Goal: Task Accomplishment & Management: Complete application form

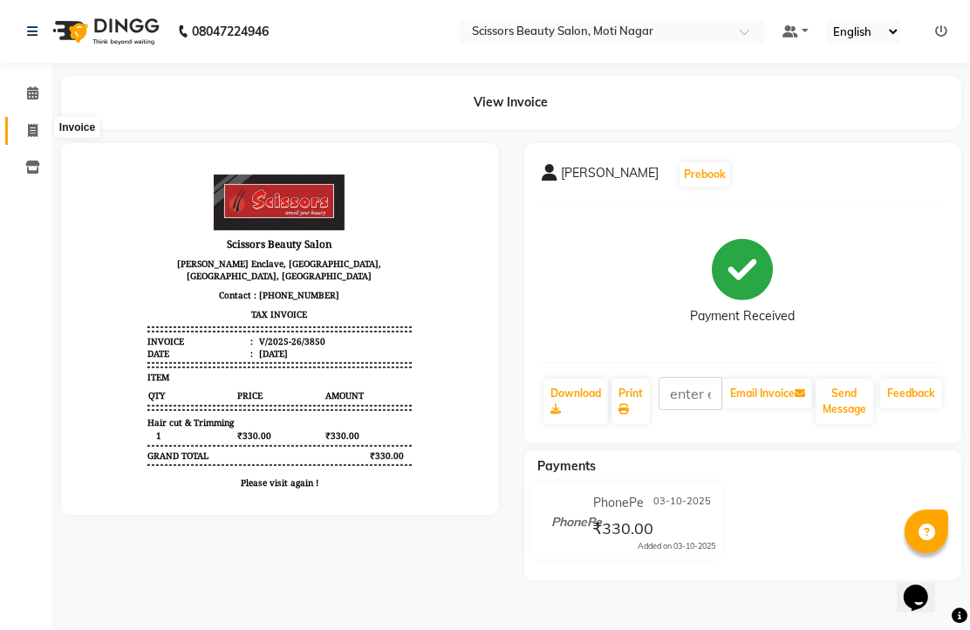
click at [30, 121] on span at bounding box center [32, 131] width 31 height 20
select select "service"
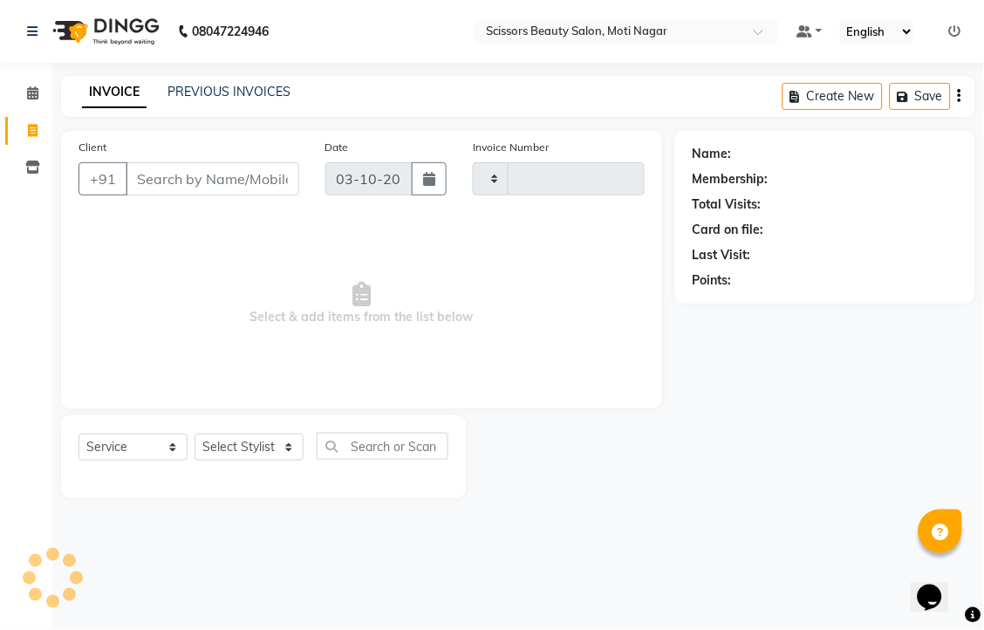
type input "3851"
select select "7057"
click at [148, 195] on input "Client" at bounding box center [213, 178] width 174 height 33
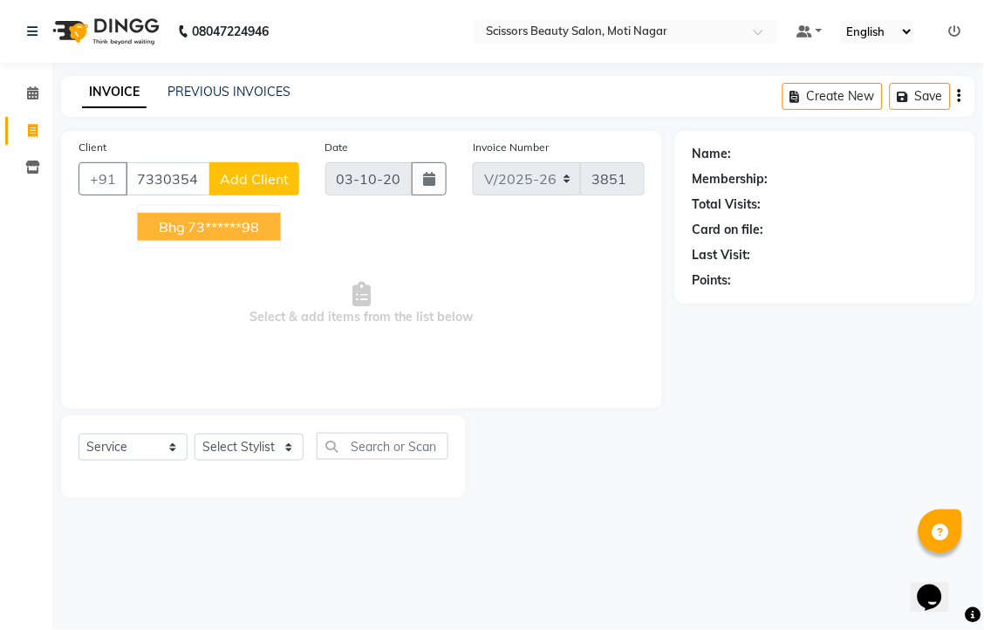
click at [260, 236] on ngb-highlight "73******98" at bounding box center [224, 226] width 72 height 17
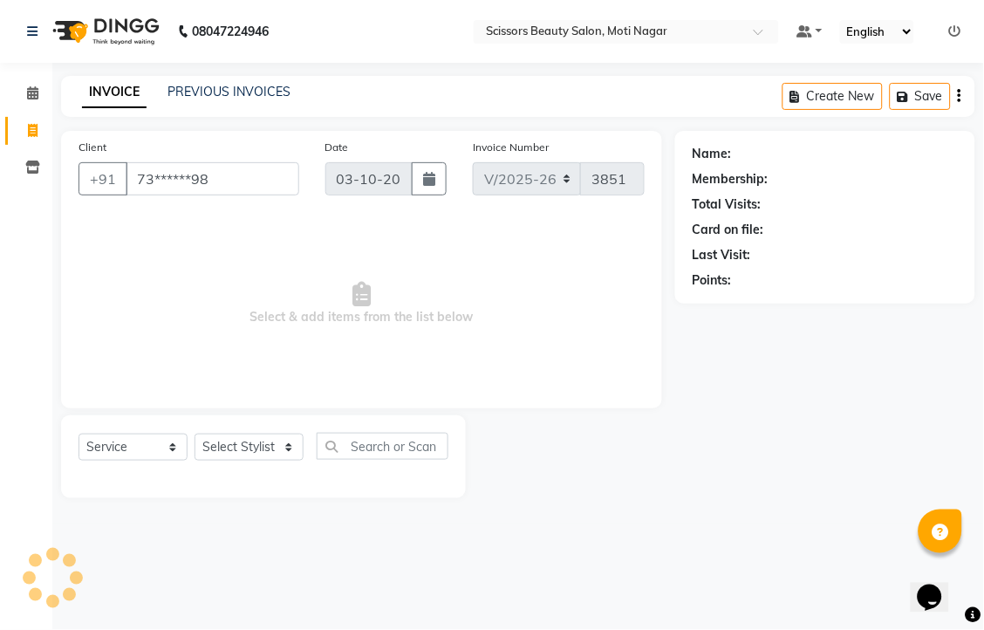
type input "73******98"
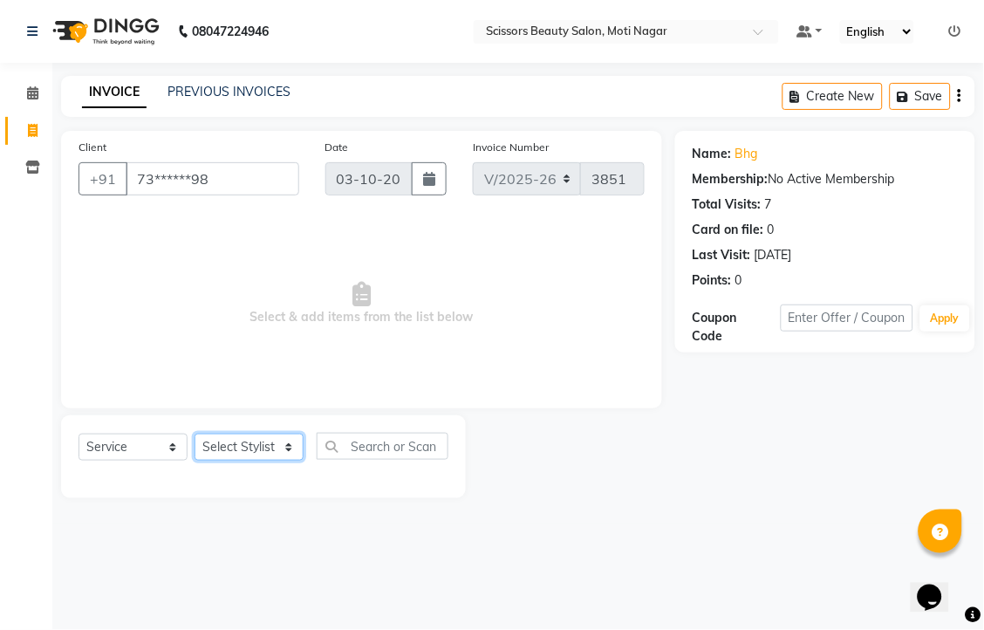
click at [281, 461] on select "Select Stylist Arman [PERSON_NAME] [PERSON_NAME] [PERSON_NAME] Sir Staff" at bounding box center [249, 447] width 109 height 27
select select "78710"
click at [201, 461] on select "Select Stylist Arman [PERSON_NAME] [PERSON_NAME] [PERSON_NAME] Sir Staff" at bounding box center [249, 447] width 109 height 27
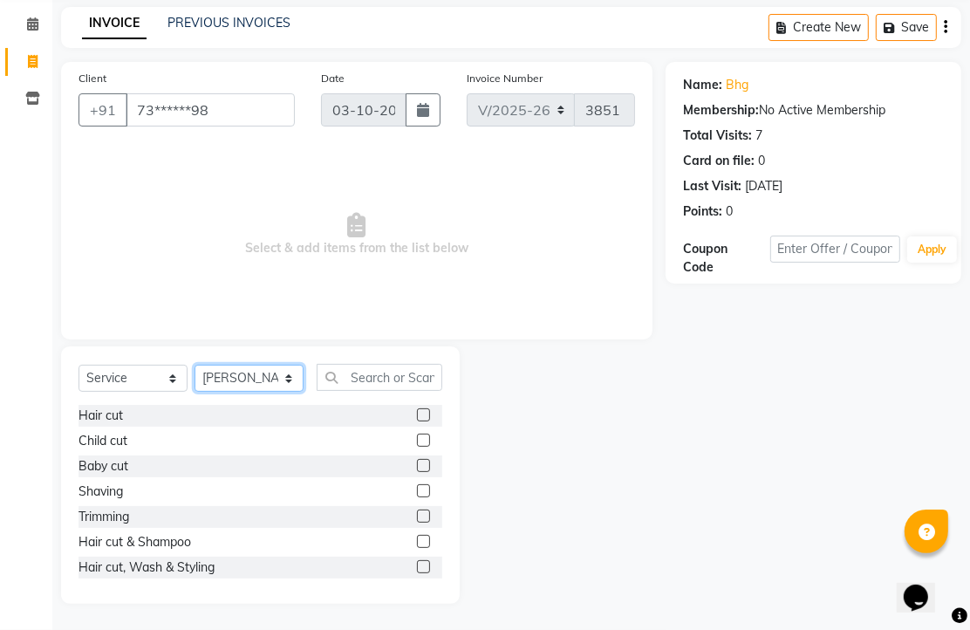
scroll to position [97, 0]
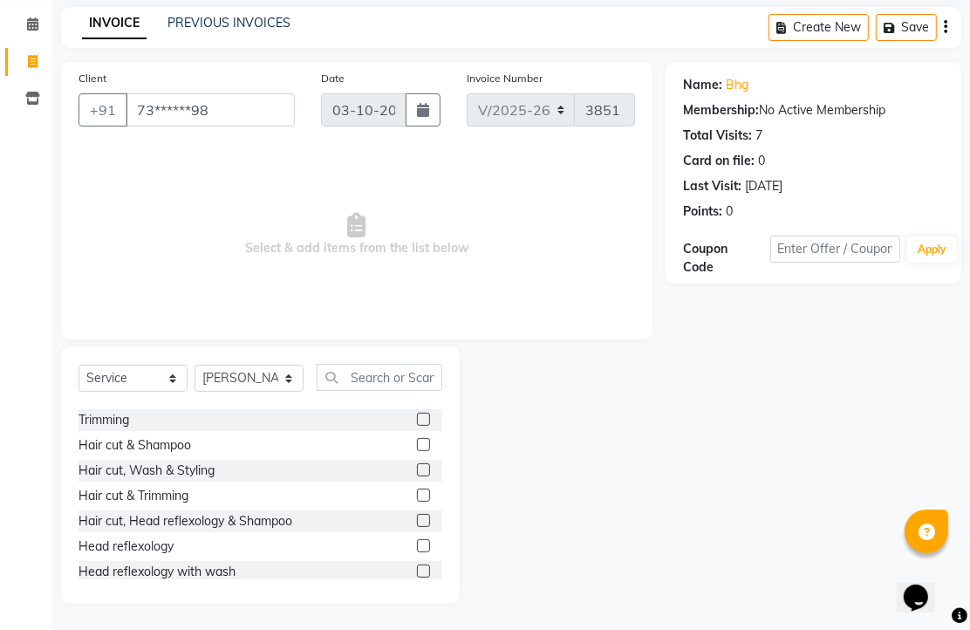
click at [417, 552] on label at bounding box center [423, 545] width 13 height 13
click at [417, 552] on input "checkbox" at bounding box center [422, 546] width 11 height 11
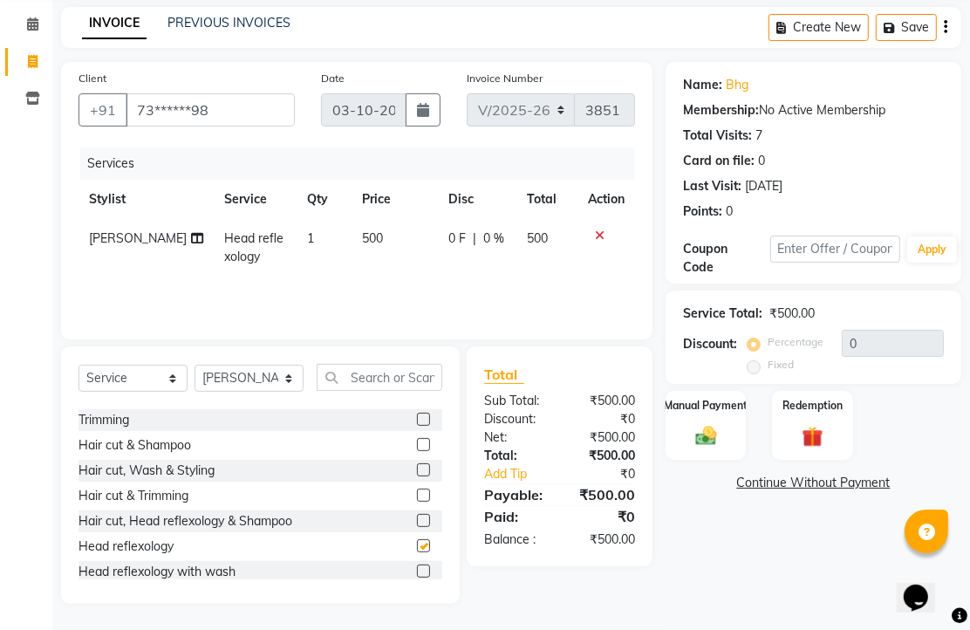
checkbox input "false"
click at [698, 448] on img at bounding box center [706, 435] width 36 height 25
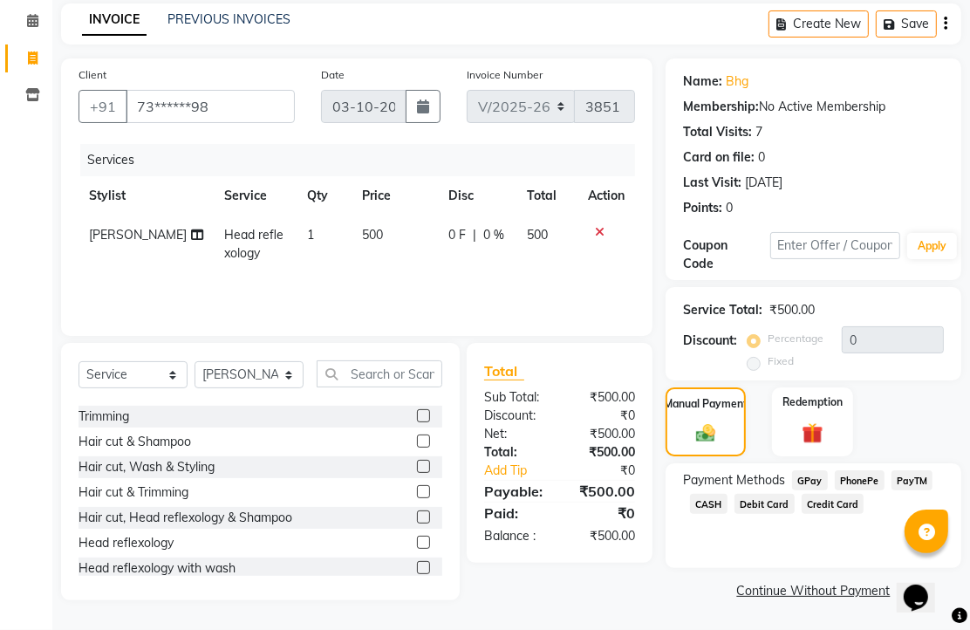
scroll to position [142, 0]
click at [870, 480] on span "PhonePe" at bounding box center [860, 480] width 50 height 20
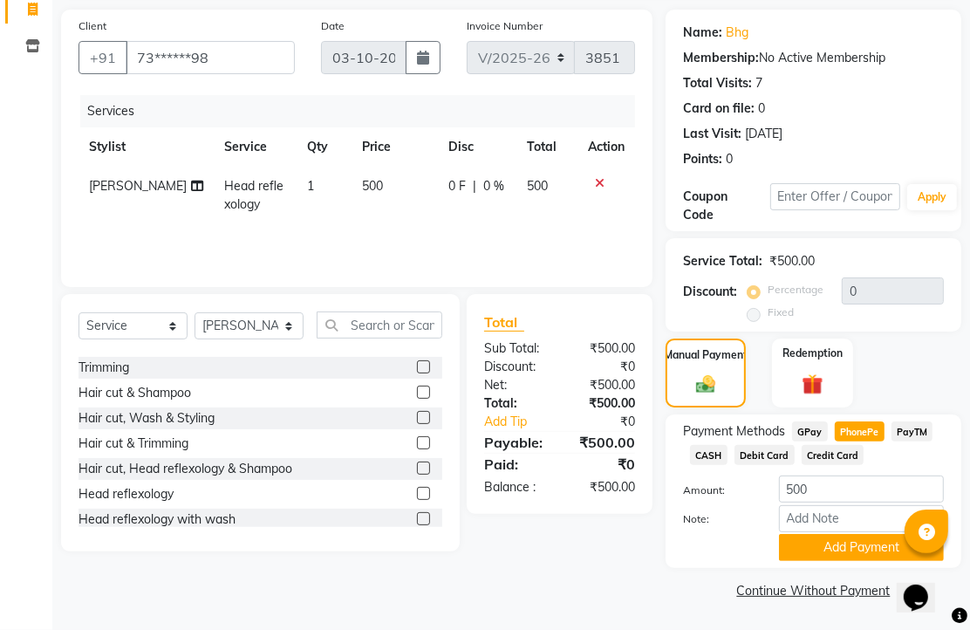
scroll to position [216, 0]
click at [829, 534] on button "Add Payment" at bounding box center [861, 547] width 165 height 27
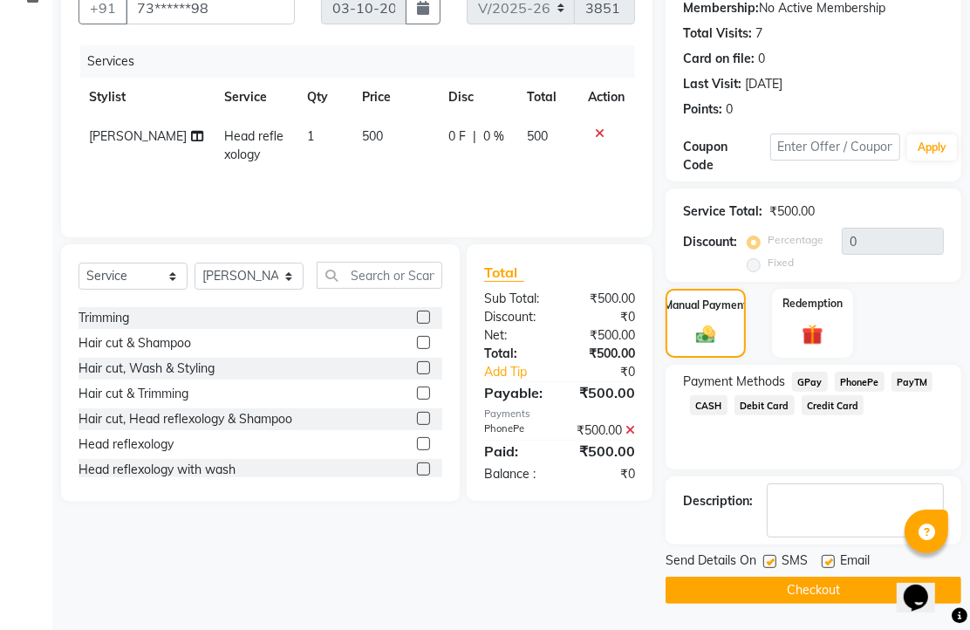
scroll to position [265, 0]
click at [833, 555] on label at bounding box center [828, 561] width 13 height 13
click at [833, 557] on input "checkbox" at bounding box center [827, 562] width 11 height 11
checkbox input "false"
click at [838, 591] on button "Checkout" at bounding box center [814, 590] width 296 height 27
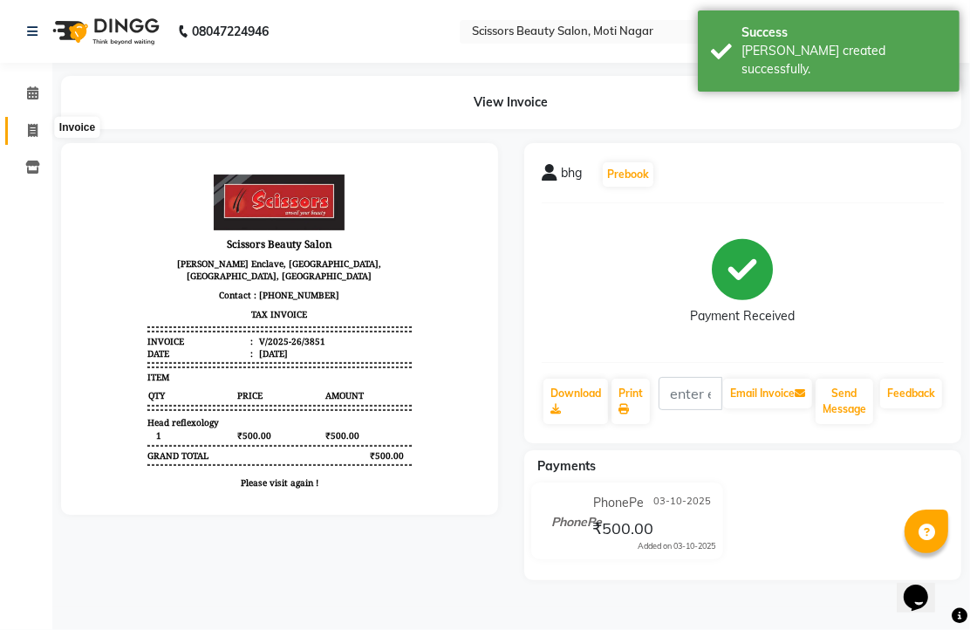
click at [31, 126] on icon at bounding box center [33, 130] width 10 height 13
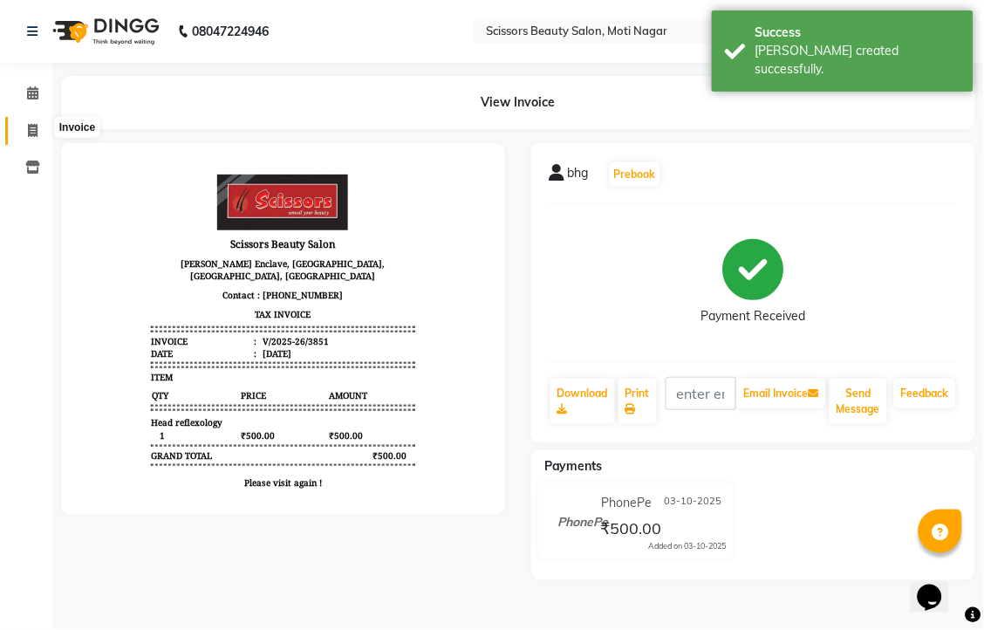
select select "service"
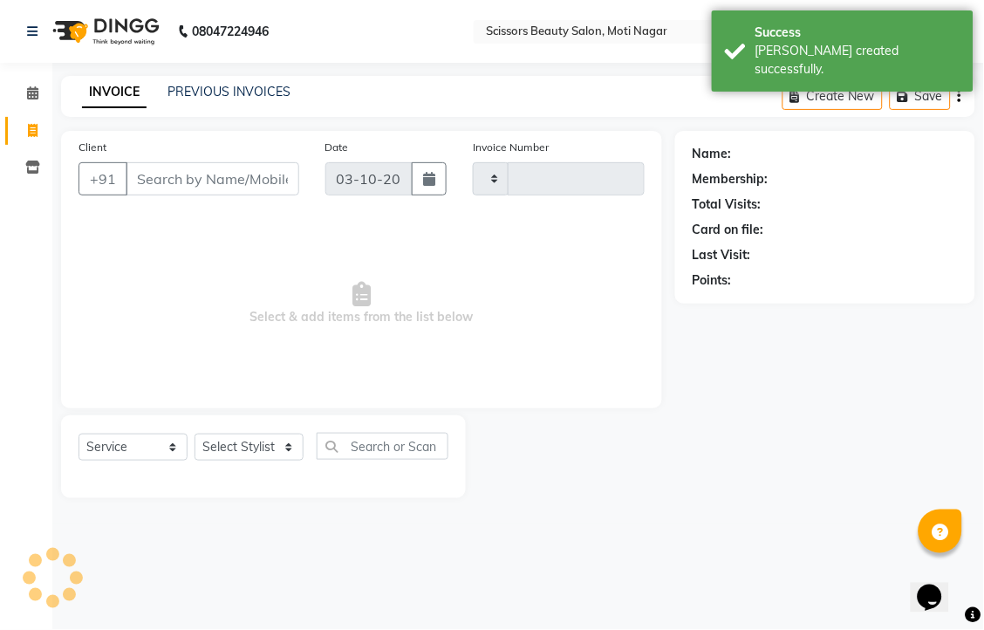
type input "3852"
select select "7057"
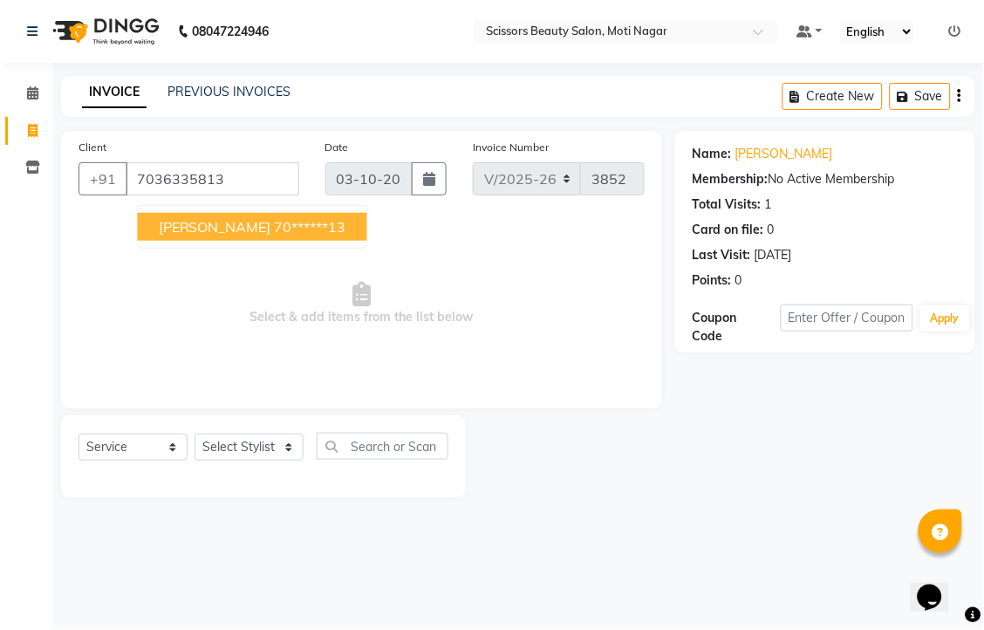
click at [258, 236] on span "[PERSON_NAME]" at bounding box center [215, 226] width 113 height 17
type input "70******13"
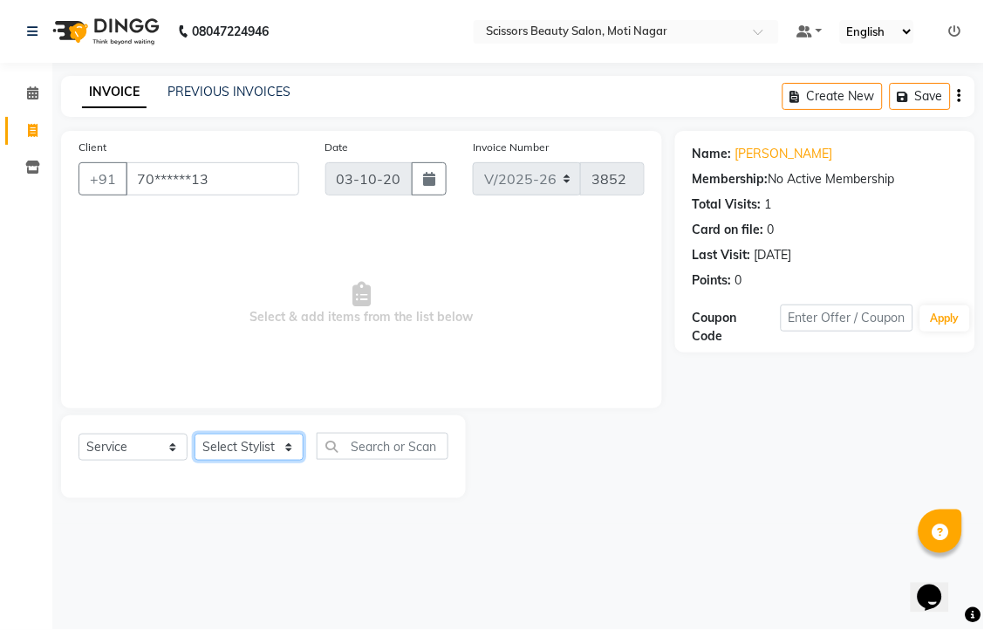
click at [253, 461] on select "Select Stylist Arman [PERSON_NAME] [PERSON_NAME] [PERSON_NAME] Sir Staff" at bounding box center [249, 447] width 109 height 27
select select "58456"
click at [201, 461] on select "Select Stylist Arman [PERSON_NAME] [PERSON_NAME] [PERSON_NAME] Sir Staff" at bounding box center [249, 447] width 109 height 27
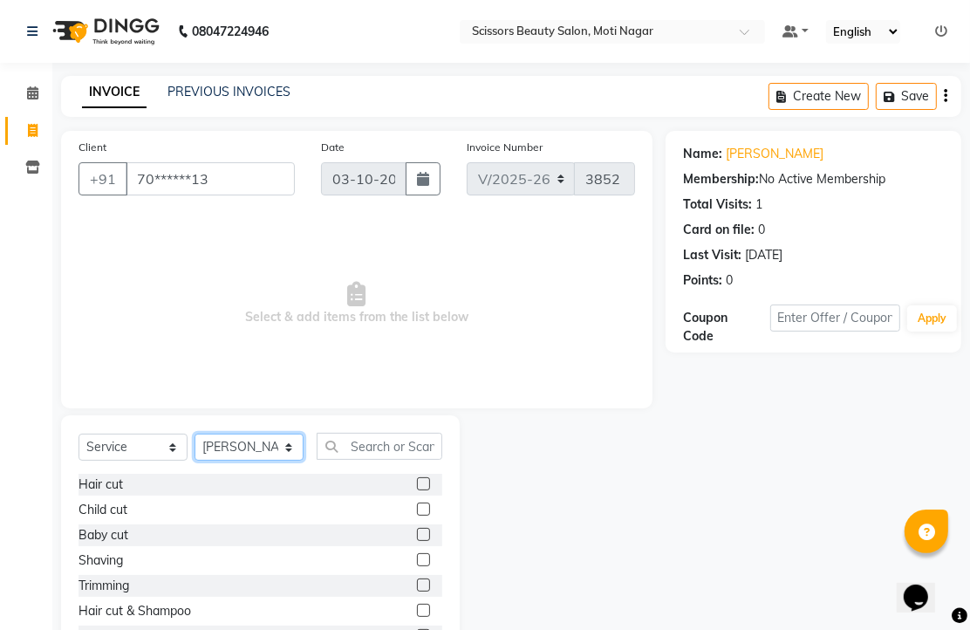
scroll to position [97, 0]
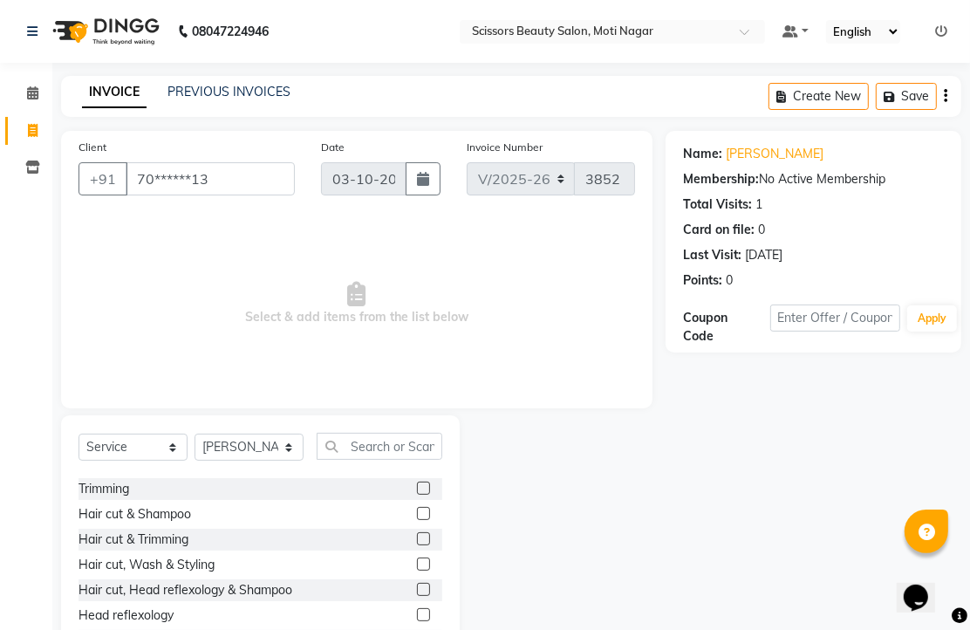
click at [417, 495] on label at bounding box center [423, 488] width 13 height 13
click at [417, 495] on input "checkbox" at bounding box center [422, 488] width 11 height 11
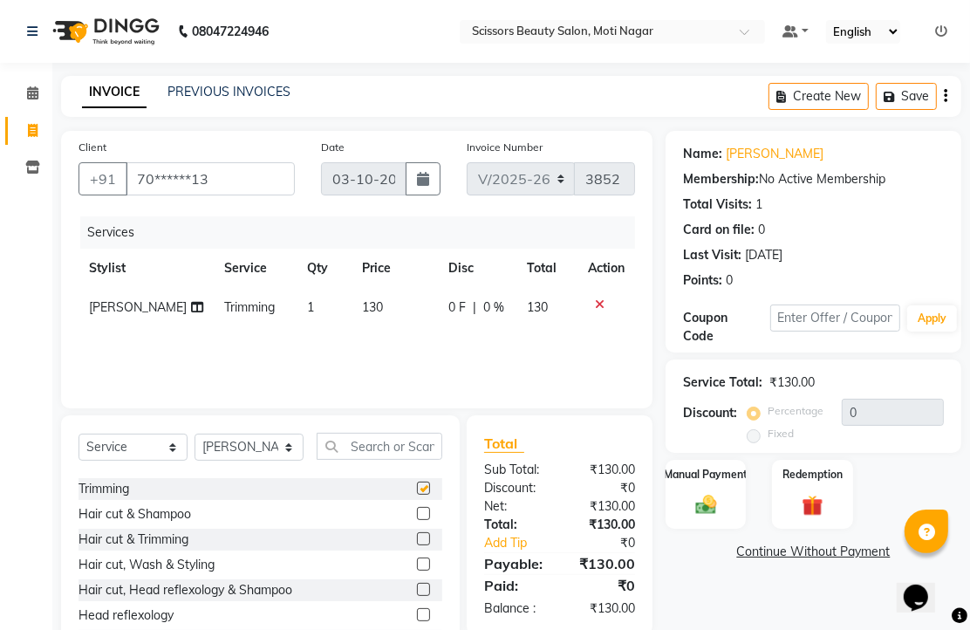
checkbox input "false"
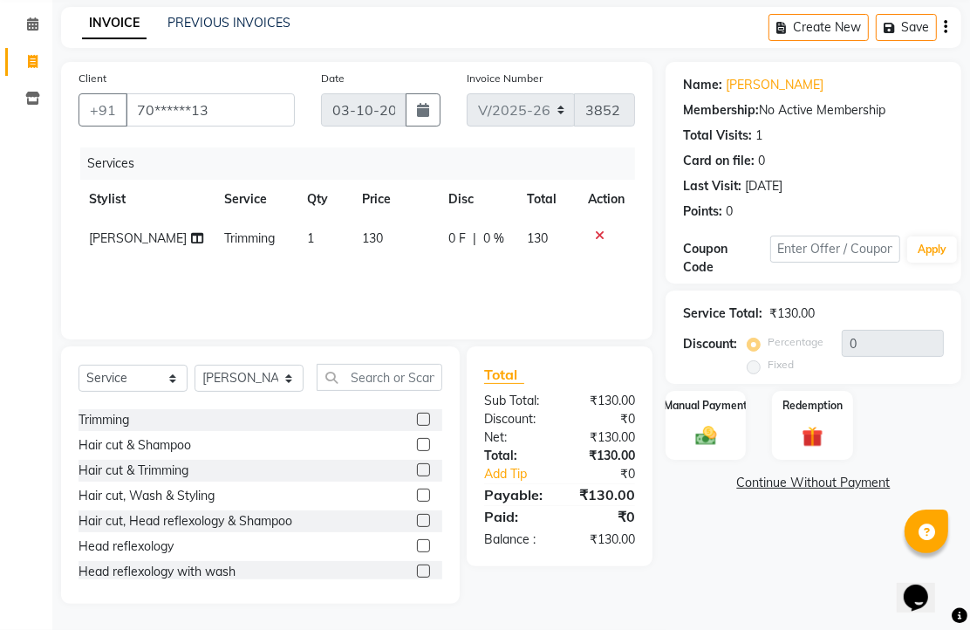
scroll to position [137, 0]
click at [711, 436] on img at bounding box center [706, 435] width 36 height 25
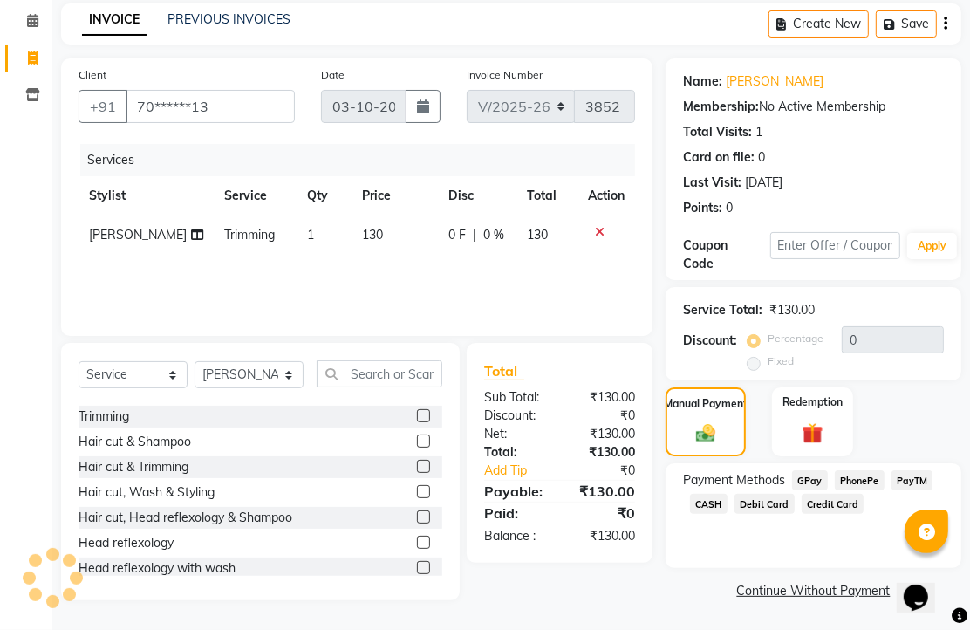
click at [859, 485] on span "PhonePe" at bounding box center [860, 480] width 50 height 20
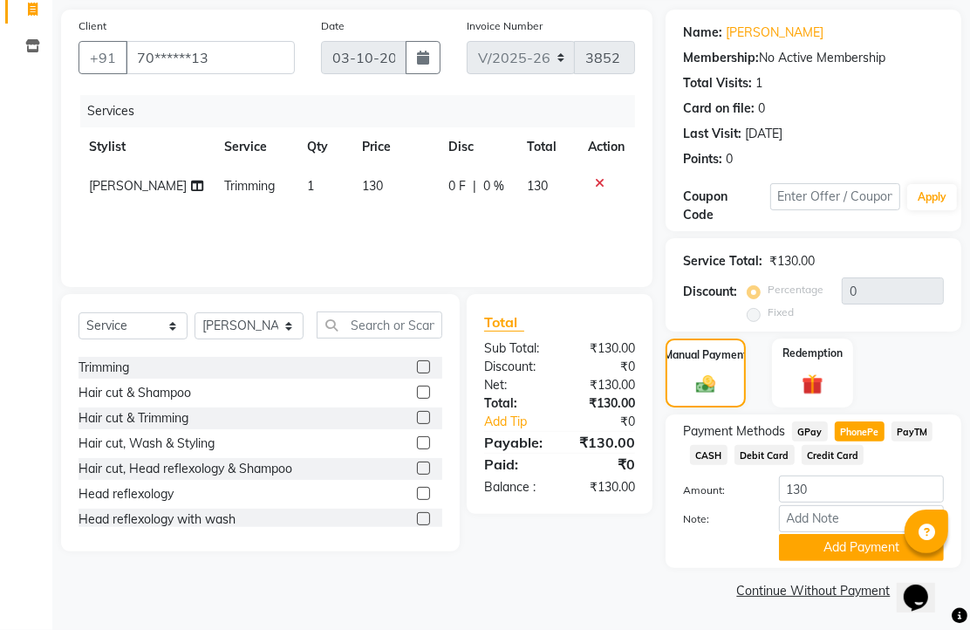
scroll to position [216, 0]
click at [817, 537] on button "Add Payment" at bounding box center [861, 547] width 165 height 27
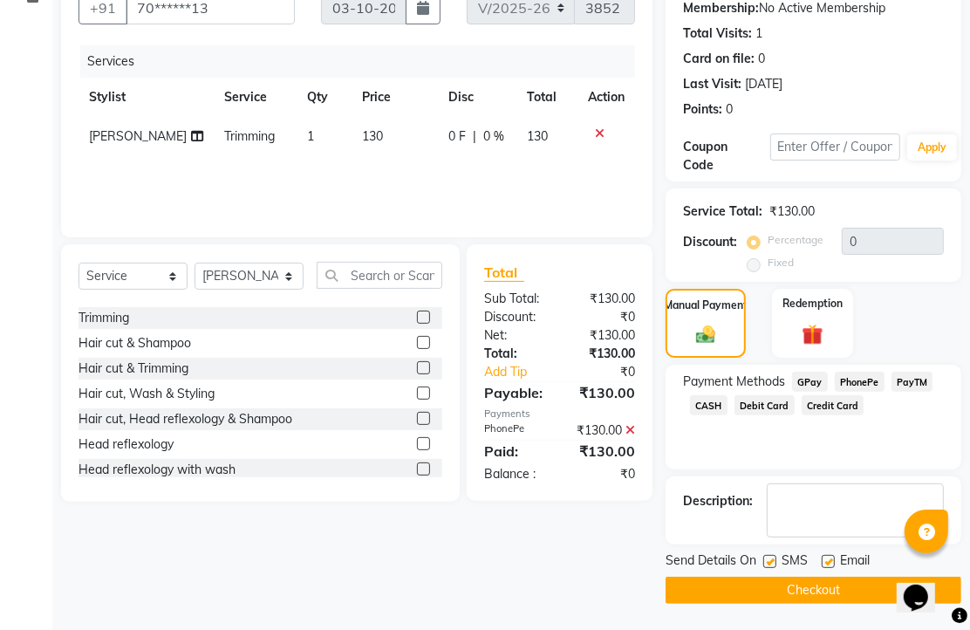
scroll to position [265, 0]
click at [835, 559] on label at bounding box center [828, 561] width 13 height 13
click at [833, 559] on input "checkbox" at bounding box center [827, 562] width 11 height 11
checkbox input "false"
click at [826, 577] on button "Checkout" at bounding box center [814, 590] width 296 height 27
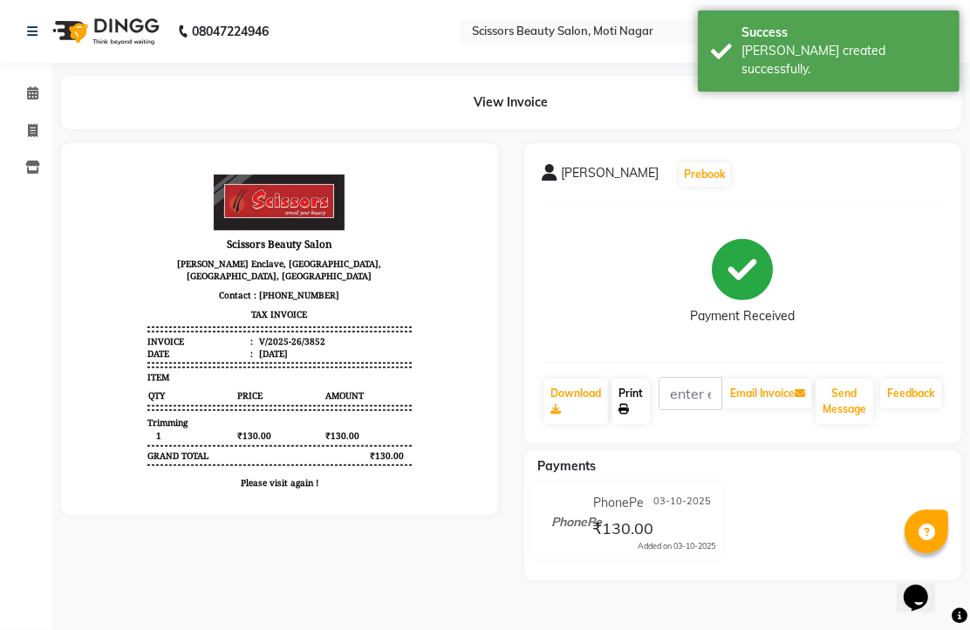
click at [633, 424] on link "Print" at bounding box center [631, 401] width 38 height 45
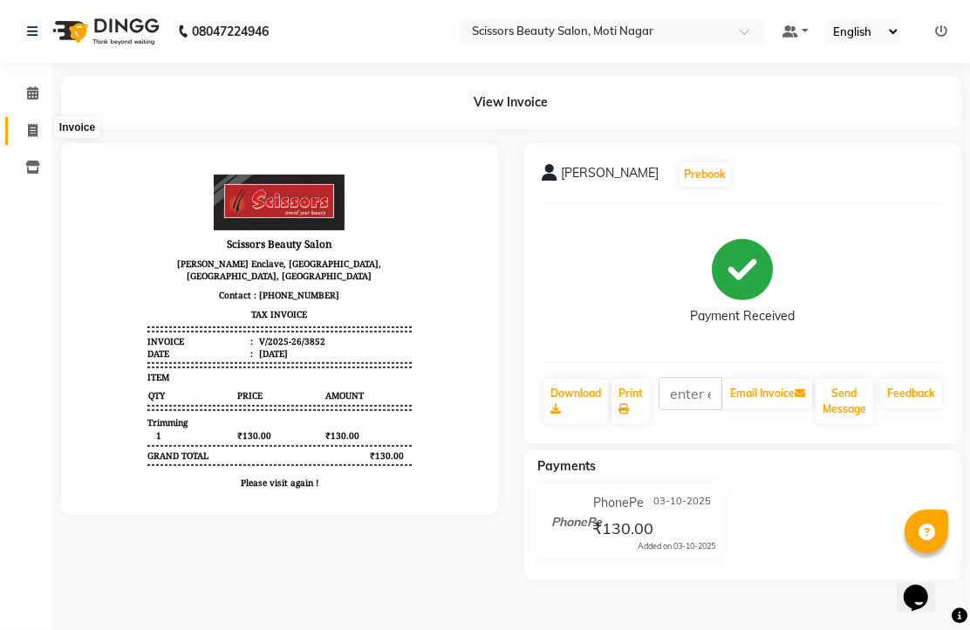
click at [29, 125] on icon at bounding box center [33, 130] width 10 height 13
select select "service"
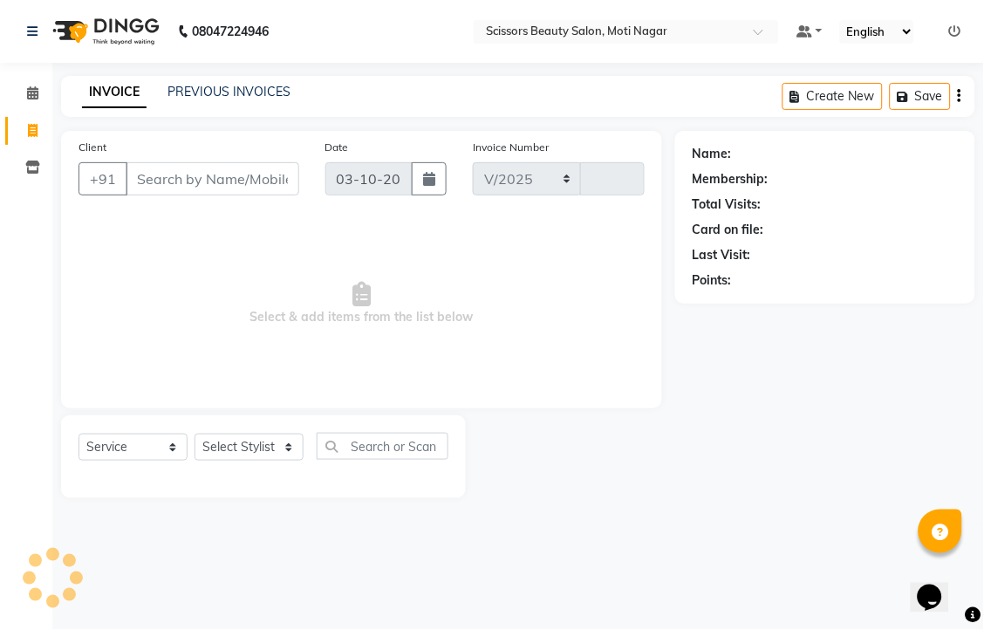
select select "7057"
type input "3853"
click at [241, 195] on input "Client" at bounding box center [213, 178] width 174 height 33
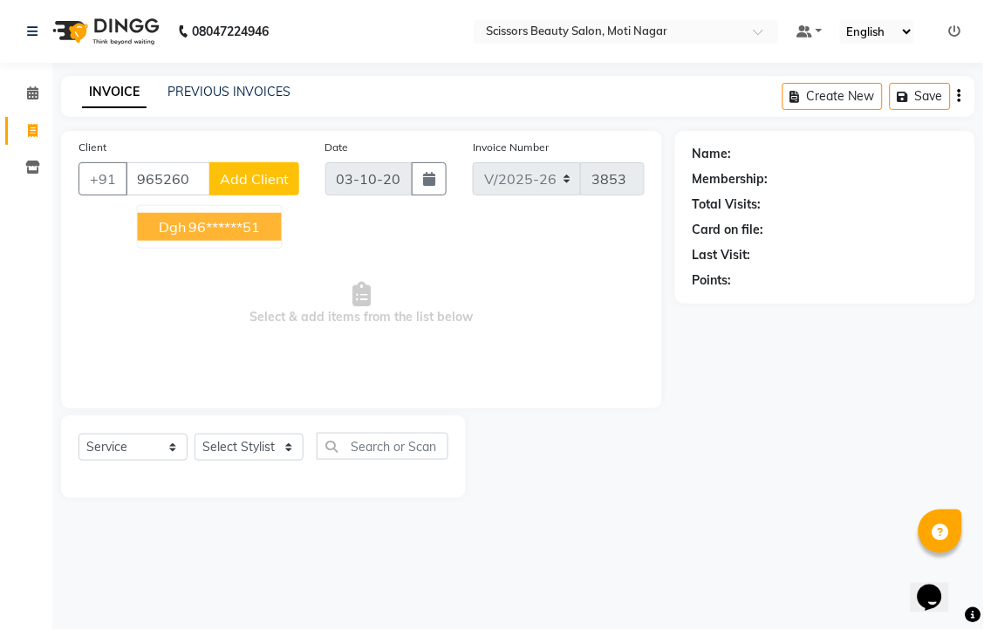
click at [261, 236] on ngb-highlight "96******51" at bounding box center [225, 226] width 72 height 17
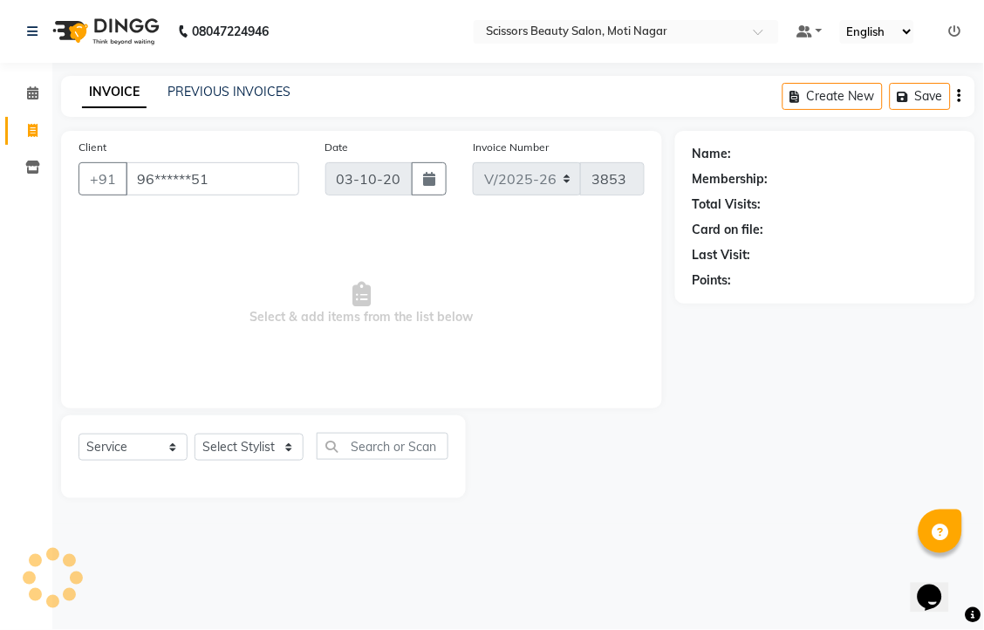
type input "96******51"
drag, startPoint x: 203, startPoint y: 493, endPoint x: 249, endPoint y: 502, distance: 47.0
click at [203, 461] on select "Select Stylist Arman [PERSON_NAME] [PERSON_NAME] [PERSON_NAME] Sir Staff" at bounding box center [249, 447] width 109 height 27
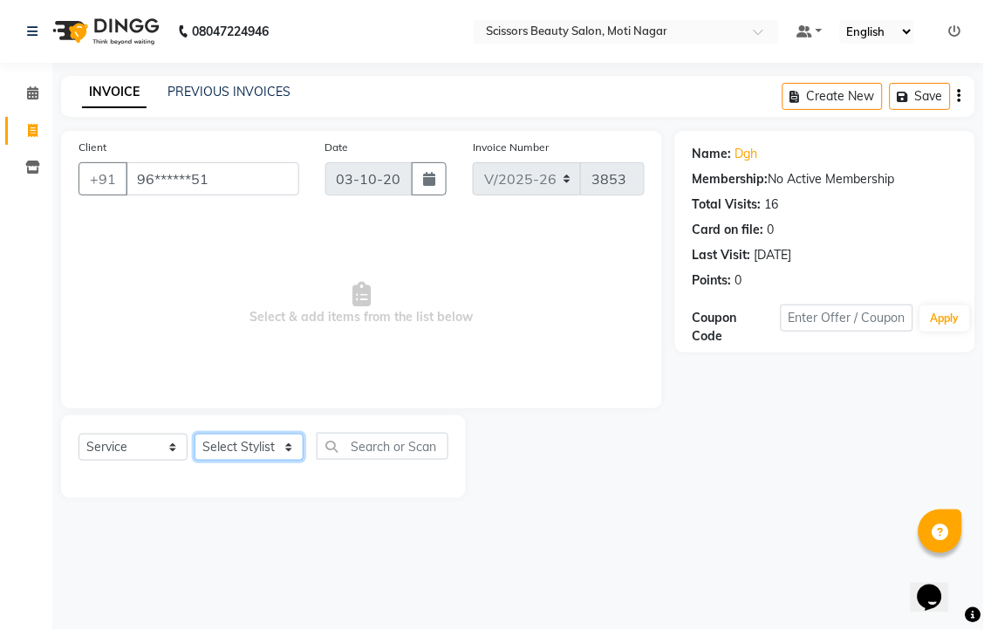
select select "58456"
click at [201, 461] on select "Select Stylist Arman [PERSON_NAME] [PERSON_NAME] [PERSON_NAME] Sir Staff" at bounding box center [249, 447] width 109 height 27
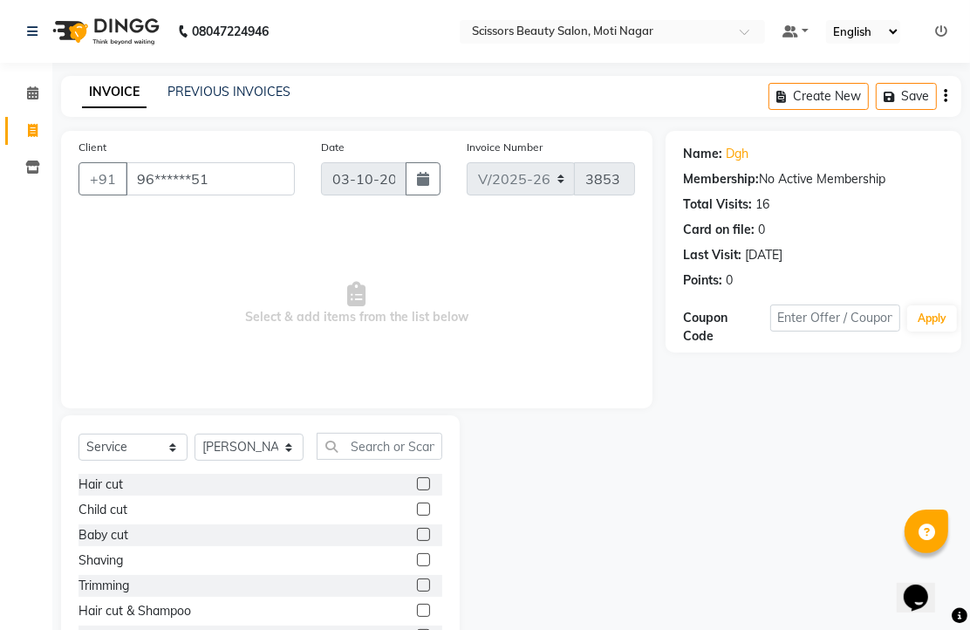
click at [417, 566] on label at bounding box center [423, 559] width 13 height 13
click at [417, 566] on input "checkbox" at bounding box center [422, 560] width 11 height 11
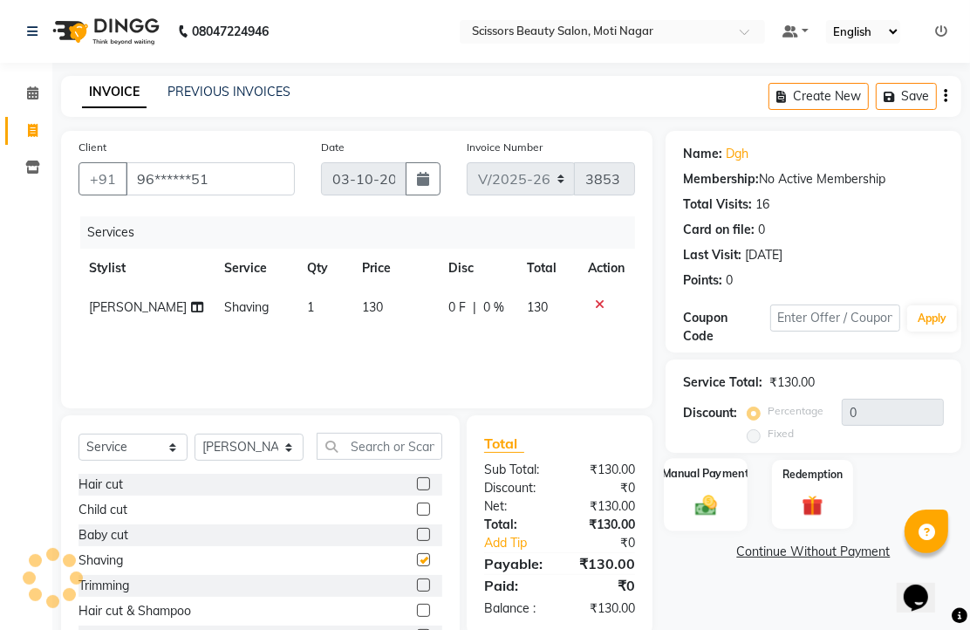
checkbox input "false"
click at [712, 517] on img at bounding box center [706, 504] width 36 height 25
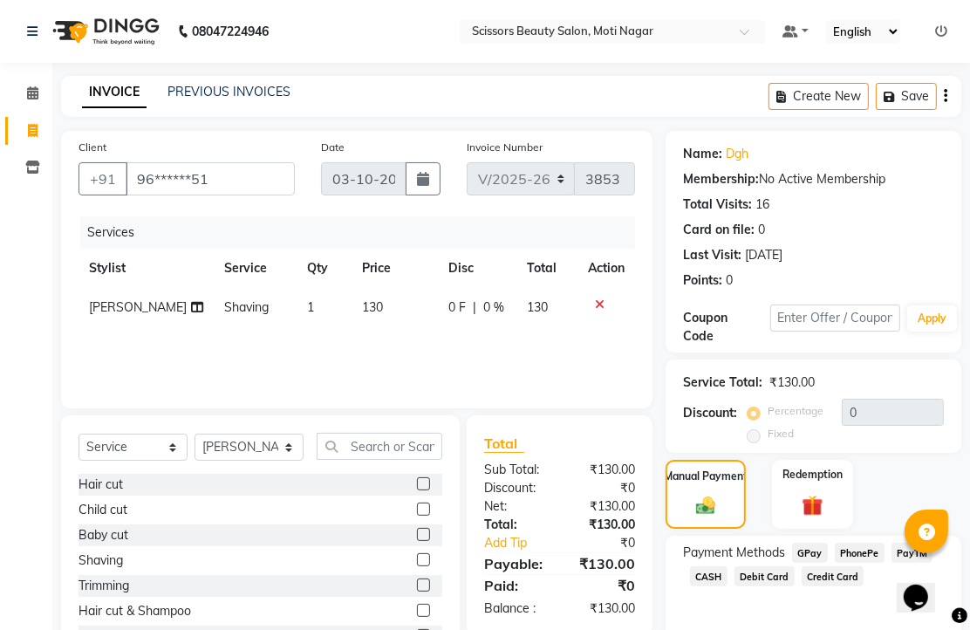
drag, startPoint x: 855, startPoint y: 614, endPoint x: 870, endPoint y: 602, distance: 19.2
click at [855, 563] on span "PhonePe" at bounding box center [860, 553] width 50 height 20
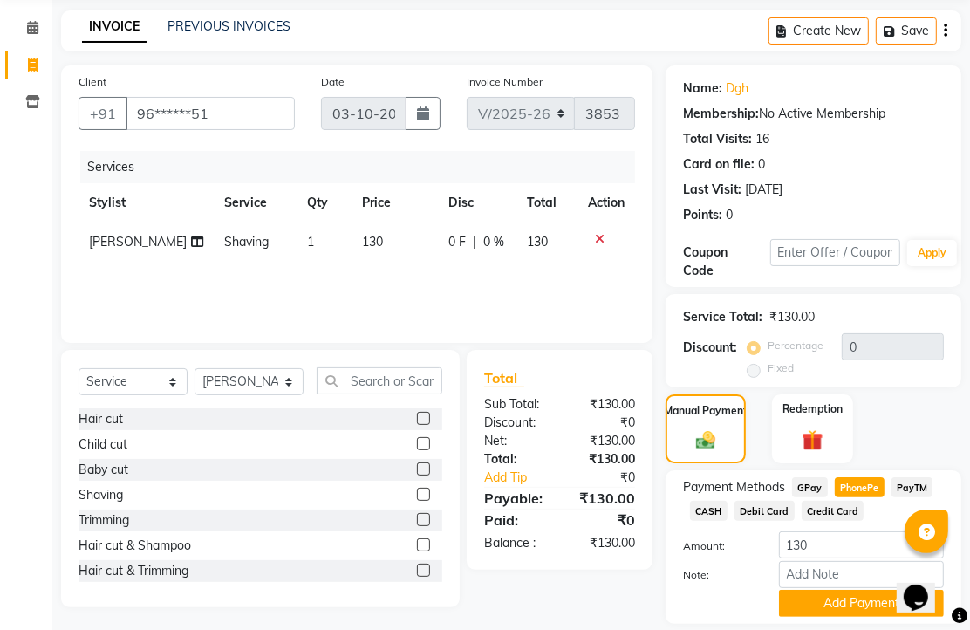
scroll to position [216, 0]
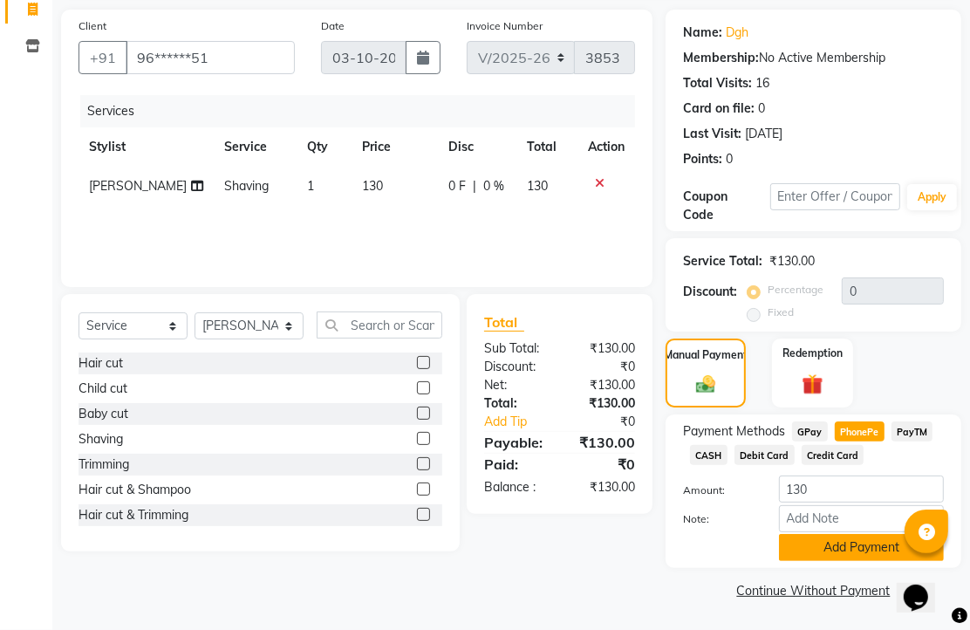
click at [864, 550] on button "Add Payment" at bounding box center [861, 547] width 165 height 27
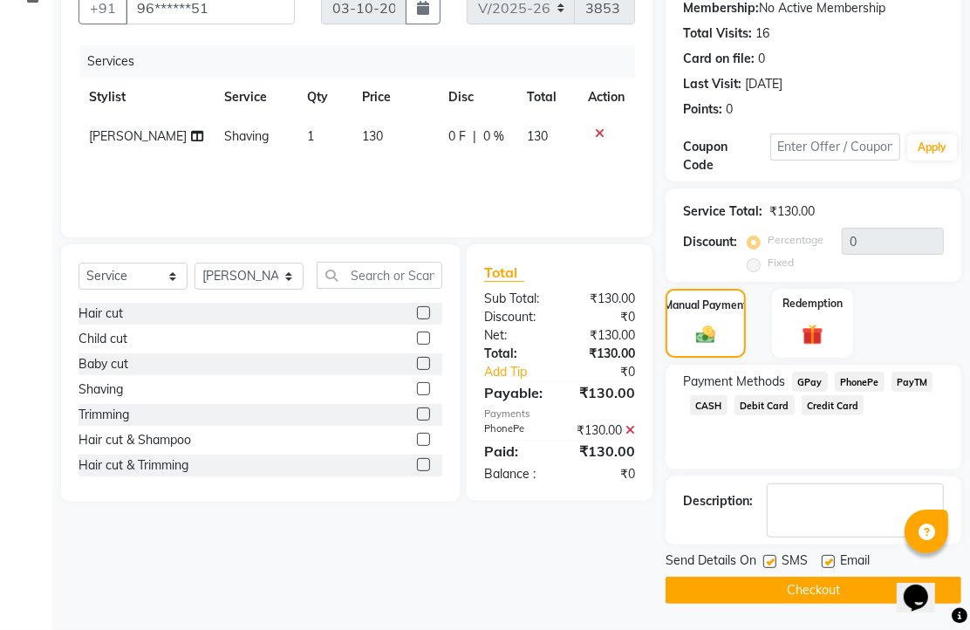
scroll to position [265, 0]
drag, startPoint x: 833, startPoint y: 556, endPoint x: 833, endPoint y: 569, distance: 13.1
click at [833, 559] on label at bounding box center [828, 561] width 13 height 13
click at [833, 559] on input "checkbox" at bounding box center [827, 562] width 11 height 11
checkbox input "false"
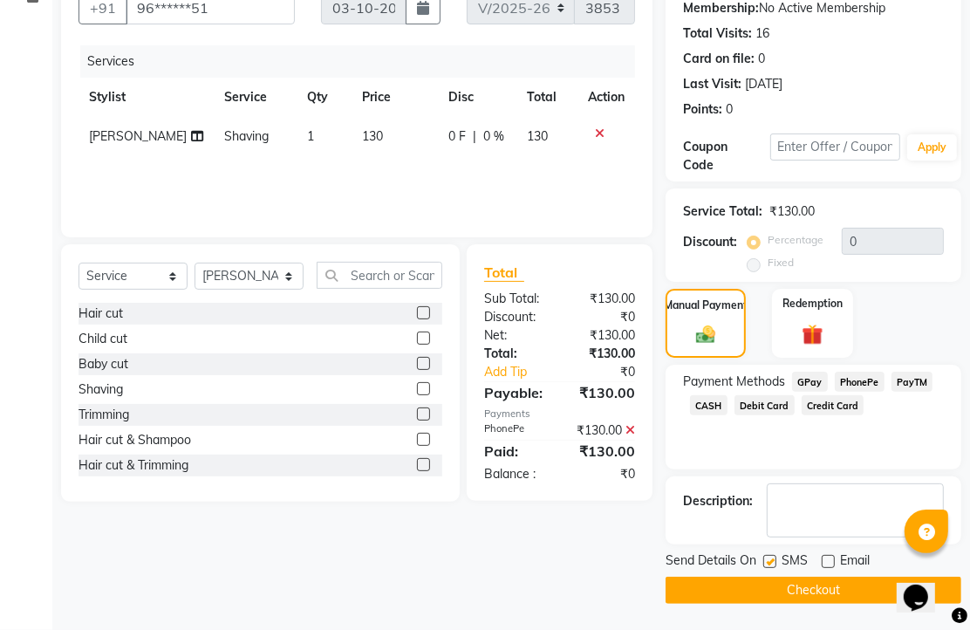
click at [826, 584] on button "Checkout" at bounding box center [814, 590] width 296 height 27
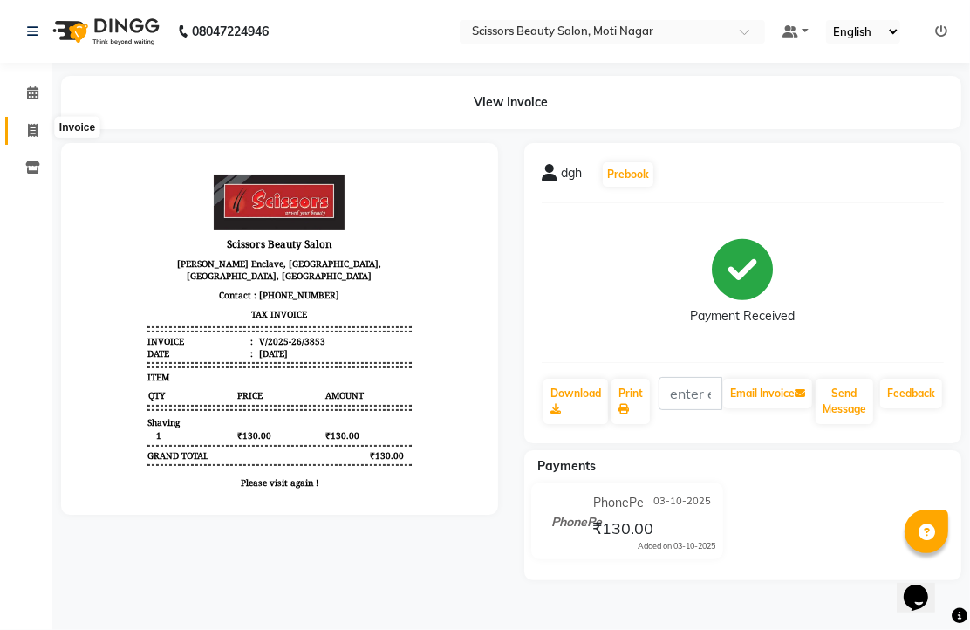
click at [35, 125] on icon at bounding box center [33, 130] width 10 height 13
select select "service"
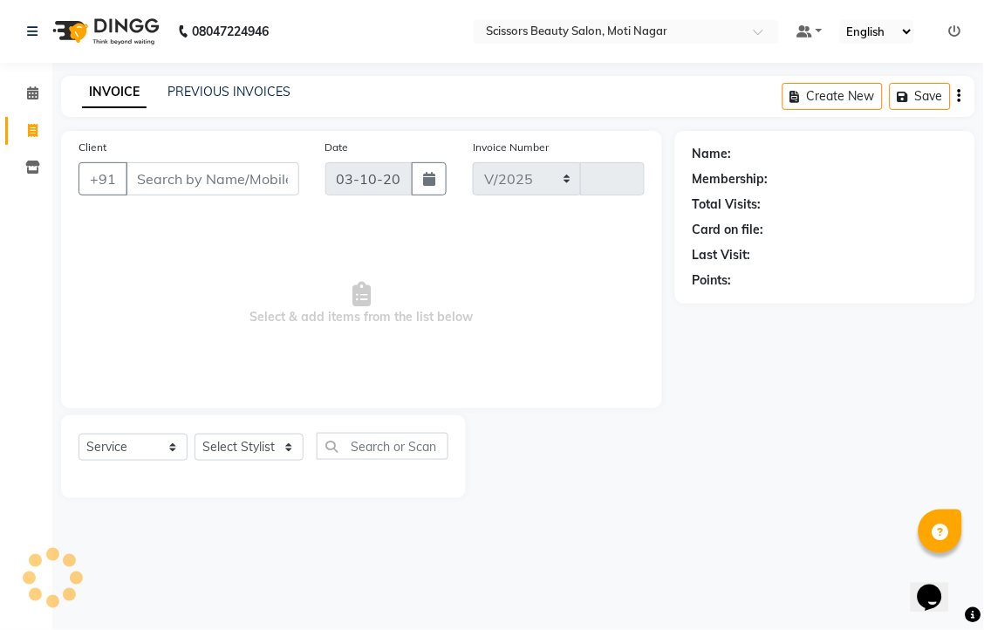
select select "7057"
type input "3854"
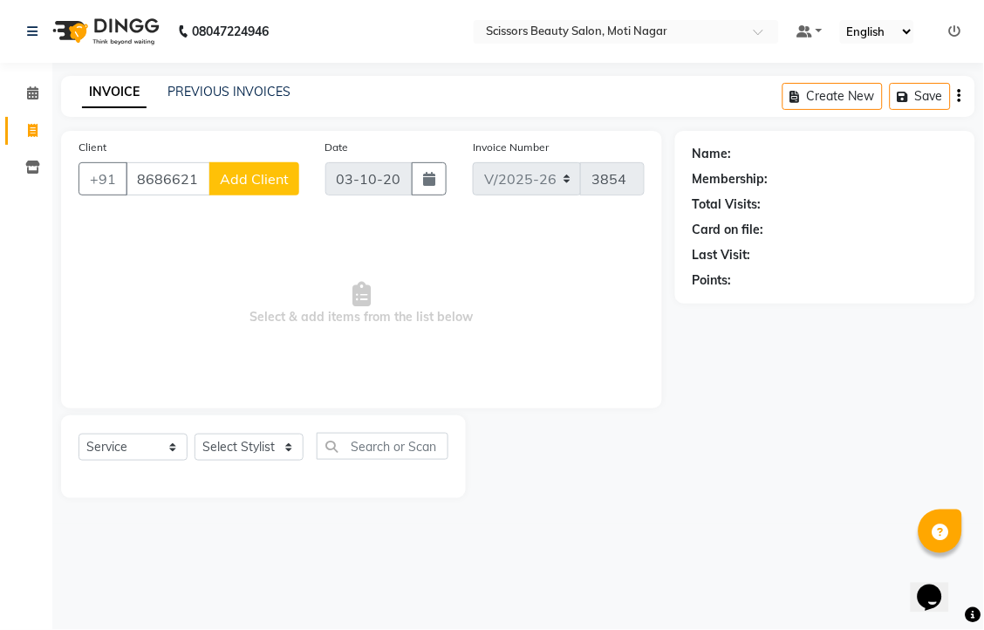
type input "8686621745"
click at [270, 461] on select "Select Stylist Arman [PERSON_NAME] [PERSON_NAME] [PERSON_NAME] Sir Staff" at bounding box center [249, 447] width 109 height 27
select select "81450"
click at [201, 461] on select "Select Stylist Arman [PERSON_NAME] [PERSON_NAME] [PERSON_NAME] Sir Staff" at bounding box center [249, 447] width 109 height 27
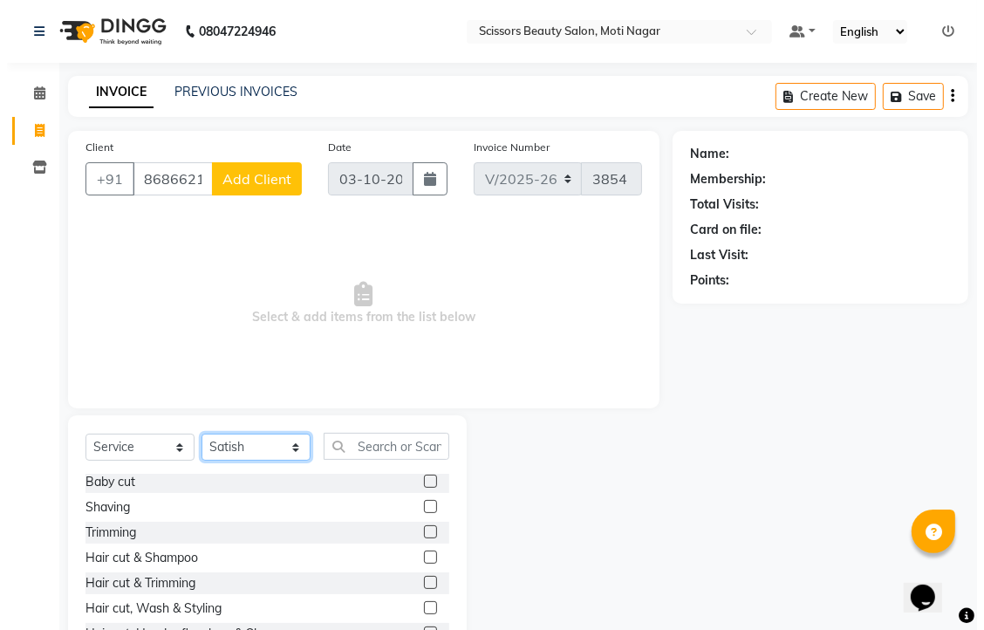
scroll to position [97, 0]
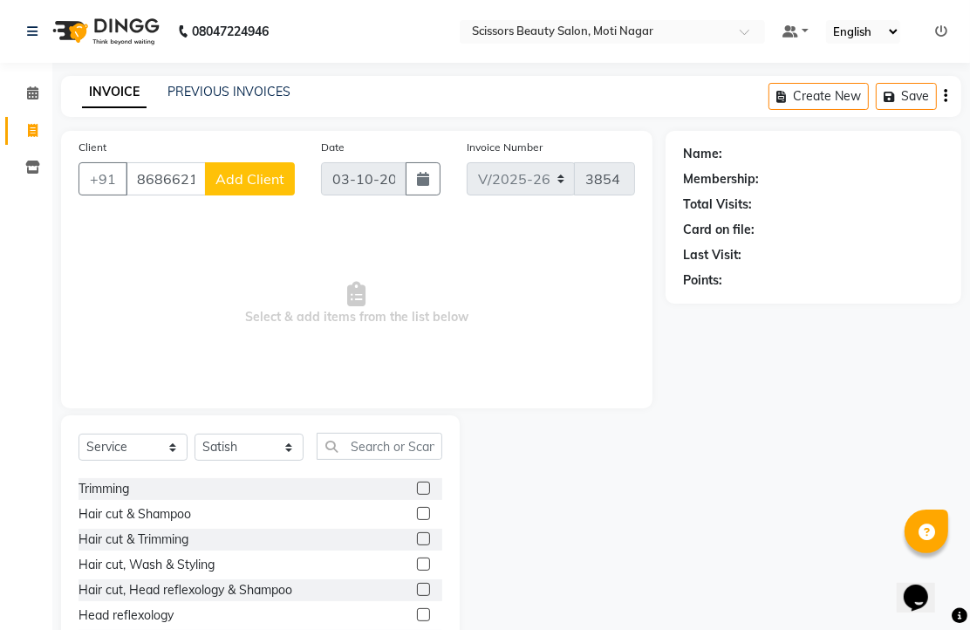
click at [417, 545] on label at bounding box center [423, 538] width 13 height 13
click at [417, 545] on input "checkbox" at bounding box center [422, 539] width 11 height 11
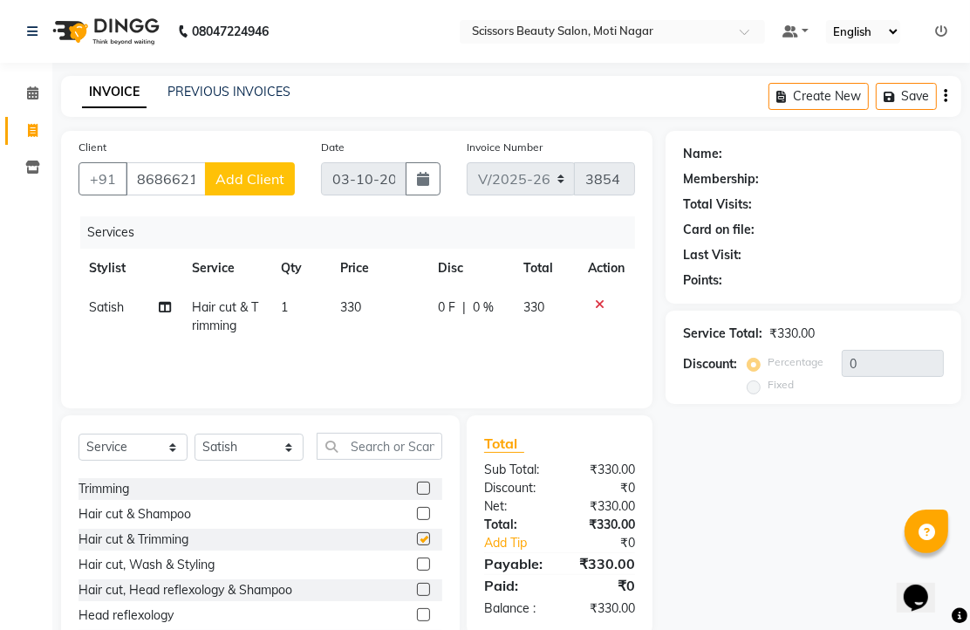
checkbox input "false"
click at [277, 188] on span "Add Client" at bounding box center [249, 178] width 69 height 17
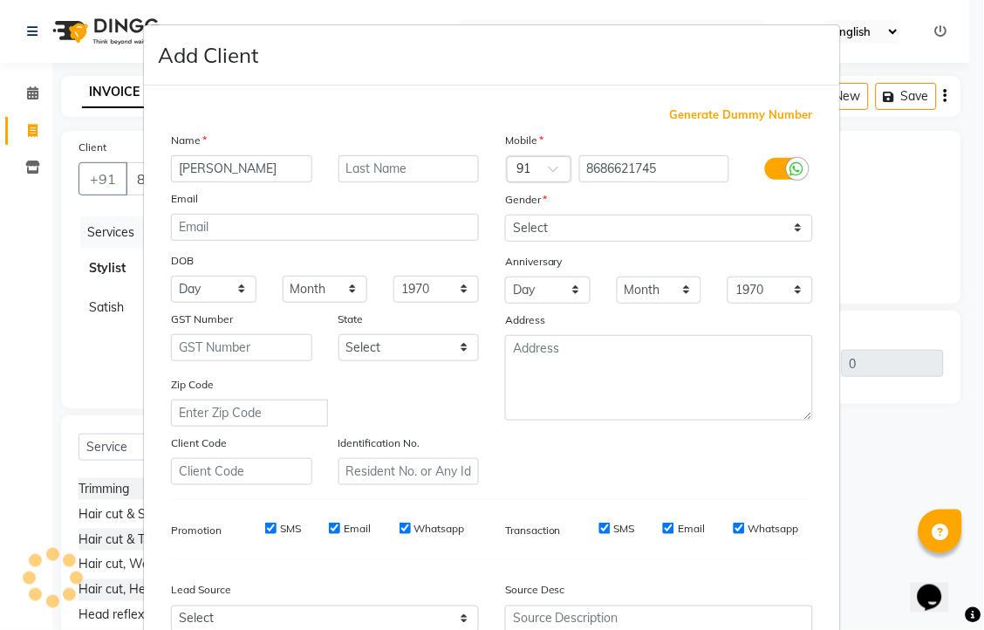
type input "[PERSON_NAME]"
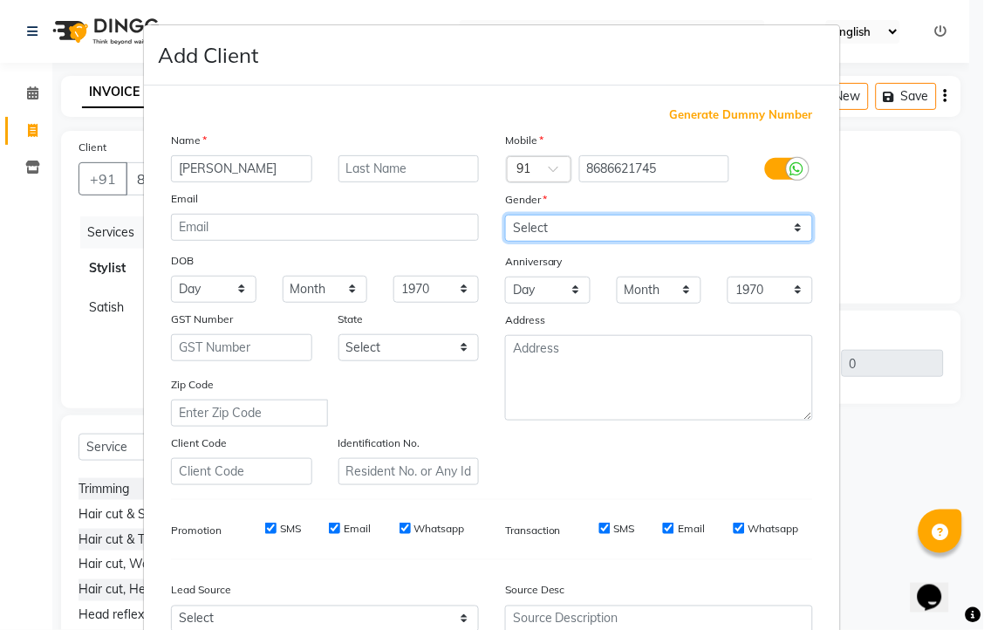
click at [780, 242] on select "Select [DEMOGRAPHIC_DATA] [DEMOGRAPHIC_DATA] Other Prefer Not To Say" at bounding box center [659, 228] width 308 height 27
select select "[DEMOGRAPHIC_DATA]"
click at [505, 242] on select "Select [DEMOGRAPHIC_DATA] [DEMOGRAPHIC_DATA] Other Prefer Not To Say" at bounding box center [659, 228] width 308 height 27
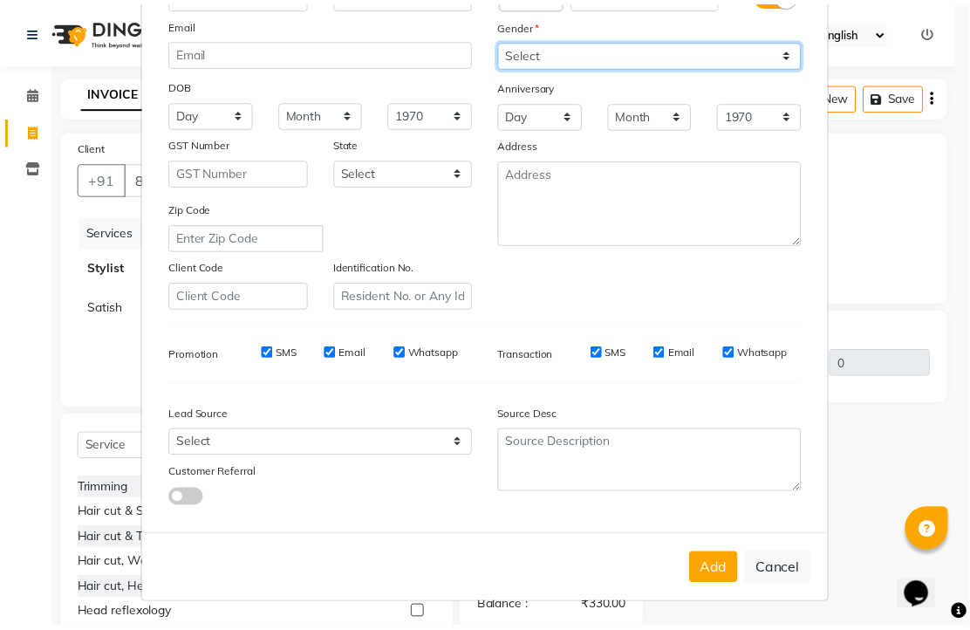
scroll to position [331, 0]
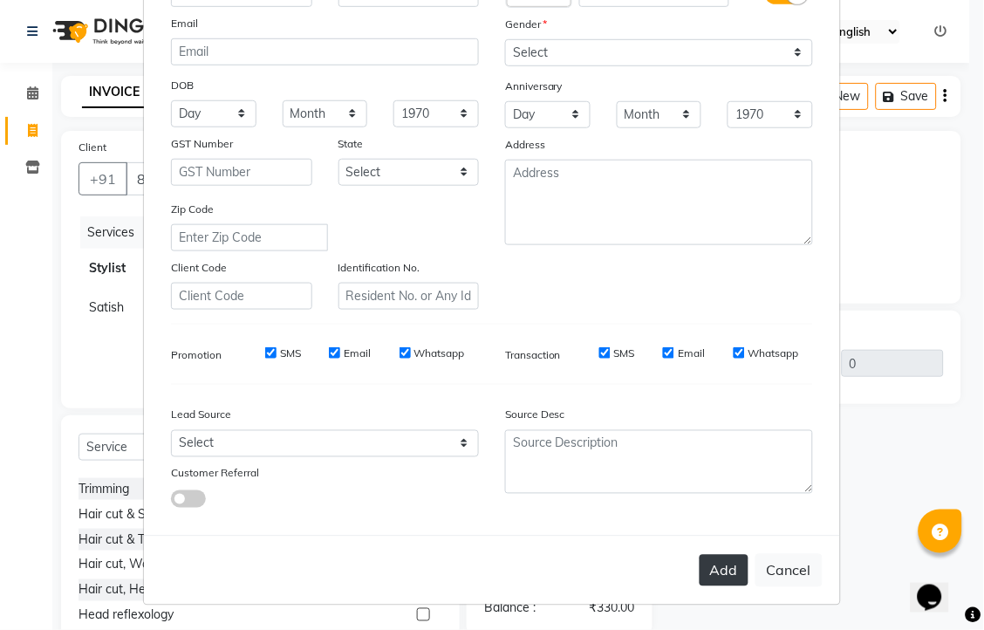
click at [700, 555] on button "Add" at bounding box center [724, 570] width 49 height 31
type input "86******45"
select select
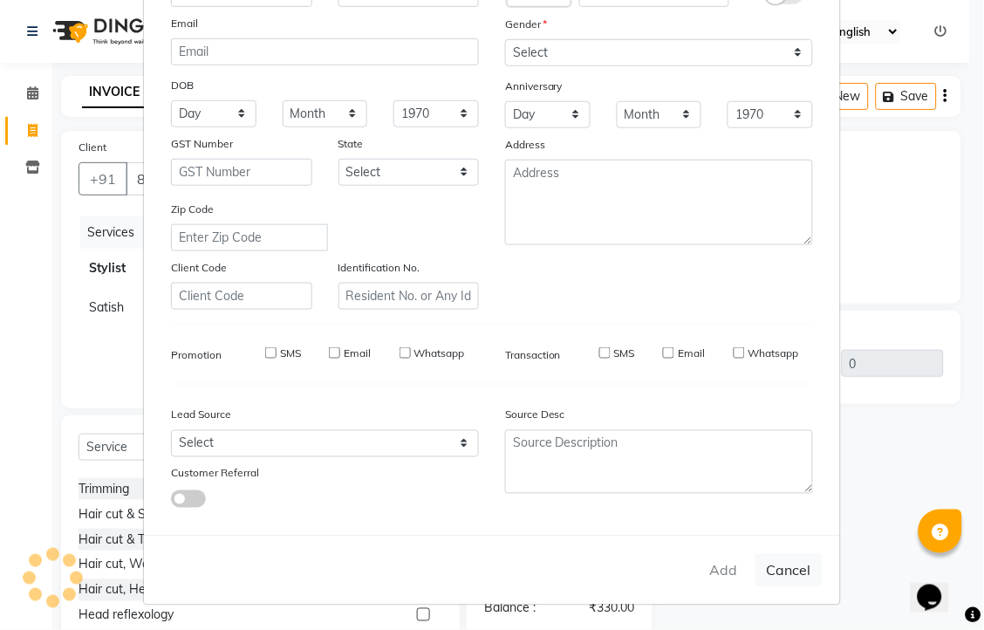
select select
checkbox input "false"
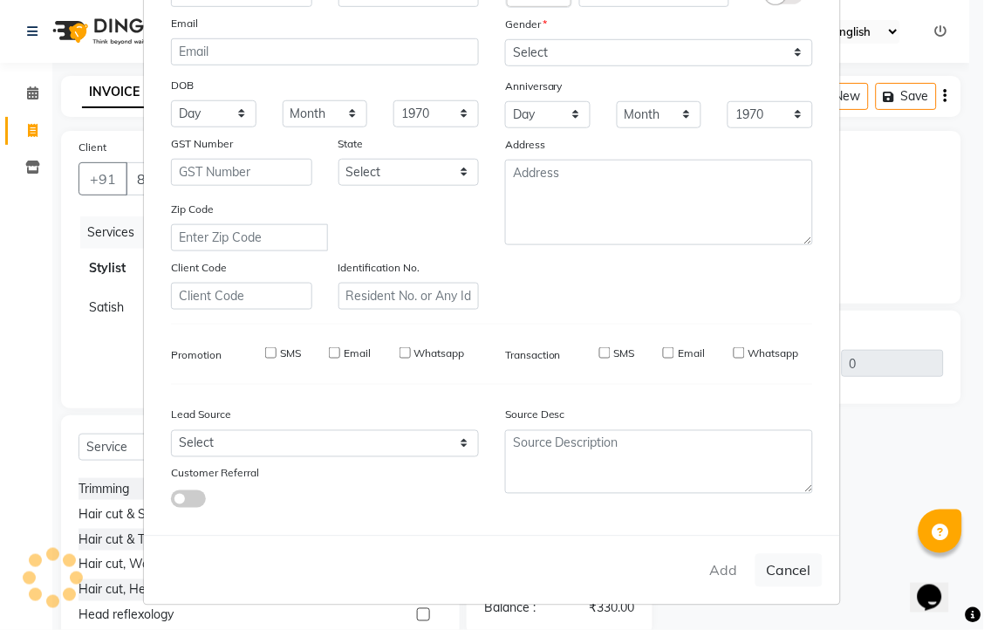
checkbox input "false"
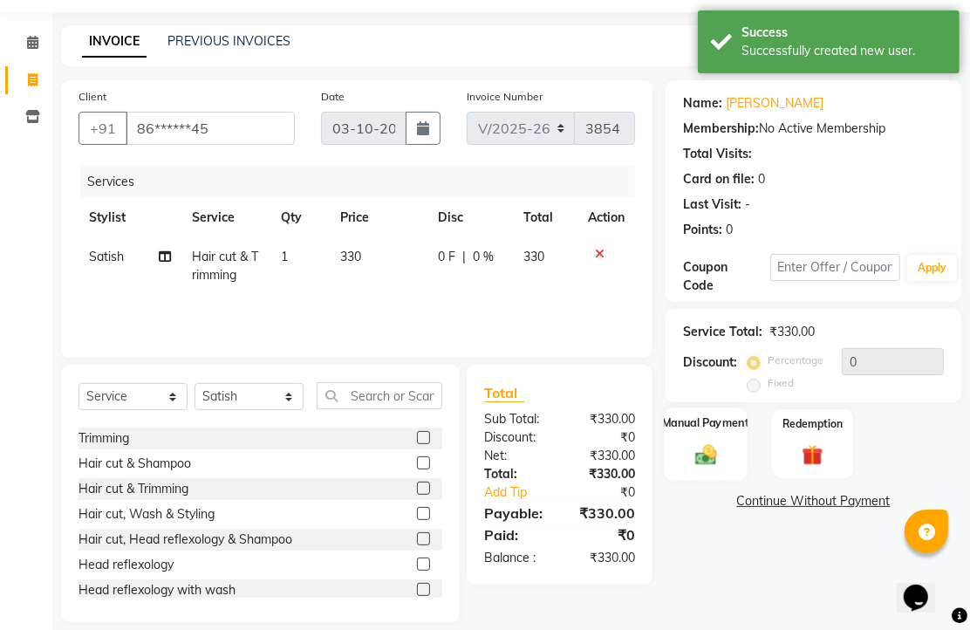
scroll to position [137, 0]
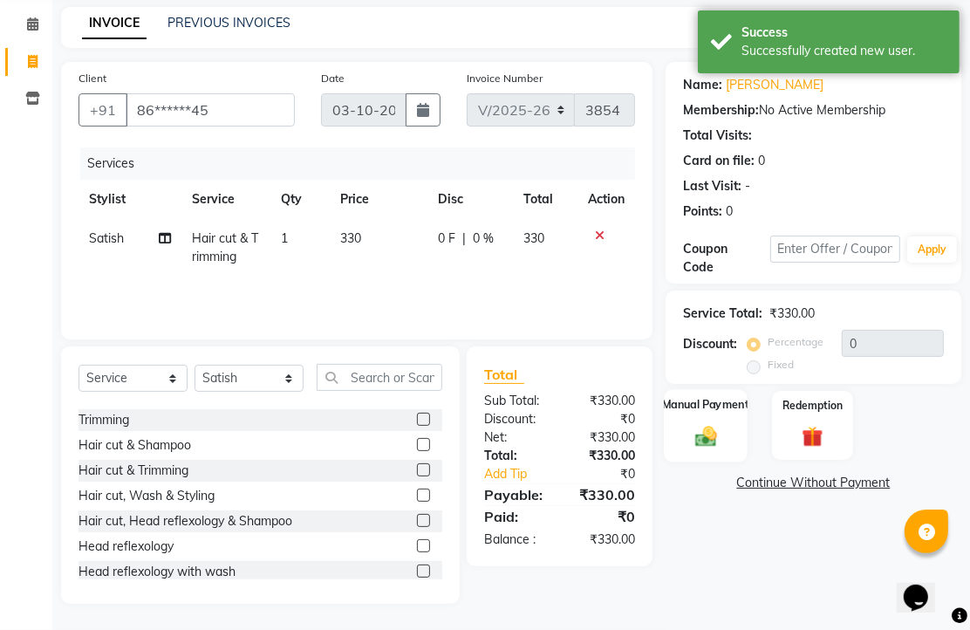
click at [704, 430] on img at bounding box center [706, 435] width 36 height 25
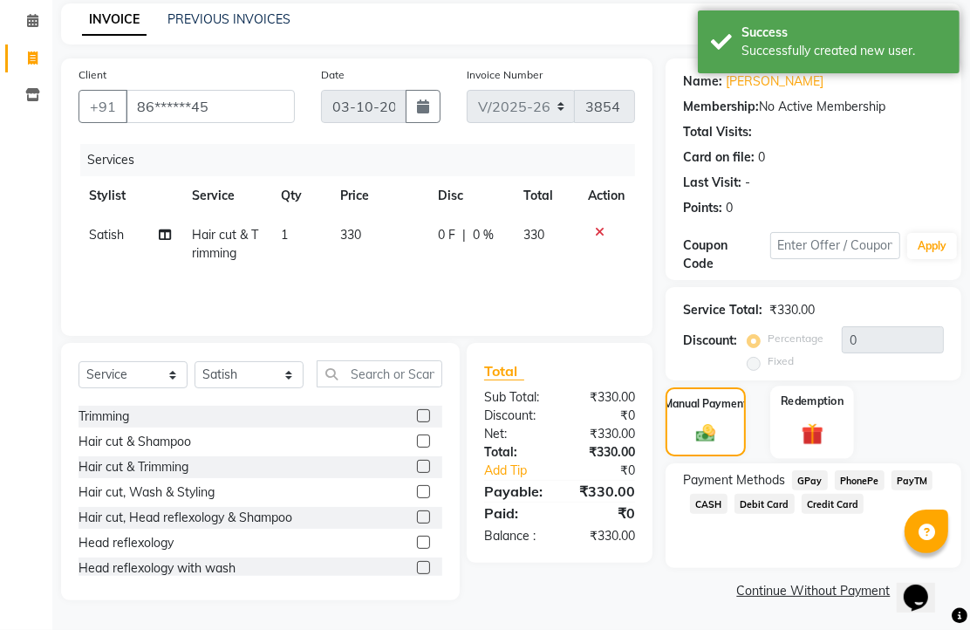
scroll to position [142, 0]
click at [867, 480] on span "PhonePe" at bounding box center [860, 480] width 50 height 20
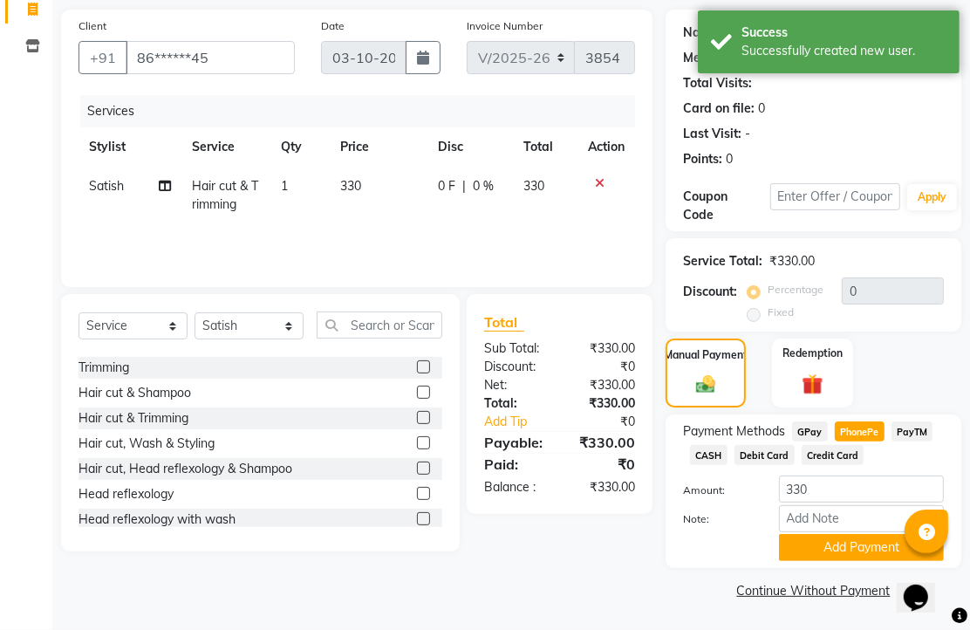
scroll to position [216, 0]
click at [859, 537] on button "Add Payment" at bounding box center [861, 547] width 165 height 27
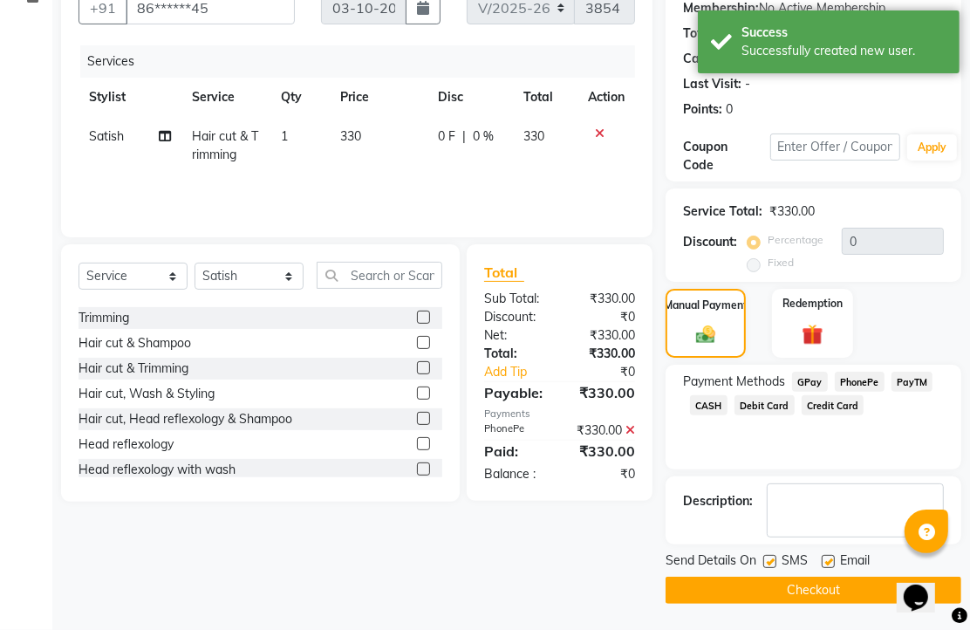
scroll to position [265, 0]
drag, startPoint x: 836, startPoint y: 552, endPoint x: 836, endPoint y: 570, distance: 17.4
click at [835, 555] on label at bounding box center [828, 561] width 13 height 13
click at [833, 557] on input "checkbox" at bounding box center [827, 562] width 11 height 11
checkbox input "false"
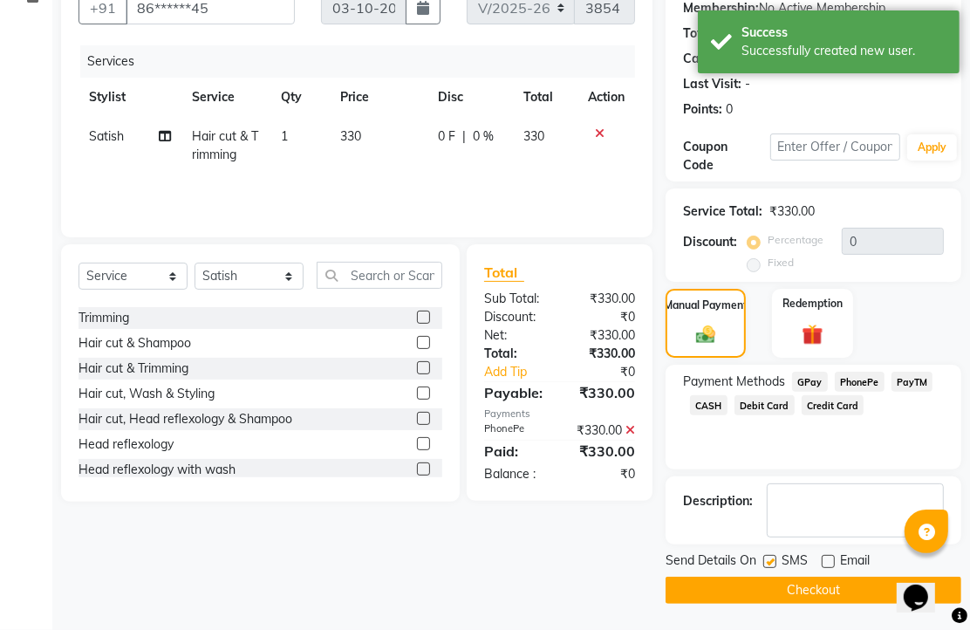
click at [836, 578] on button "Checkout" at bounding box center [814, 590] width 296 height 27
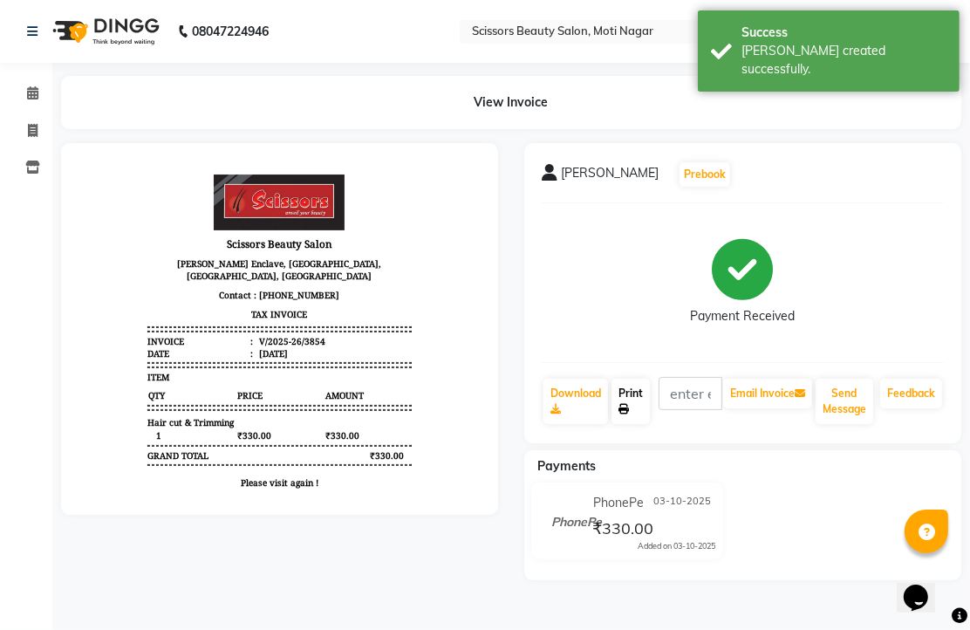
click at [634, 424] on link "Print" at bounding box center [631, 401] width 38 height 45
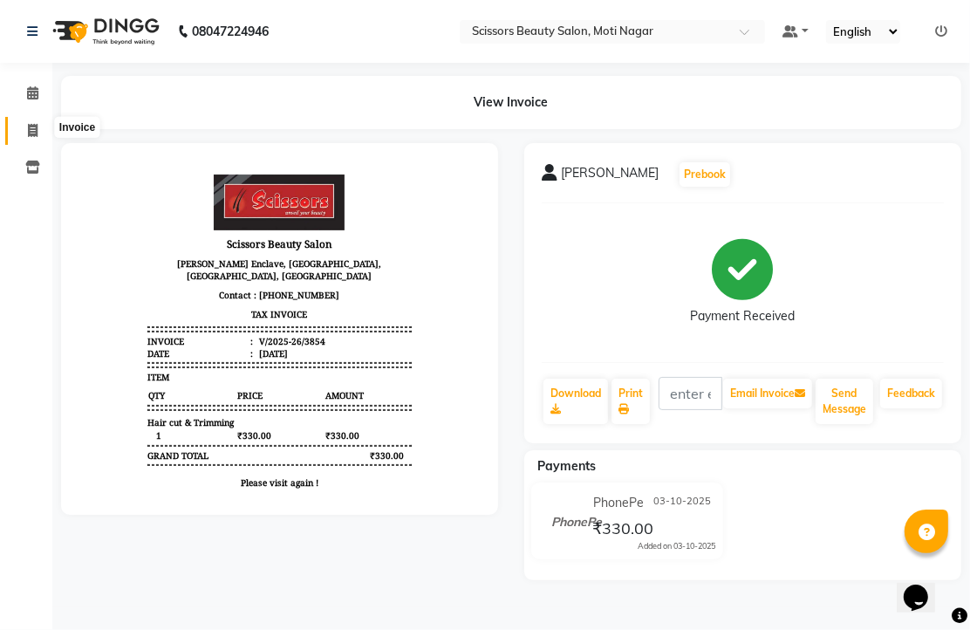
click at [35, 125] on icon at bounding box center [33, 130] width 10 height 13
select select "service"
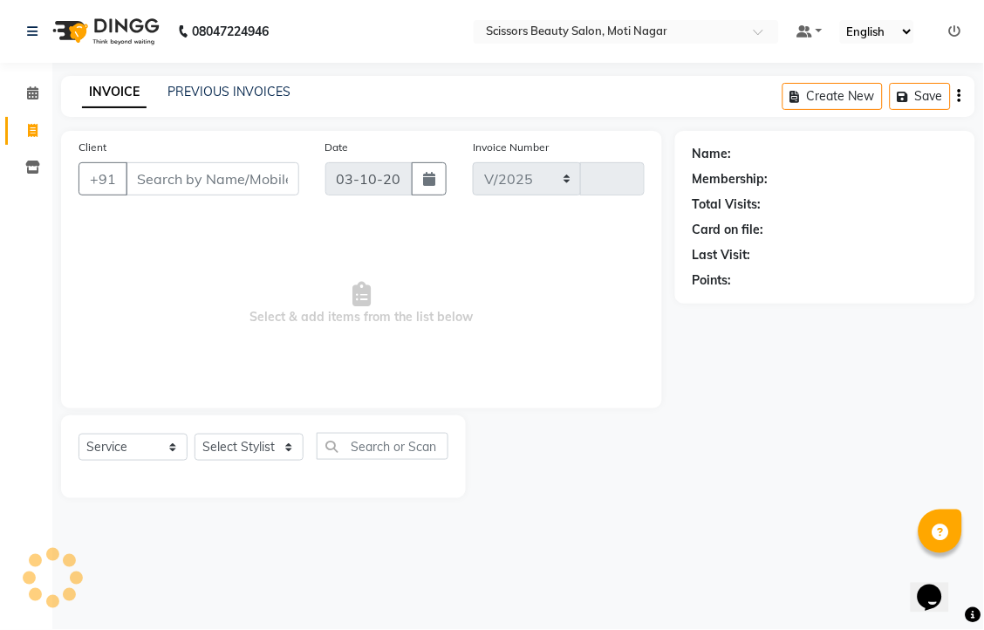
select select "7057"
type input "3855"
click at [232, 195] on input "Client" at bounding box center [213, 178] width 174 height 33
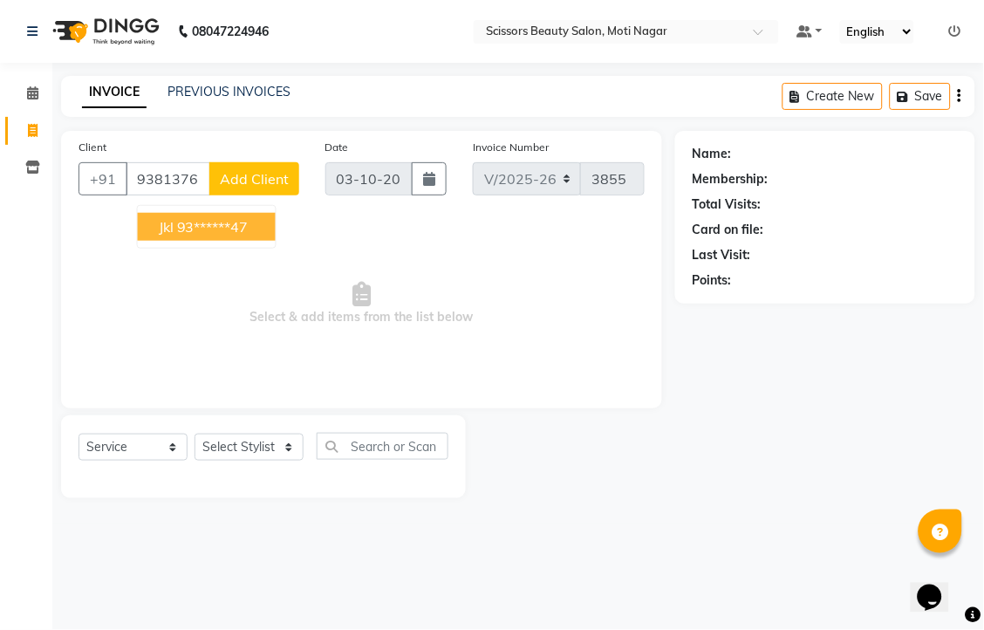
click at [276, 241] on button "jkl 93******47" at bounding box center [207, 227] width 138 height 28
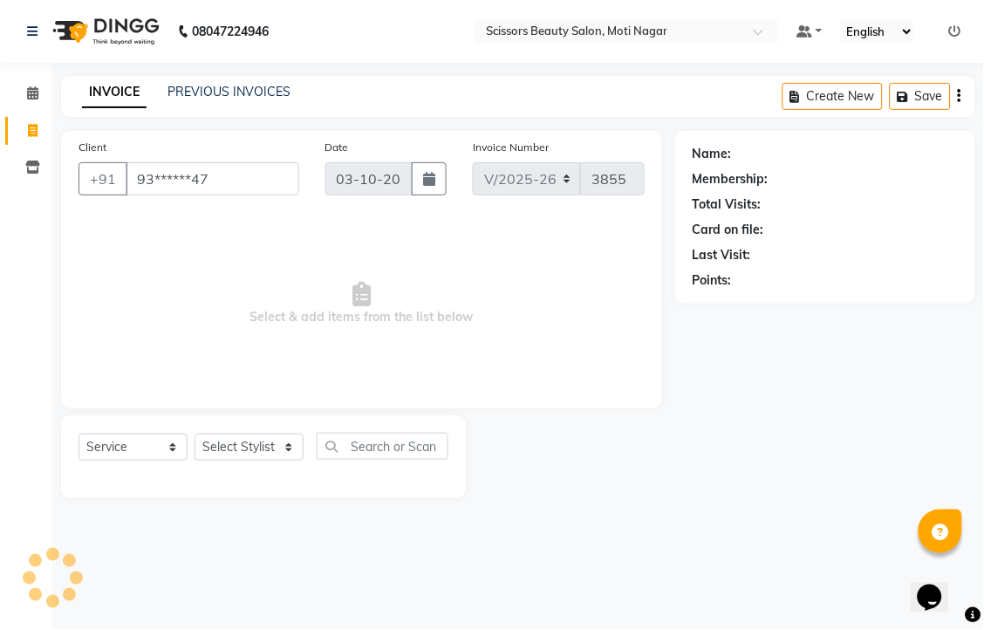
type input "93******47"
click at [251, 461] on select "Select Stylist Arman [PERSON_NAME] [PERSON_NAME] [PERSON_NAME] Sir Staff" at bounding box center [249, 447] width 109 height 27
select select "81450"
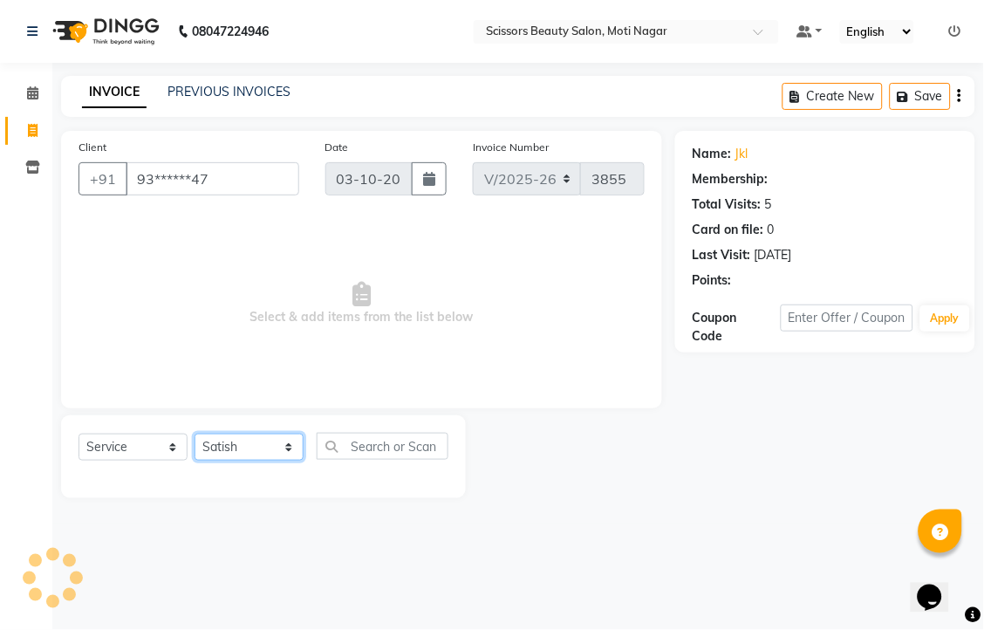
click at [201, 461] on select "Select Stylist Arman [PERSON_NAME] [PERSON_NAME] [PERSON_NAME] Sir Staff" at bounding box center [249, 447] width 109 height 27
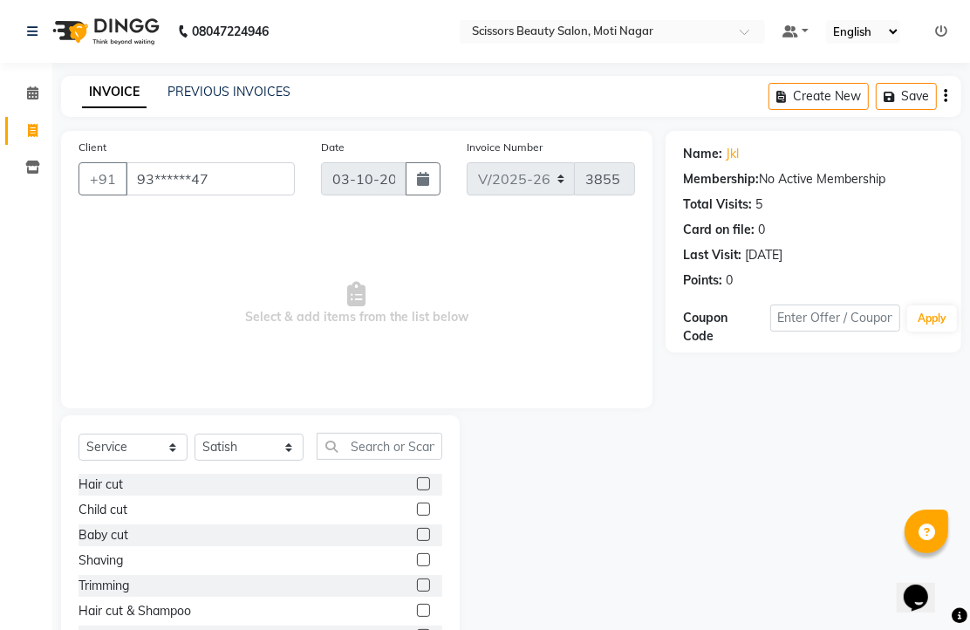
click at [417, 490] on label at bounding box center [423, 483] width 13 height 13
click at [417, 490] on input "checkbox" at bounding box center [422, 484] width 11 height 11
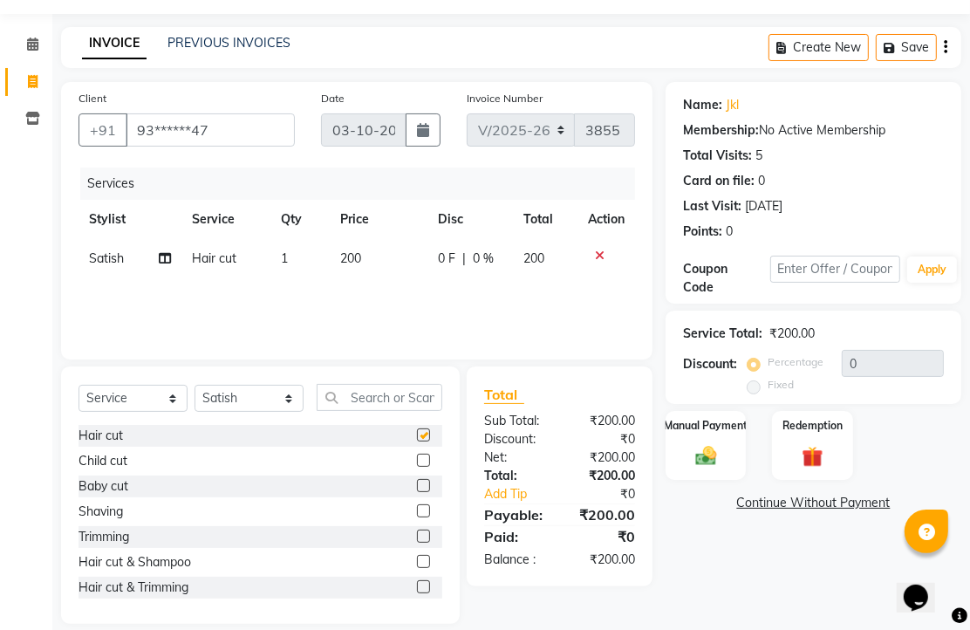
checkbox input "false"
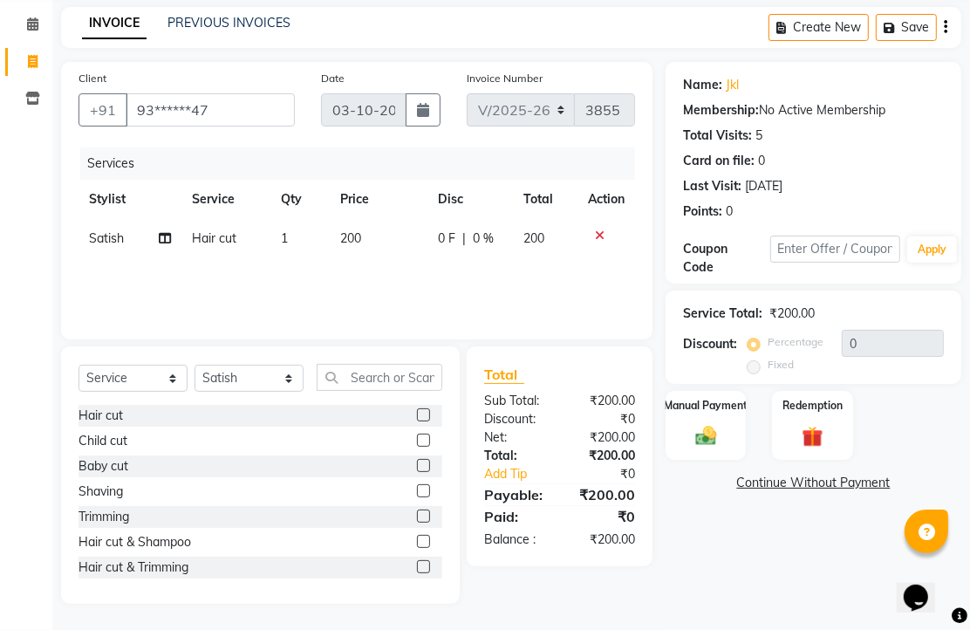
scroll to position [137, 0]
click at [707, 434] on img at bounding box center [706, 435] width 36 height 25
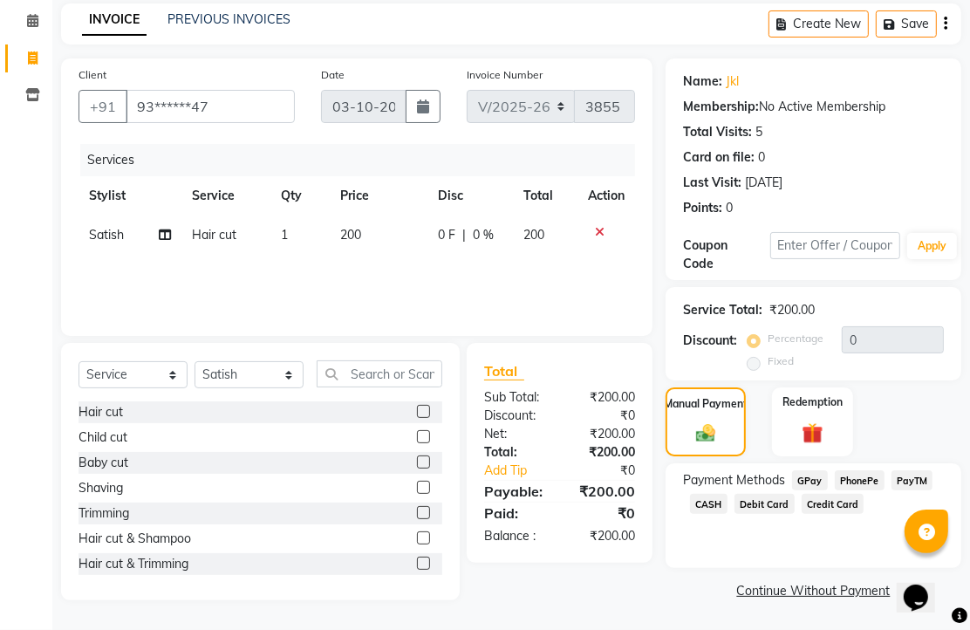
click at [728, 501] on span "CASH" at bounding box center [709, 504] width 38 height 20
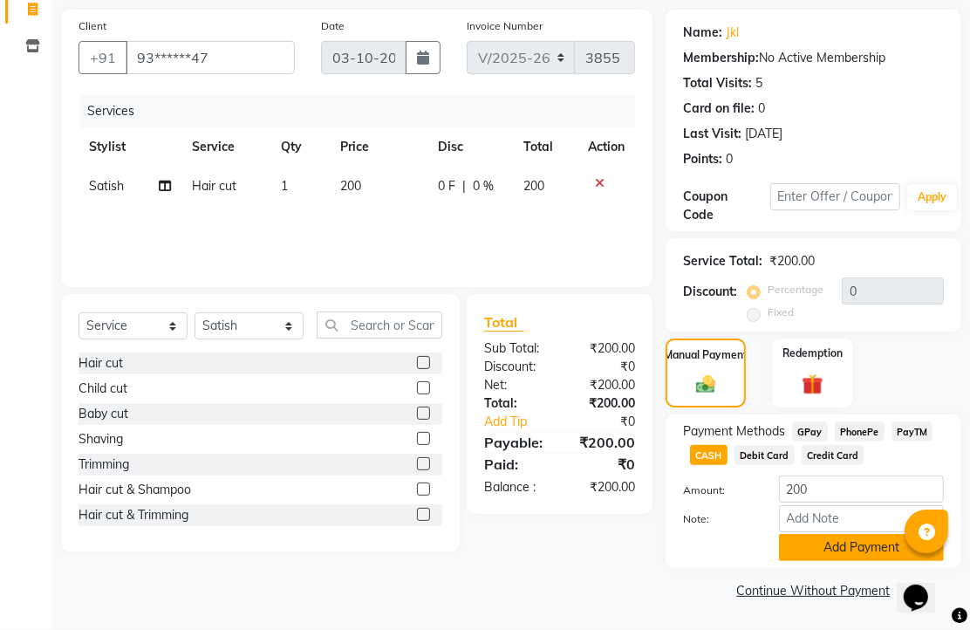
click at [796, 534] on button "Add Payment" at bounding box center [861, 547] width 165 height 27
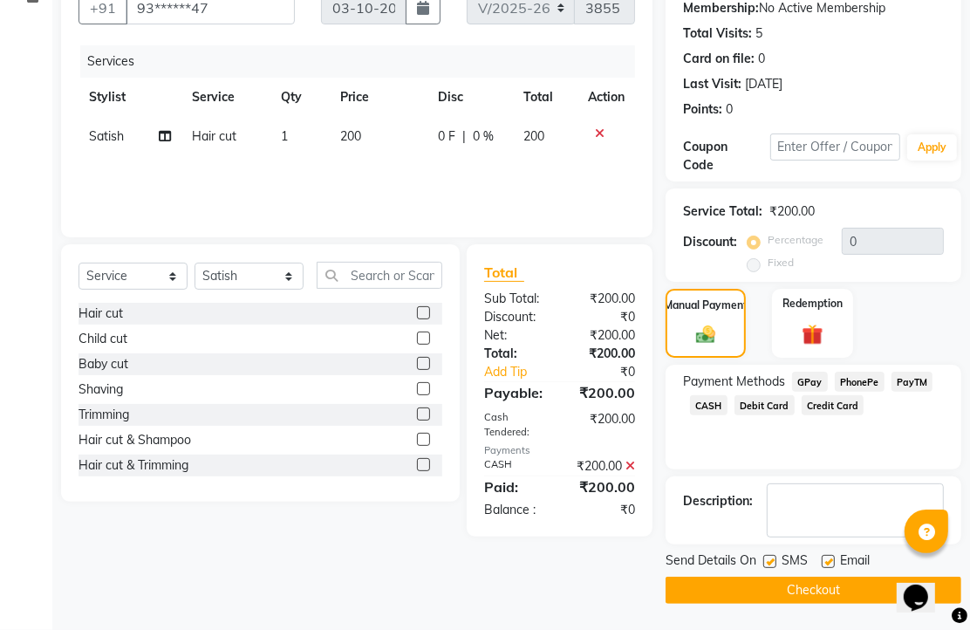
scroll to position [265, 0]
click at [831, 555] on label at bounding box center [828, 561] width 13 height 13
click at [831, 557] on input "checkbox" at bounding box center [827, 562] width 11 height 11
checkbox input "false"
click at [827, 580] on button "Checkout" at bounding box center [814, 590] width 296 height 27
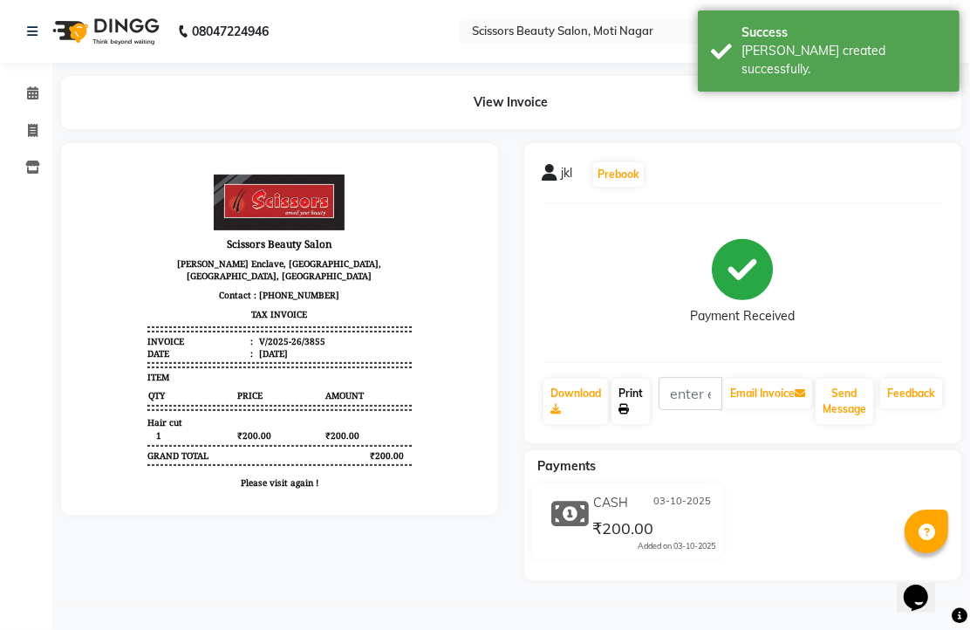
click at [647, 424] on link "Print" at bounding box center [631, 401] width 38 height 45
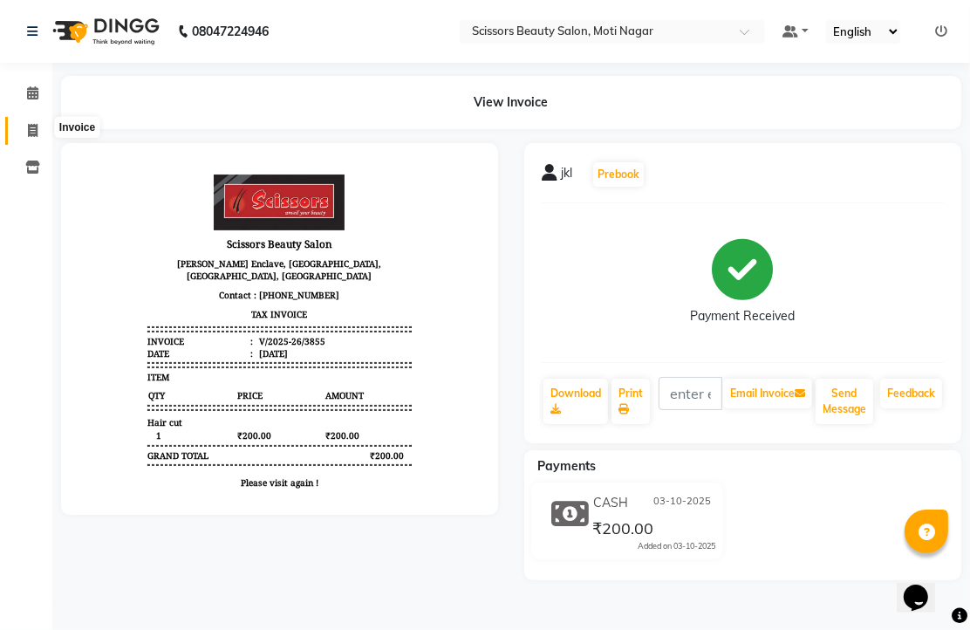
click at [31, 128] on icon at bounding box center [33, 130] width 10 height 13
select select "service"
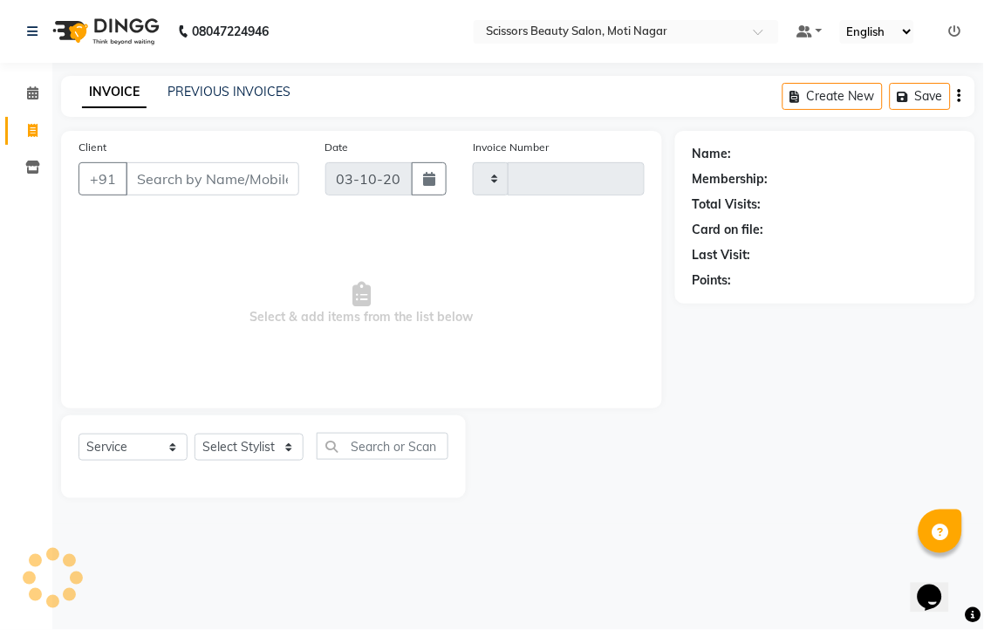
type input "3856"
select select "7057"
click at [167, 195] on input "Client" at bounding box center [213, 178] width 174 height 33
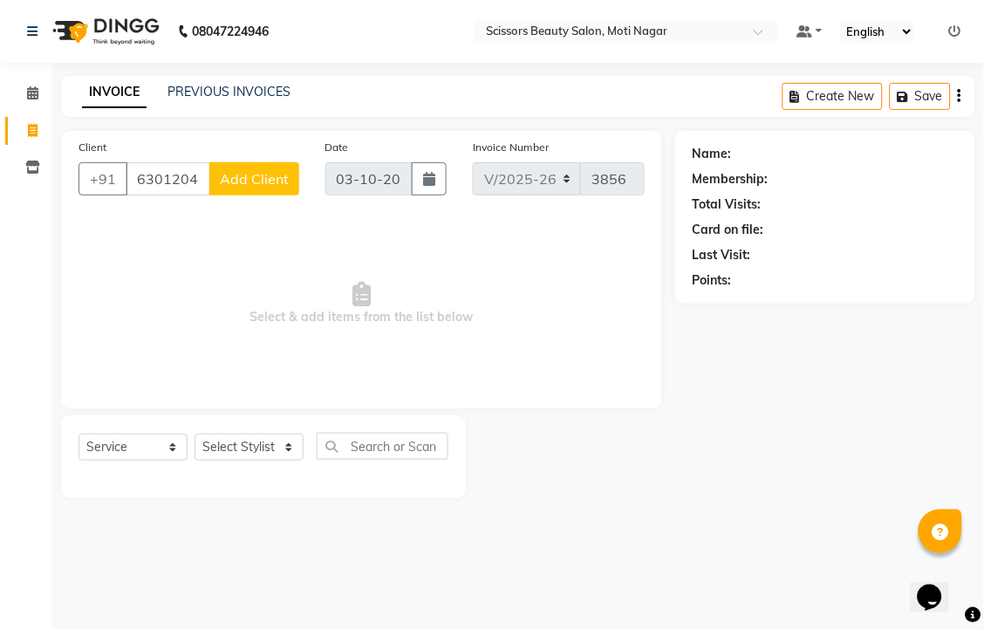
type input "6301204061"
click at [279, 461] on select "Select Stylist Arman [PERSON_NAME] [PERSON_NAME] [PERSON_NAME] Sir Staff" at bounding box center [249, 447] width 109 height 27
select select "89632"
click at [201, 461] on select "Select Stylist Arman [PERSON_NAME] [PERSON_NAME] [PERSON_NAME] Sir Staff" at bounding box center [249, 447] width 109 height 27
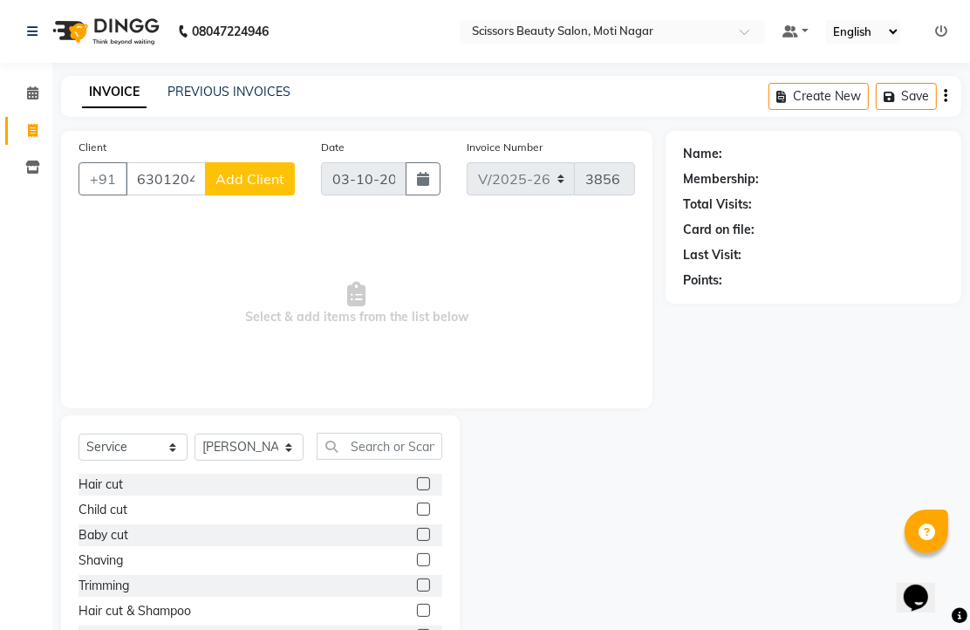
click at [417, 490] on label at bounding box center [423, 483] width 13 height 13
click at [417, 490] on input "checkbox" at bounding box center [422, 484] width 11 height 11
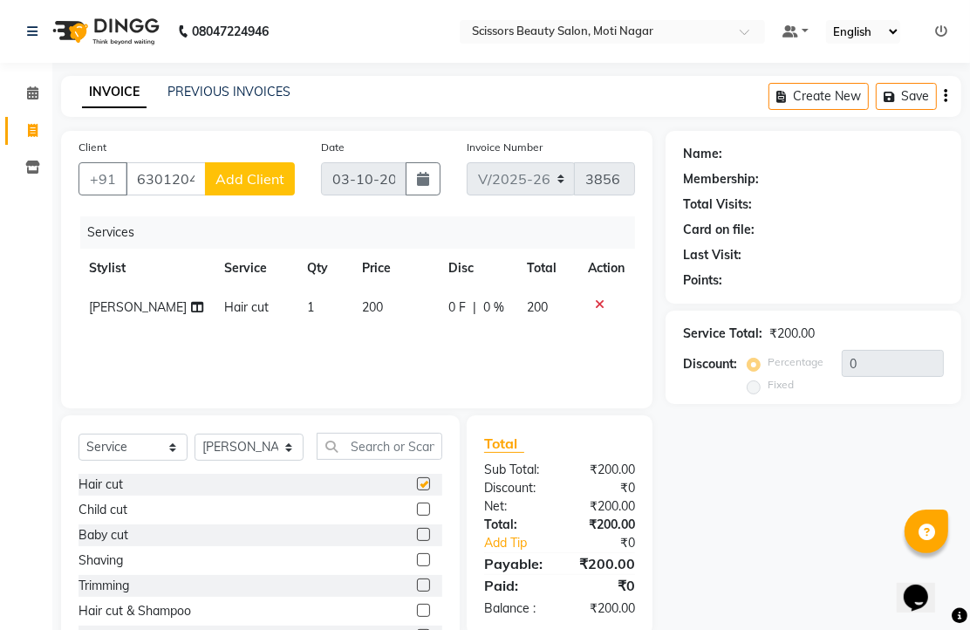
checkbox input "false"
click at [247, 188] on span "Add Client" at bounding box center [249, 178] width 69 height 17
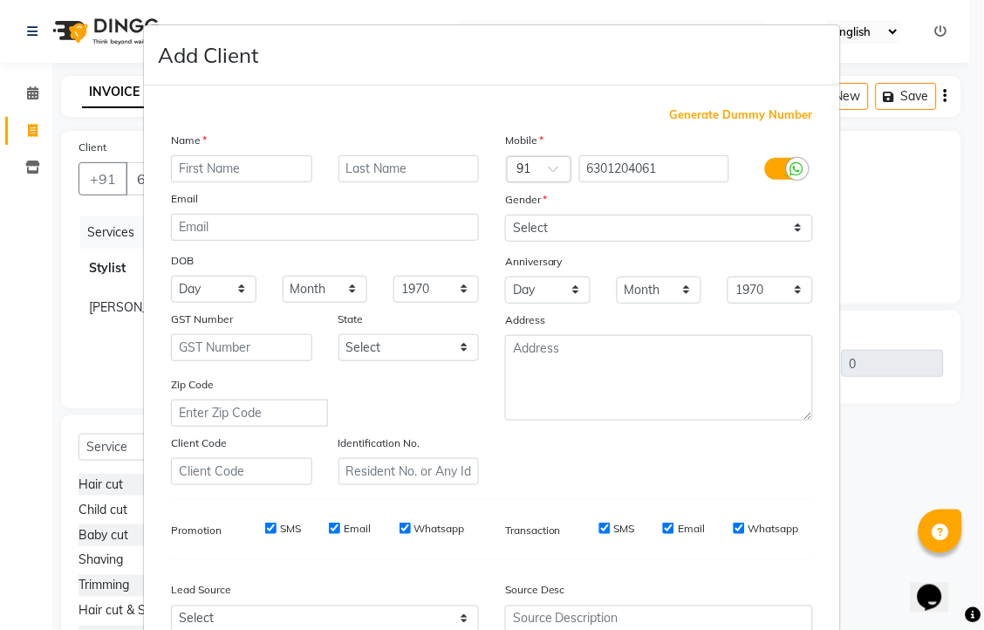
click at [215, 182] on input "text" at bounding box center [241, 168] width 141 height 27
type input "[PERSON_NAME]"
click at [782, 242] on select "Select [DEMOGRAPHIC_DATA] [DEMOGRAPHIC_DATA] Other Prefer Not To Say" at bounding box center [659, 228] width 308 height 27
select select "[DEMOGRAPHIC_DATA]"
click at [505, 242] on select "Select [DEMOGRAPHIC_DATA] [DEMOGRAPHIC_DATA] Other Prefer Not To Say" at bounding box center [659, 228] width 308 height 27
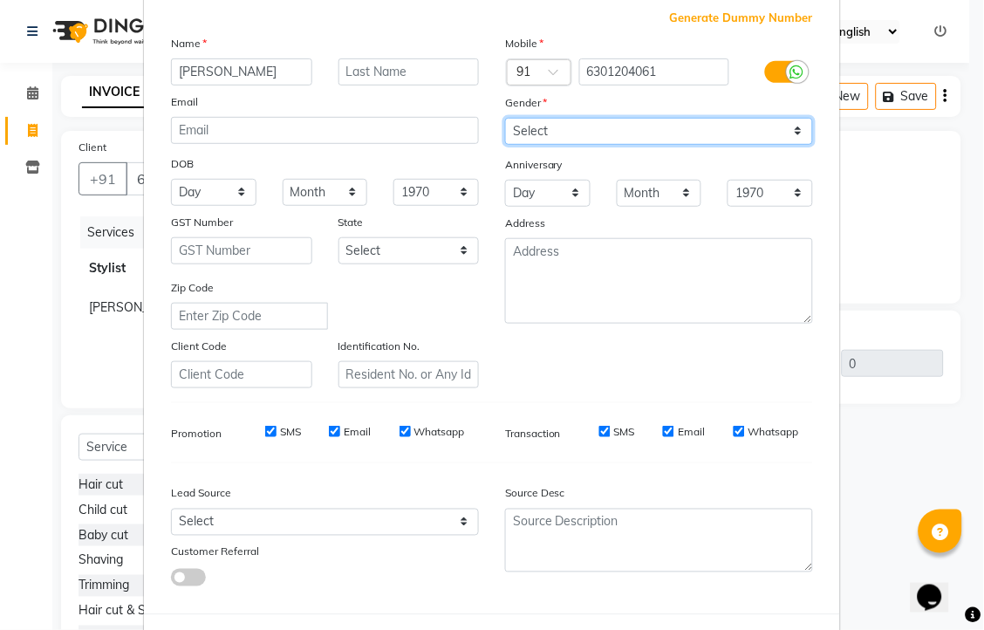
scroll to position [290, 0]
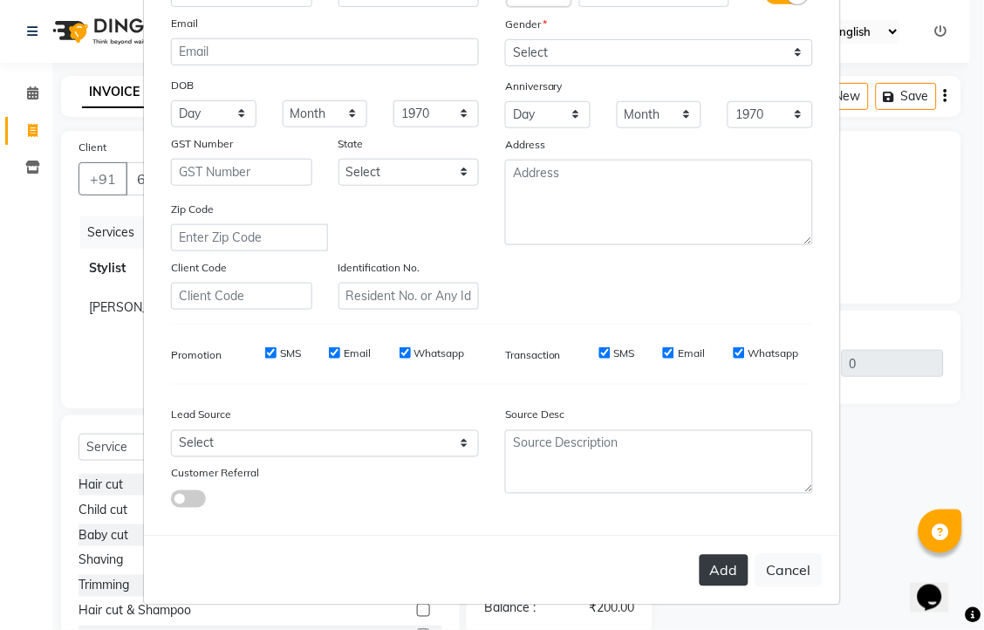
click at [700, 586] on button "Add" at bounding box center [724, 570] width 49 height 31
type input "63******61"
select select
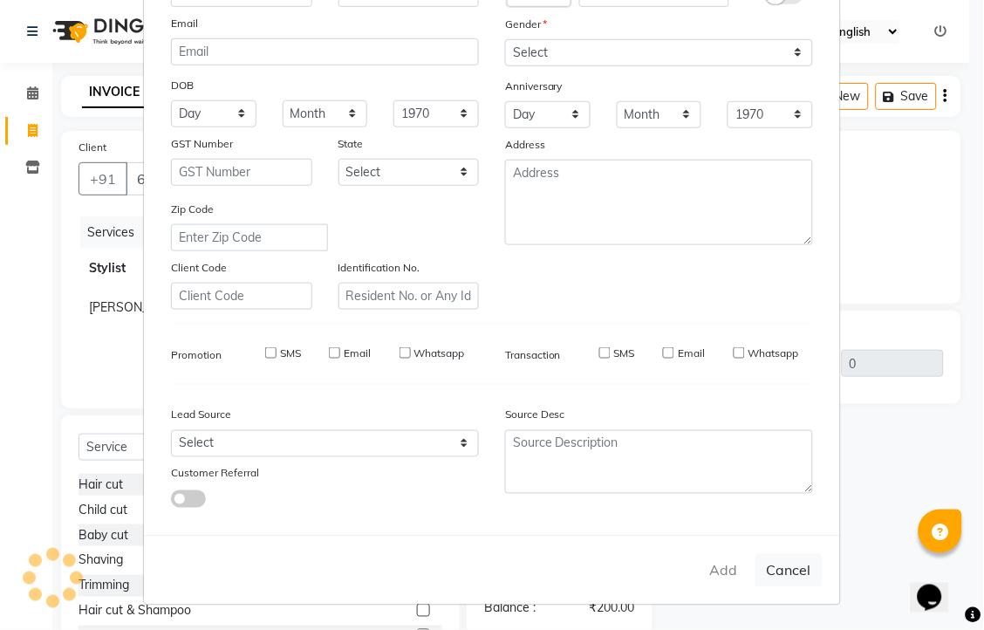
select select
checkbox input "false"
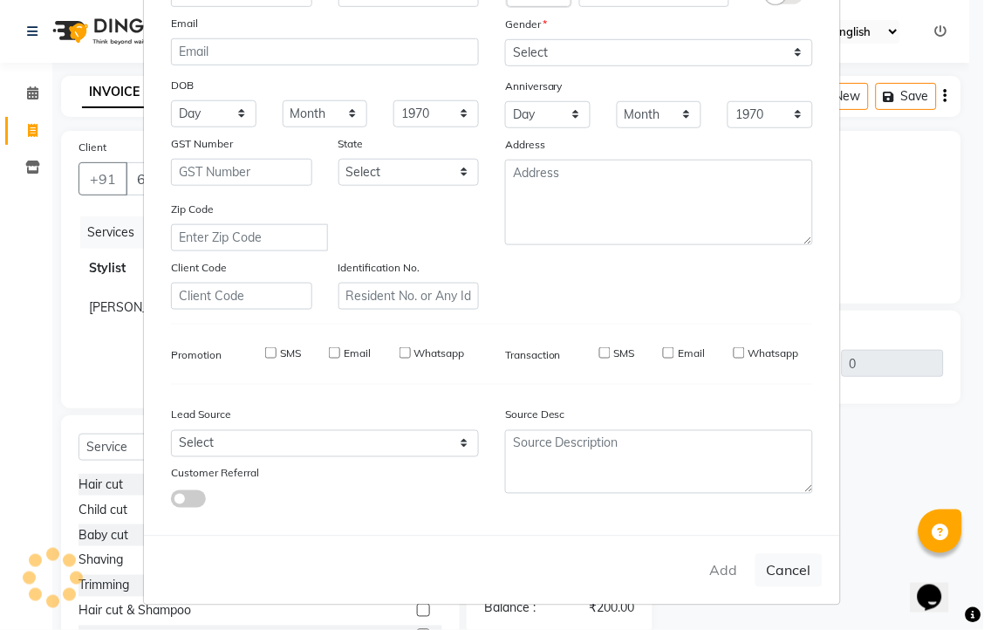
checkbox input "false"
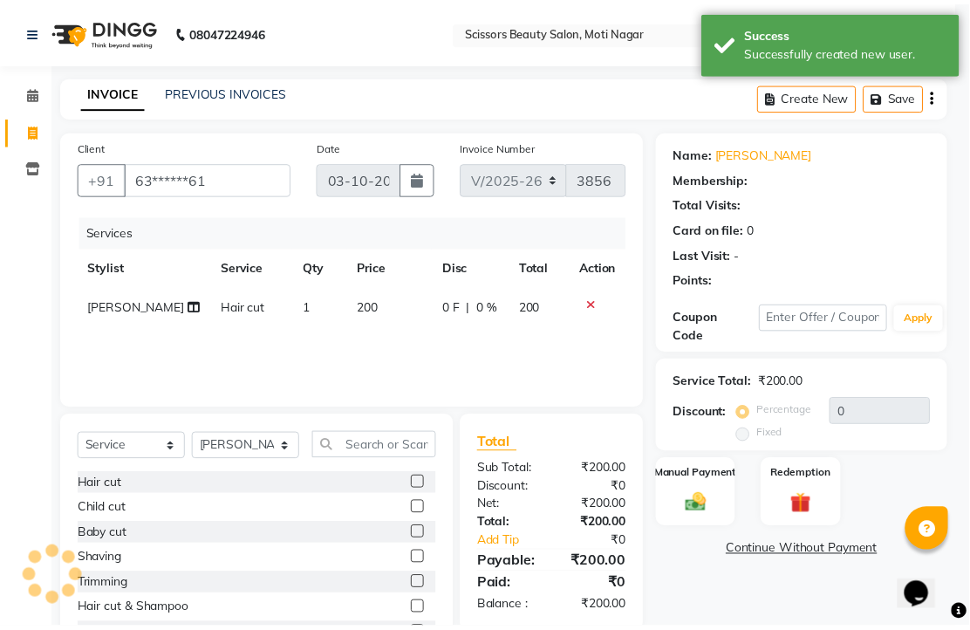
scroll to position [331, 0]
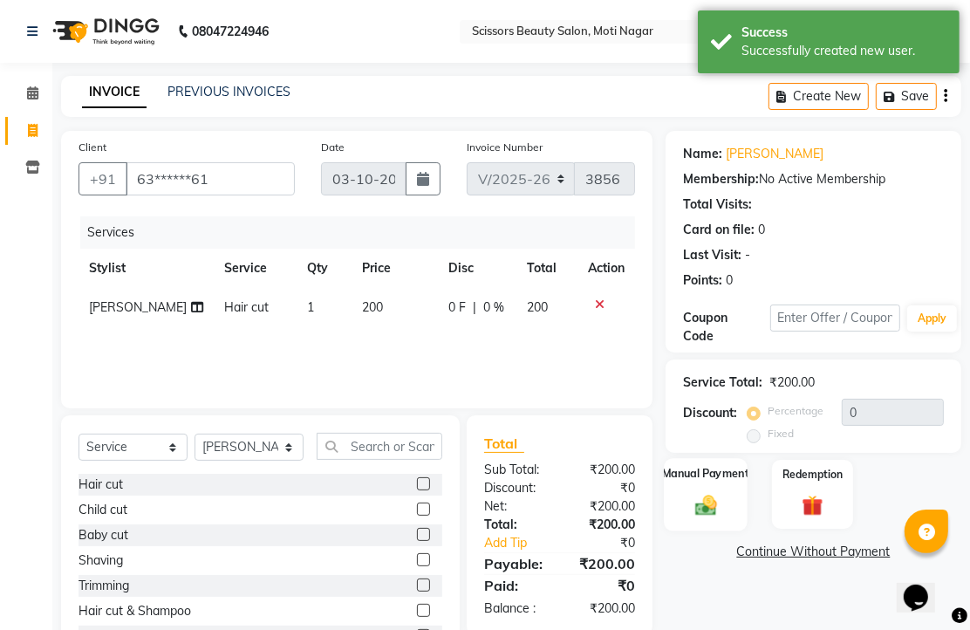
click at [709, 517] on img at bounding box center [706, 504] width 36 height 25
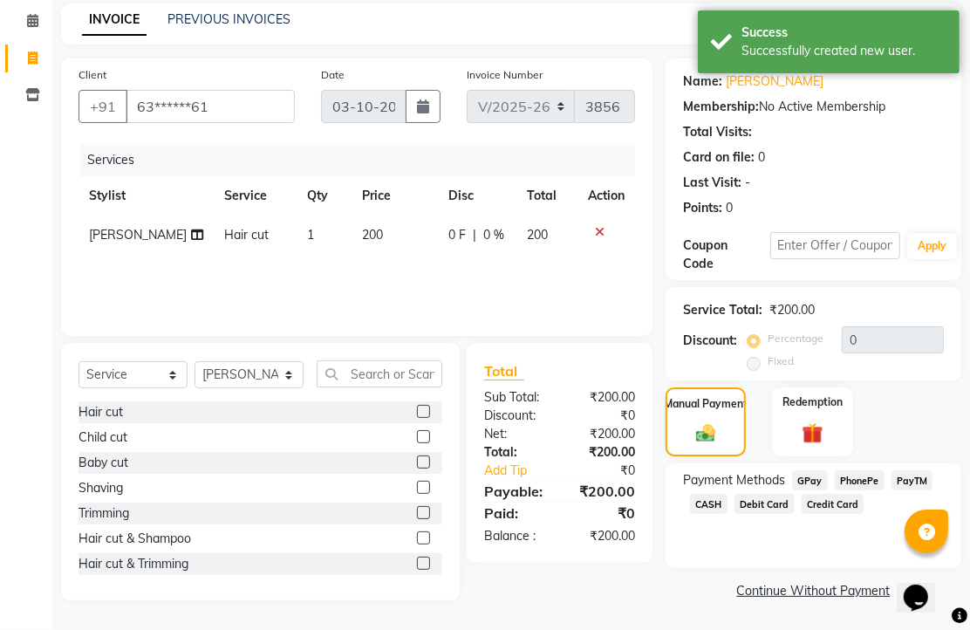
scroll to position [142, 0]
click at [872, 477] on span "PhonePe" at bounding box center [860, 480] width 50 height 20
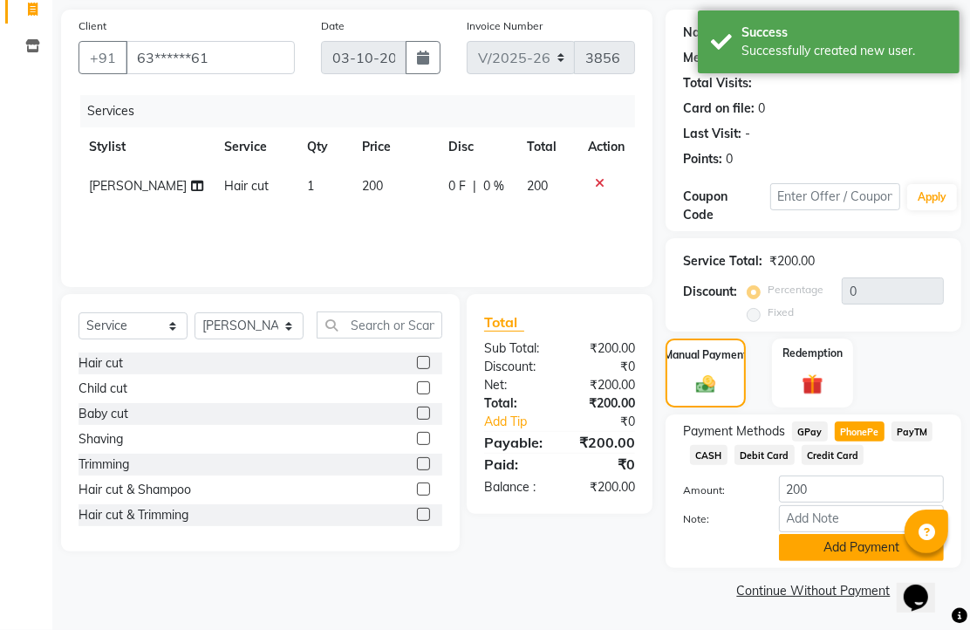
scroll to position [216, 0]
click at [856, 534] on button "Add Payment" at bounding box center [861, 547] width 165 height 27
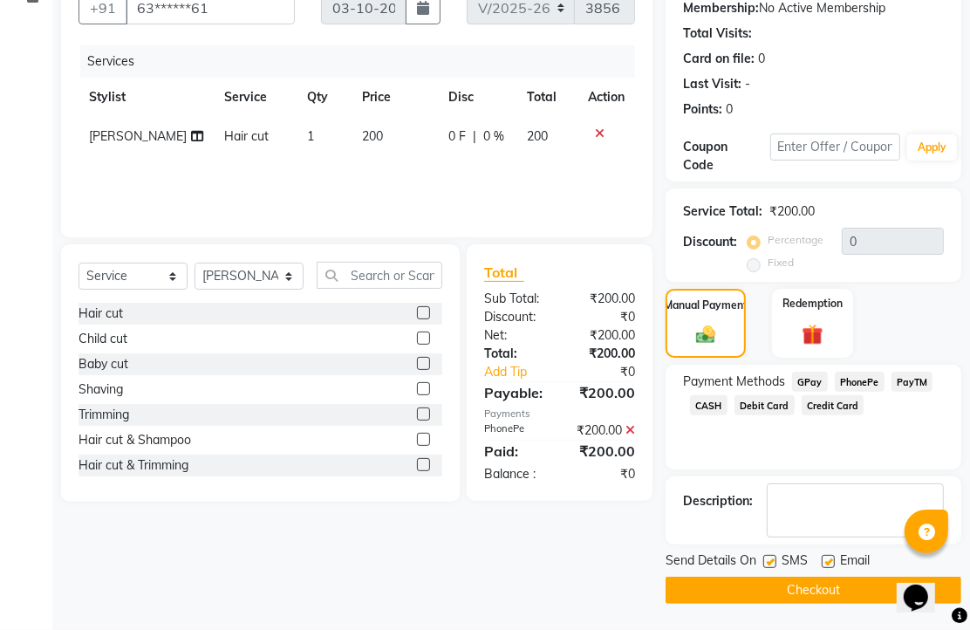
scroll to position [265, 0]
click at [832, 555] on label at bounding box center [828, 561] width 13 height 13
click at [832, 557] on input "checkbox" at bounding box center [827, 562] width 11 height 11
checkbox input "false"
click at [838, 579] on button "Checkout" at bounding box center [814, 590] width 296 height 27
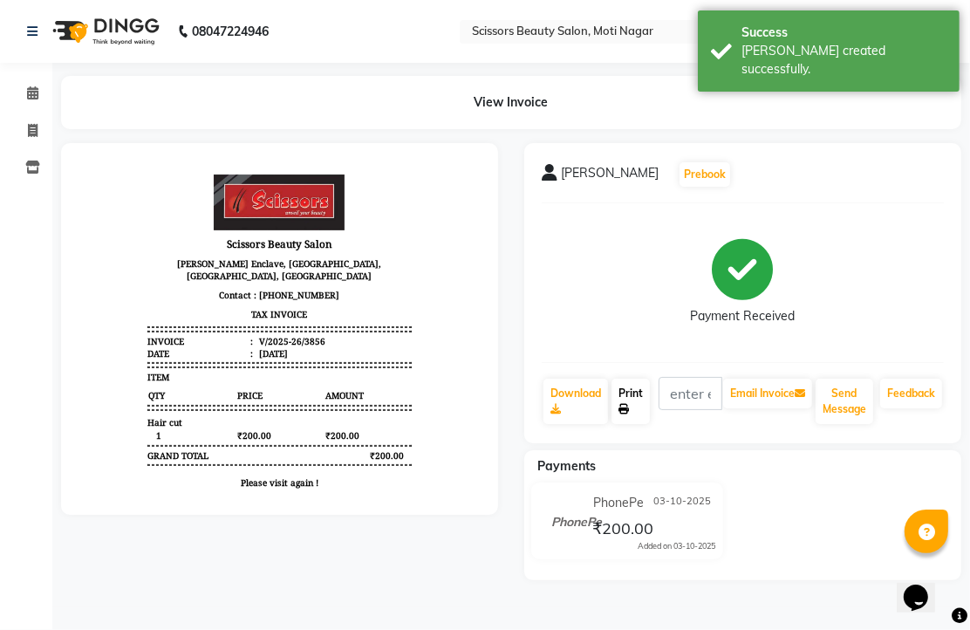
click at [639, 424] on link "Print" at bounding box center [631, 401] width 38 height 45
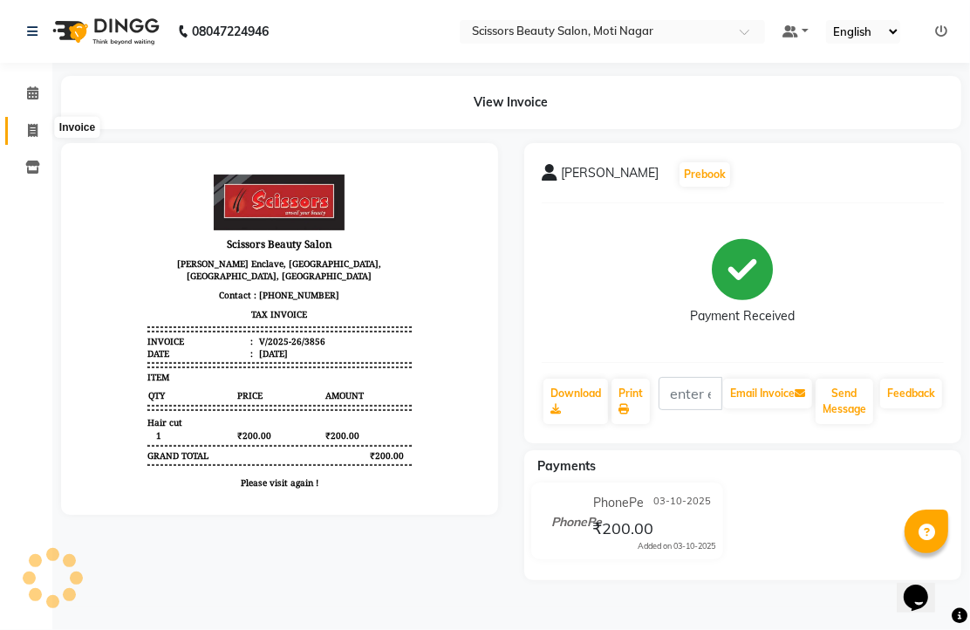
click at [31, 126] on icon at bounding box center [33, 130] width 10 height 13
select select "service"
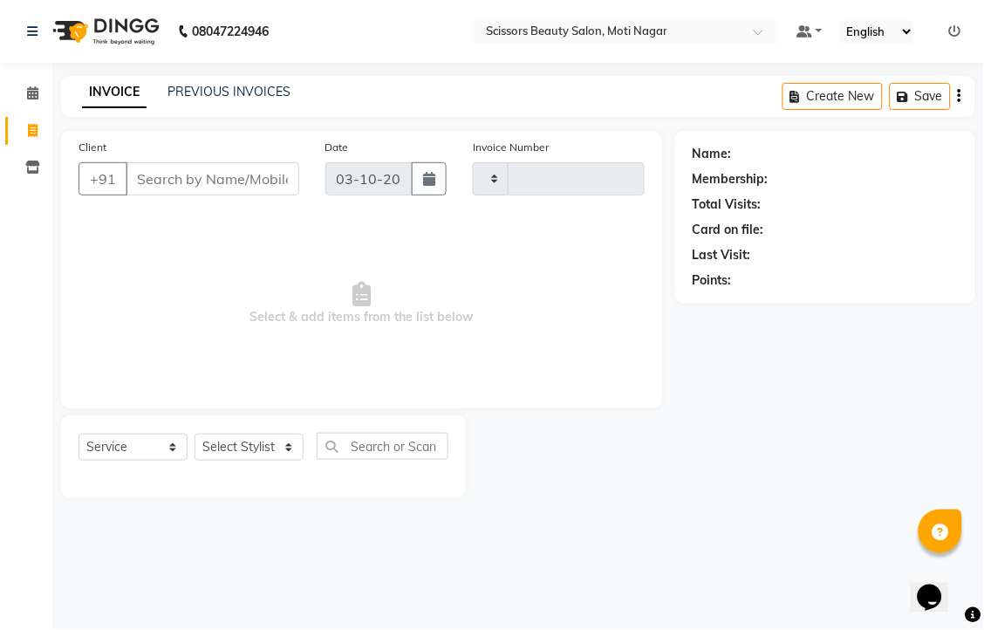
type input "3857"
select select "7057"
drag, startPoint x: 238, startPoint y: 207, endPoint x: 407, endPoint y: 72, distance: 215.4
click at [242, 195] on input "Client" at bounding box center [213, 178] width 174 height 33
click at [255, 195] on input "Client" at bounding box center [213, 178] width 174 height 33
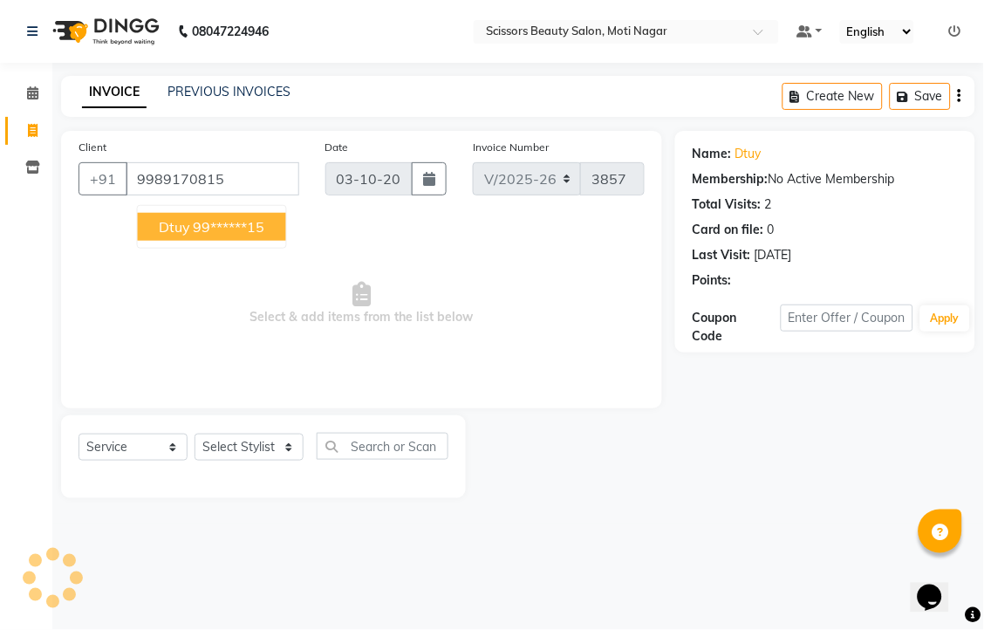
click at [256, 236] on ngb-highlight "99******15" at bounding box center [230, 226] width 72 height 17
type input "99******15"
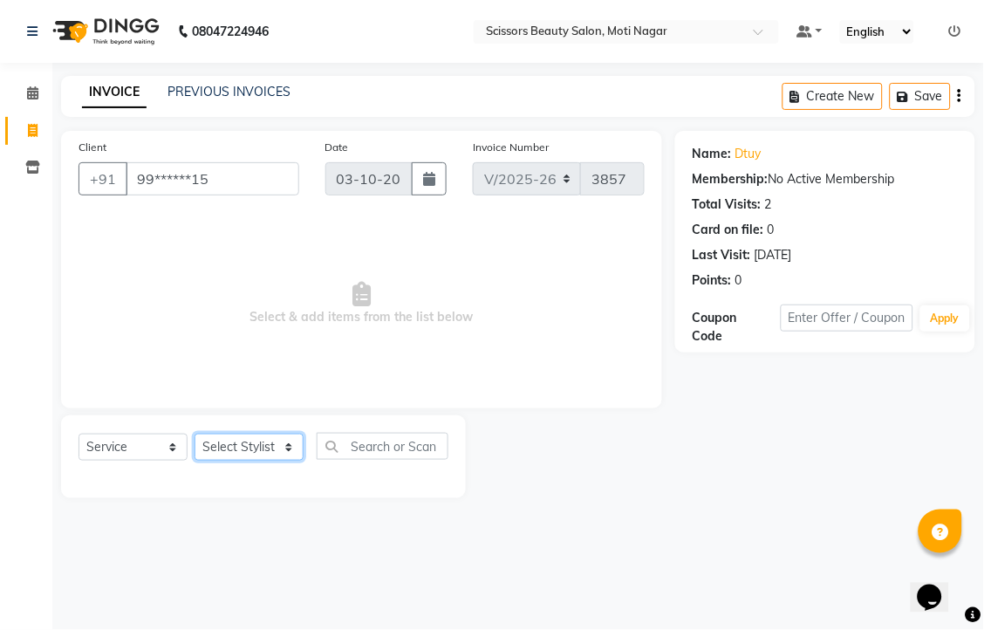
click at [255, 461] on select "Select Stylist Arman [PERSON_NAME] [PERSON_NAME] [PERSON_NAME] Sir Staff" at bounding box center [249, 447] width 109 height 27
select select "58456"
click at [201, 461] on select "Select Stylist Arman [PERSON_NAME] [PERSON_NAME] [PERSON_NAME] Sir Staff" at bounding box center [249, 447] width 109 height 27
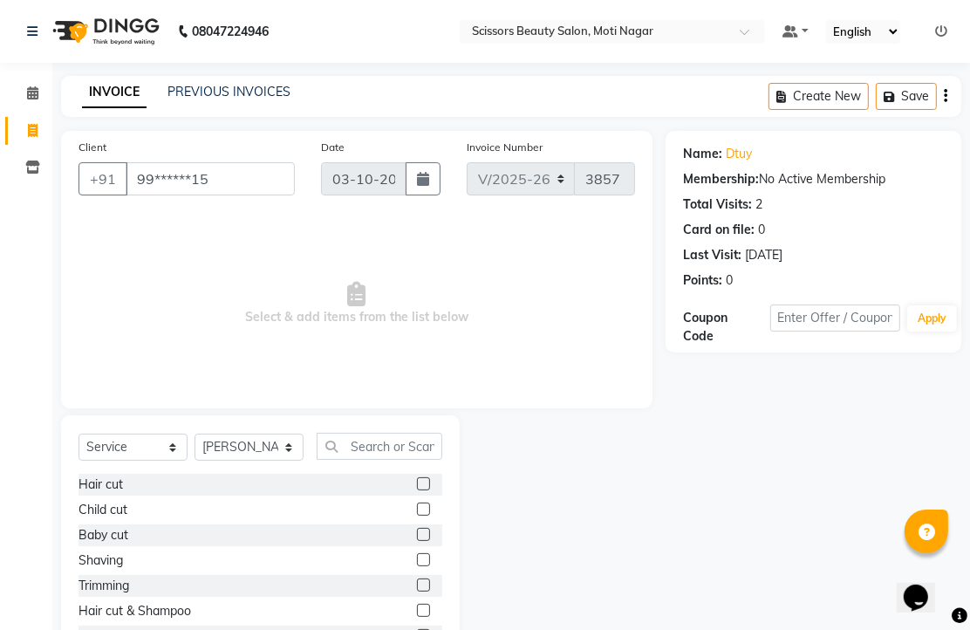
click at [417, 490] on label at bounding box center [423, 483] width 13 height 13
click at [417, 490] on input "checkbox" at bounding box center [422, 484] width 11 height 11
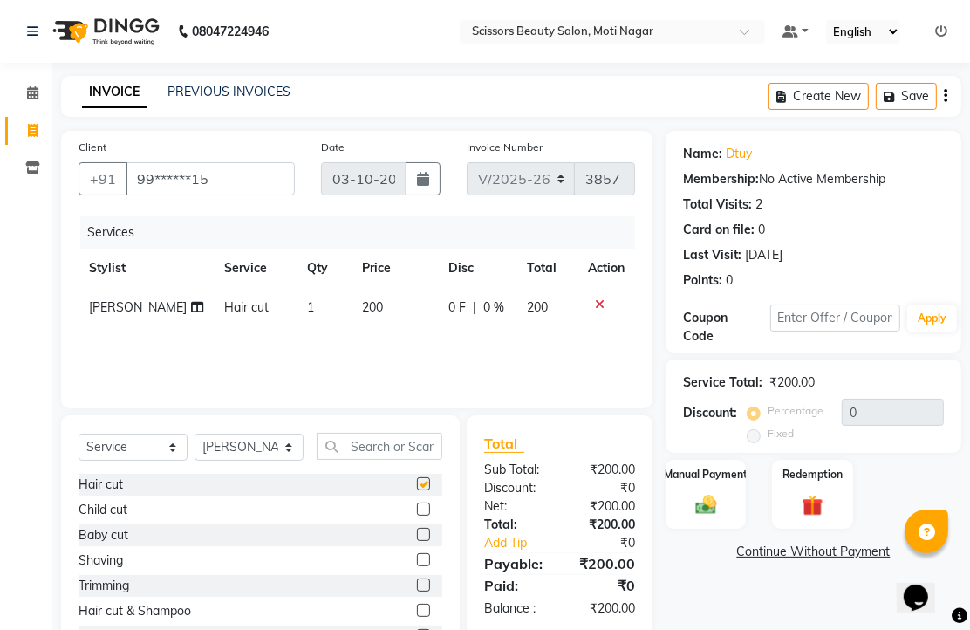
checkbox input "false"
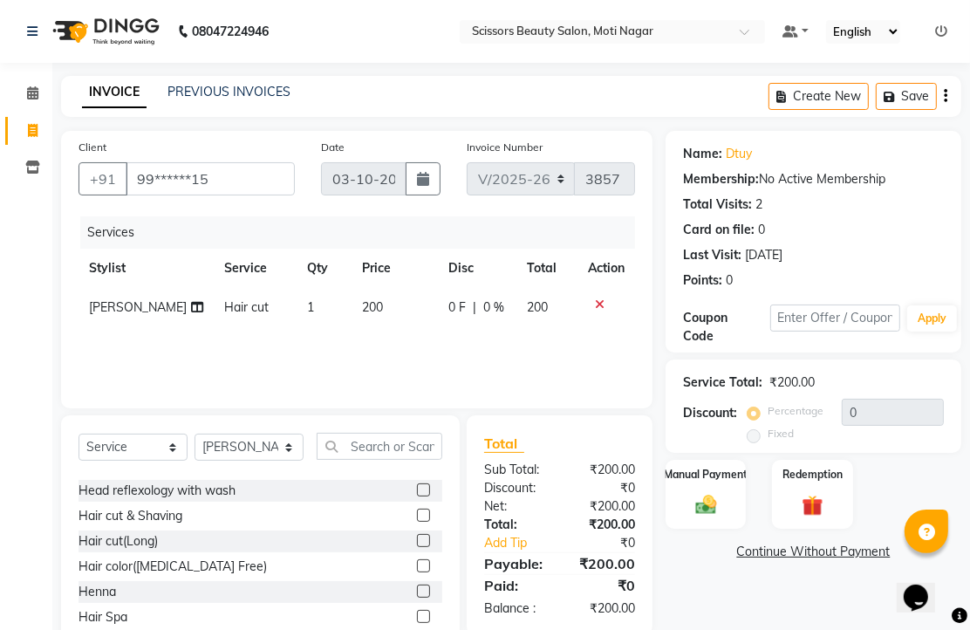
scroll to position [290, 0]
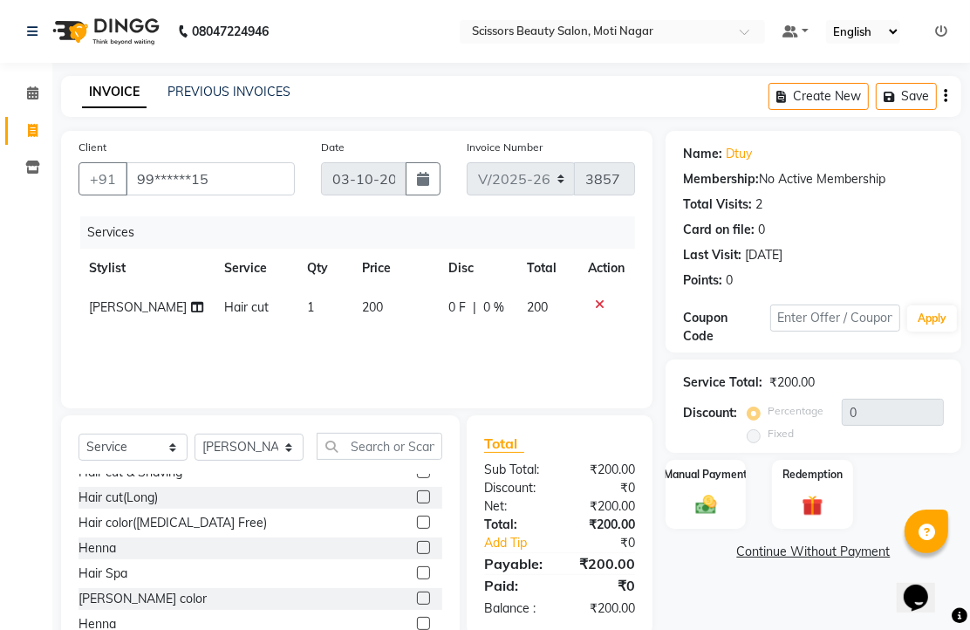
click at [391, 534] on div "Hair color([MEDICAL_DATA] Free)" at bounding box center [261, 523] width 364 height 22
click at [417, 529] on label at bounding box center [423, 522] width 13 height 13
click at [417, 529] on input "checkbox" at bounding box center [422, 522] width 11 height 11
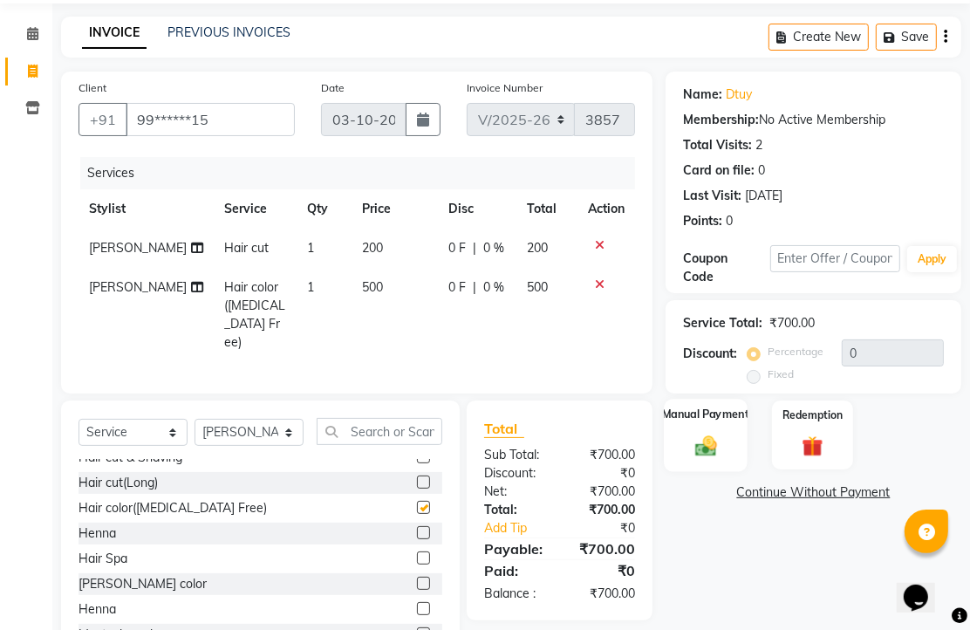
checkbox input "false"
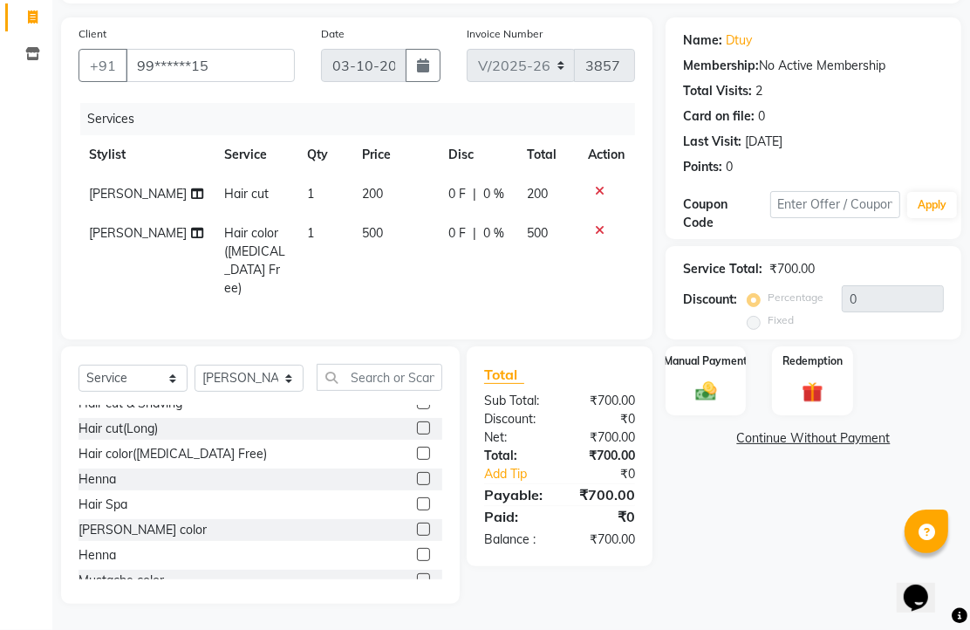
scroll to position [219, 0]
click at [702, 379] on img at bounding box center [706, 391] width 36 height 25
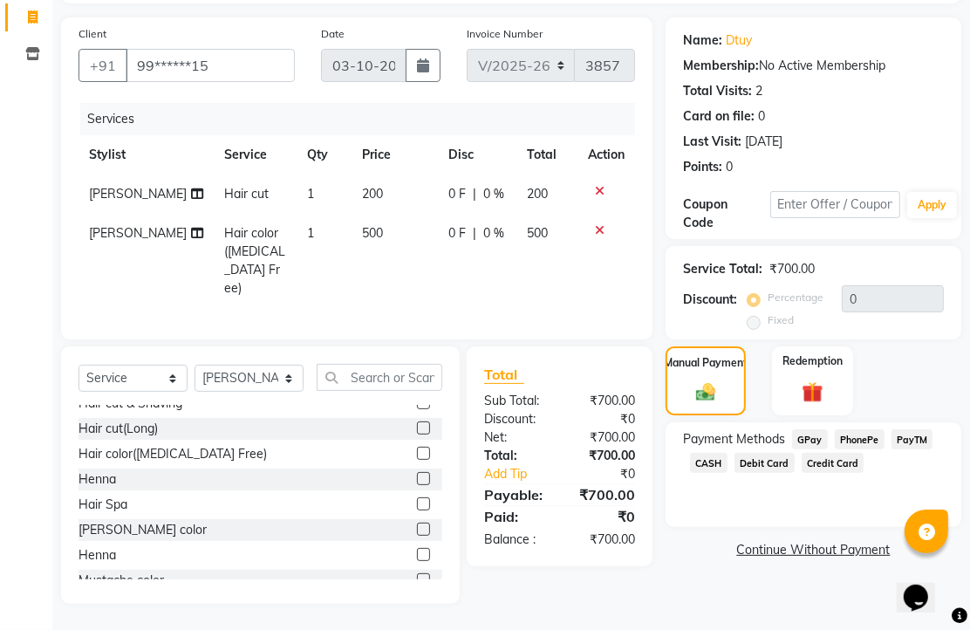
click at [728, 453] on span "CASH" at bounding box center [709, 463] width 38 height 20
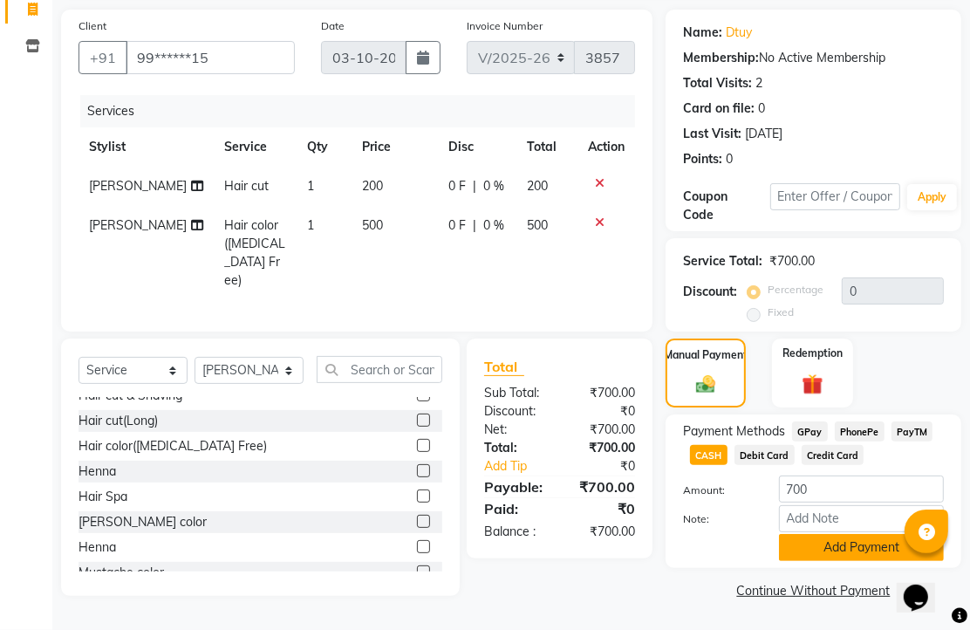
click at [825, 534] on button "Add Payment" at bounding box center [861, 547] width 165 height 27
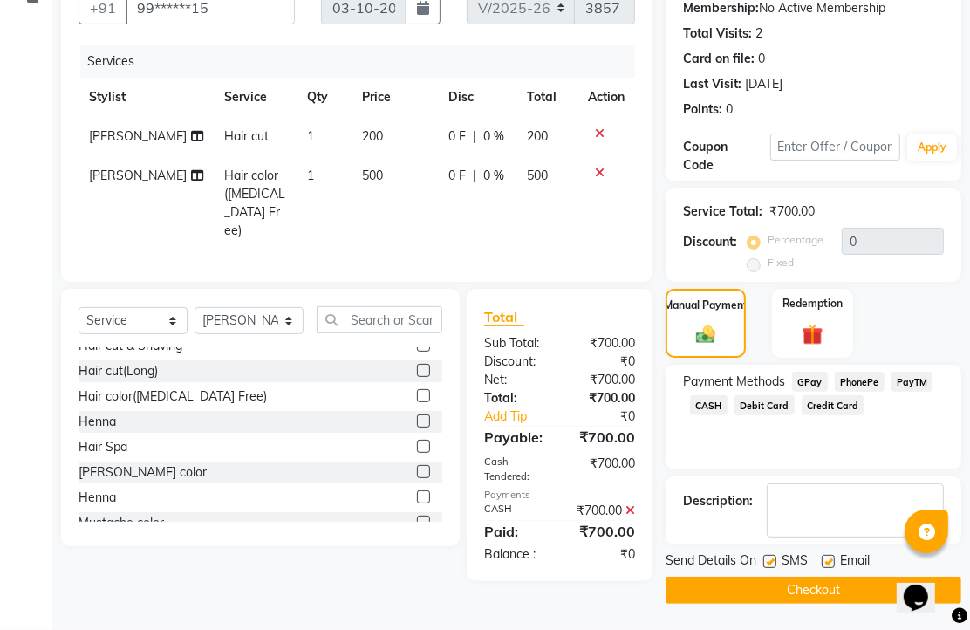
scroll to position [312, 0]
click at [835, 555] on label at bounding box center [828, 561] width 13 height 13
click at [833, 557] on input "checkbox" at bounding box center [827, 562] width 11 height 11
checkbox input "false"
click at [798, 577] on button "Checkout" at bounding box center [814, 590] width 296 height 27
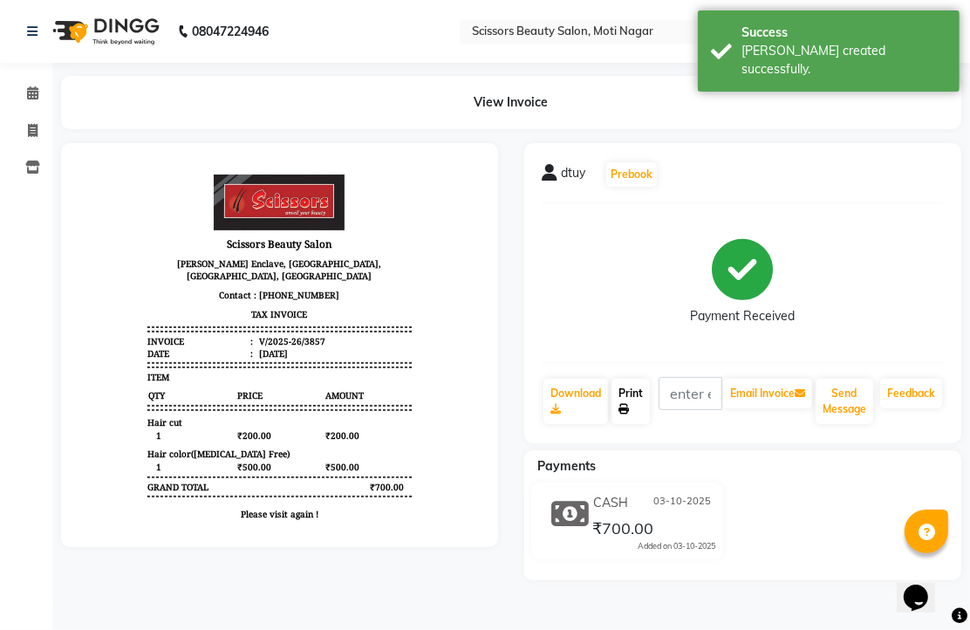
click at [650, 424] on link "Print" at bounding box center [631, 401] width 38 height 45
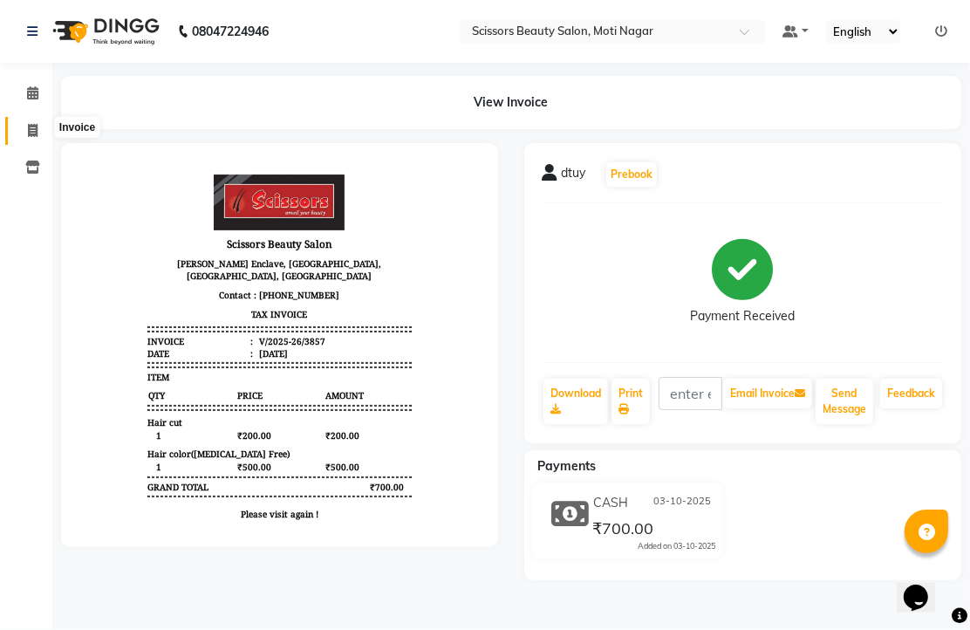
click at [28, 133] on icon at bounding box center [33, 130] width 10 height 13
select select "service"
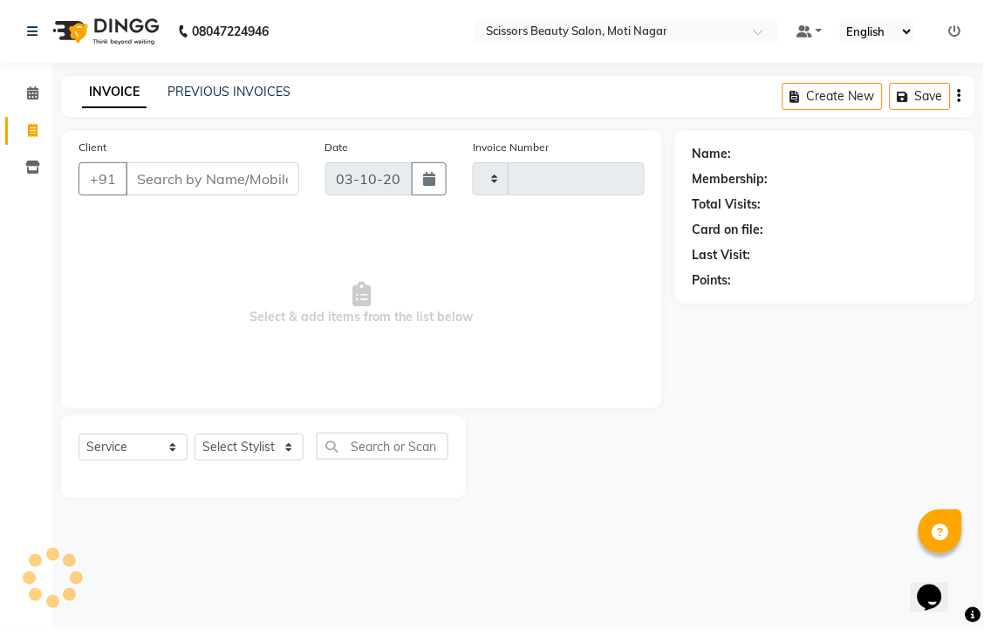
click at [199, 195] on input "Client" at bounding box center [213, 178] width 174 height 33
type input "8"
type input "3858"
type input "87"
select select "7057"
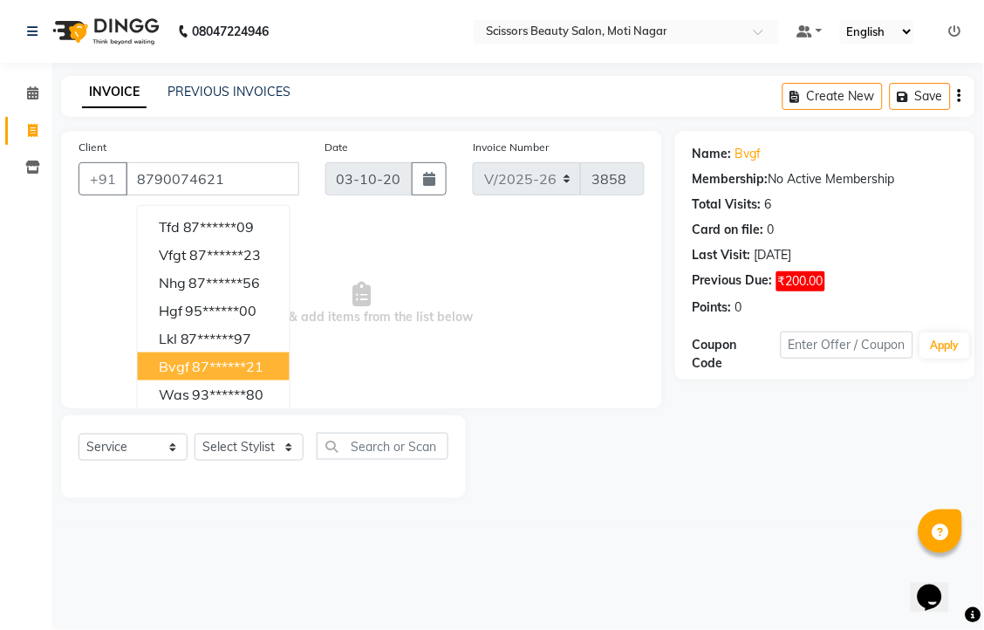
click at [264, 375] on ngb-highlight "87******21" at bounding box center [229, 366] width 72 height 17
type input "87******21"
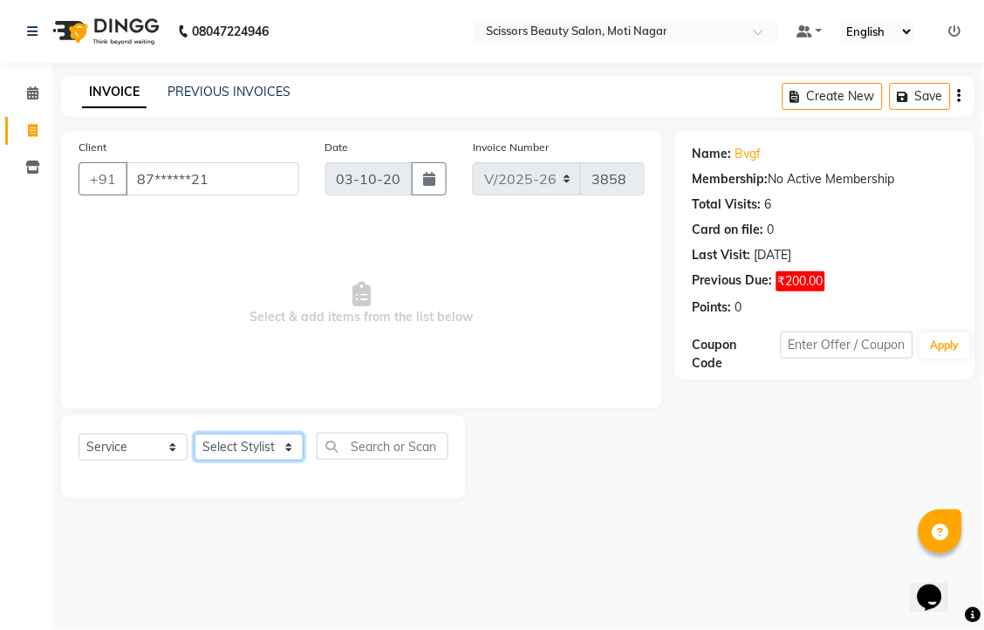
click at [271, 461] on select "Select Stylist Arman [PERSON_NAME] [PERSON_NAME] [PERSON_NAME] Sir Staff" at bounding box center [249, 447] width 109 height 27
select select "81450"
click at [201, 461] on select "Select Stylist Arman [PERSON_NAME] [PERSON_NAME] [PERSON_NAME] Sir Staff" at bounding box center [249, 447] width 109 height 27
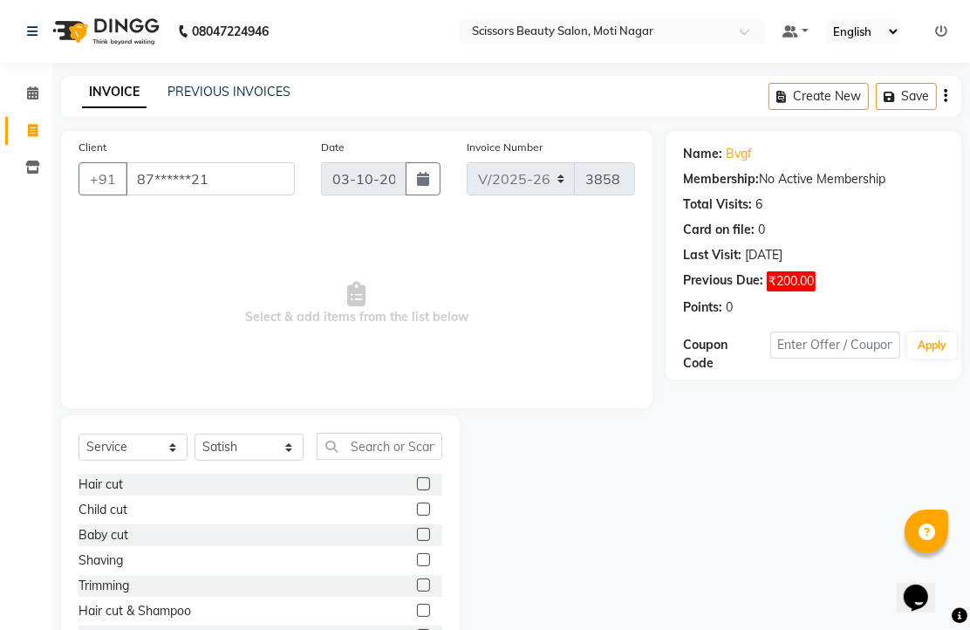
click at [417, 566] on label at bounding box center [423, 559] width 13 height 13
click at [417, 566] on input "checkbox" at bounding box center [422, 560] width 11 height 11
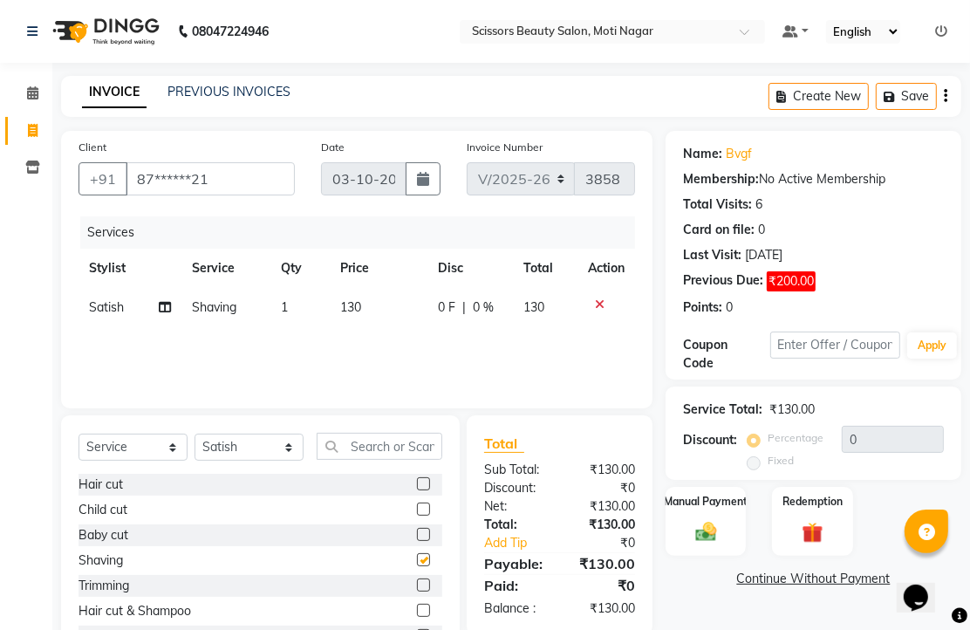
checkbox input "false"
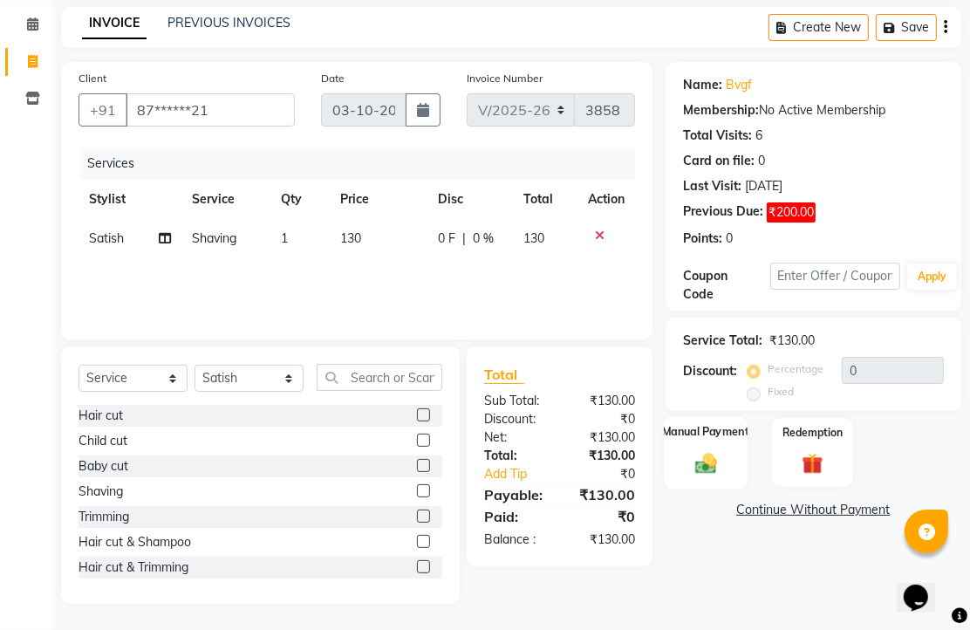
scroll to position [137, 0]
click at [700, 466] on img at bounding box center [706, 462] width 36 height 25
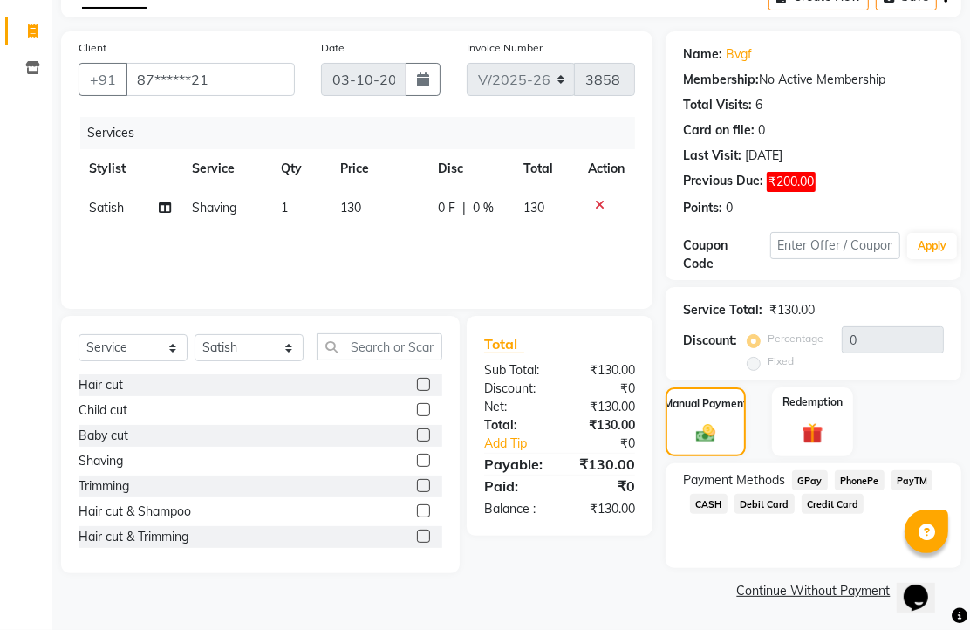
scroll to position [171, 0]
click at [728, 502] on span "CASH" at bounding box center [709, 504] width 38 height 20
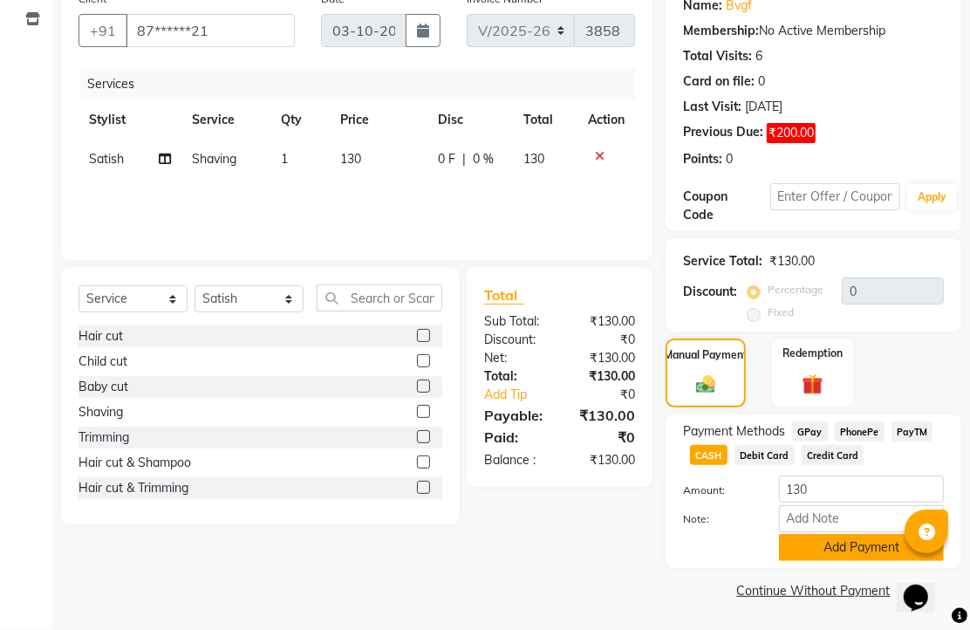
click at [842, 543] on button "Add Payment" at bounding box center [861, 547] width 165 height 27
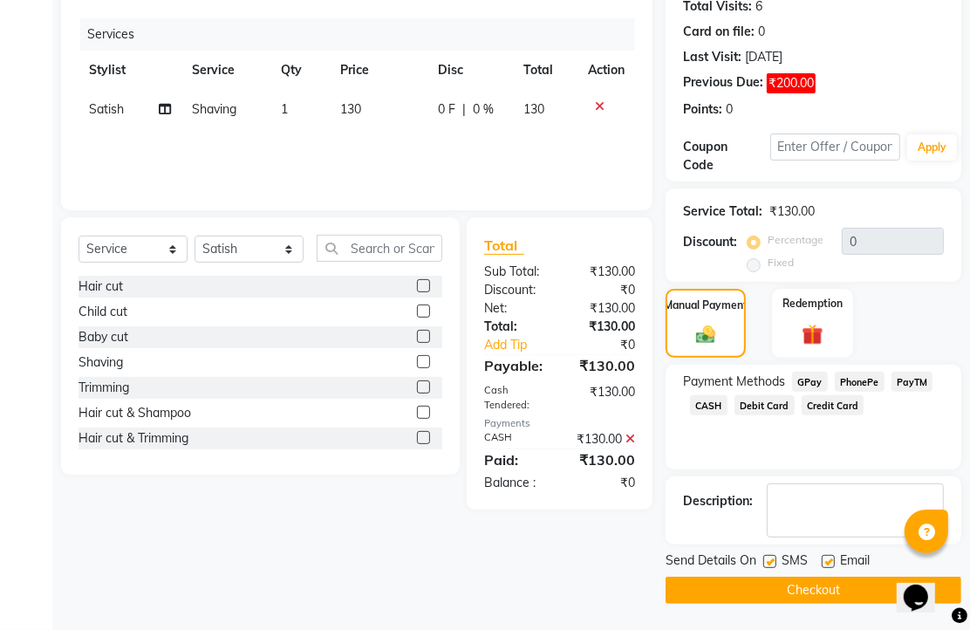
scroll to position [293, 0]
click at [834, 555] on label at bounding box center [828, 561] width 13 height 13
click at [833, 557] on input "checkbox" at bounding box center [827, 562] width 11 height 11
checkbox input "false"
click at [823, 584] on button "Checkout" at bounding box center [814, 590] width 296 height 27
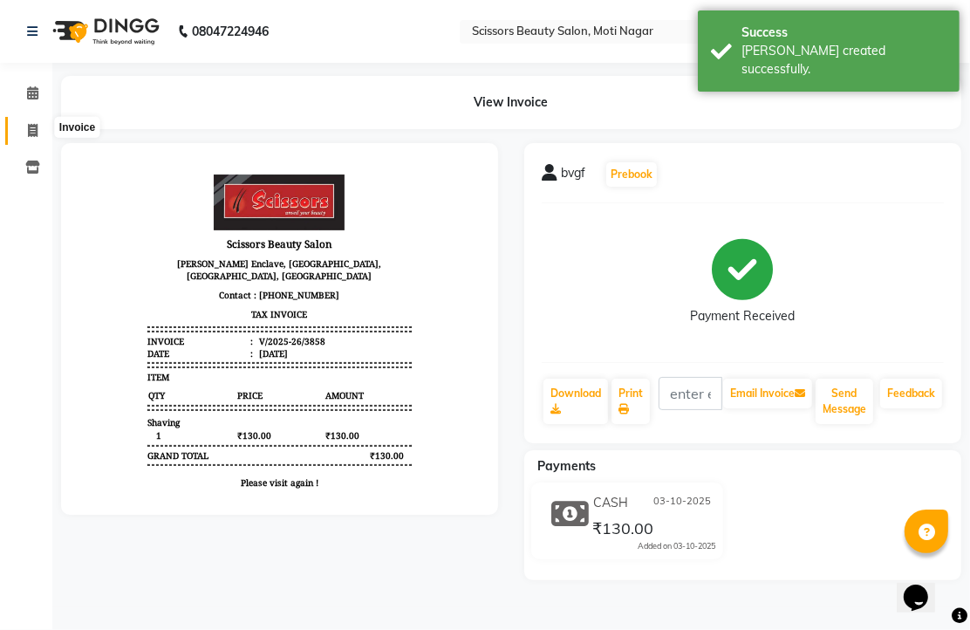
click at [33, 121] on span at bounding box center [32, 131] width 31 height 20
select select "service"
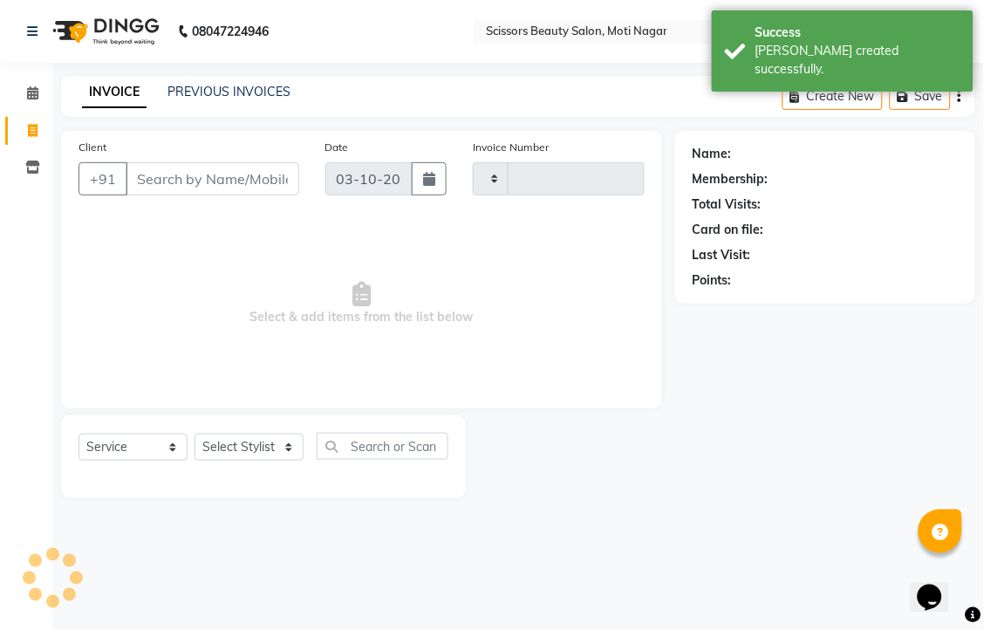
type input "3859"
select select "7057"
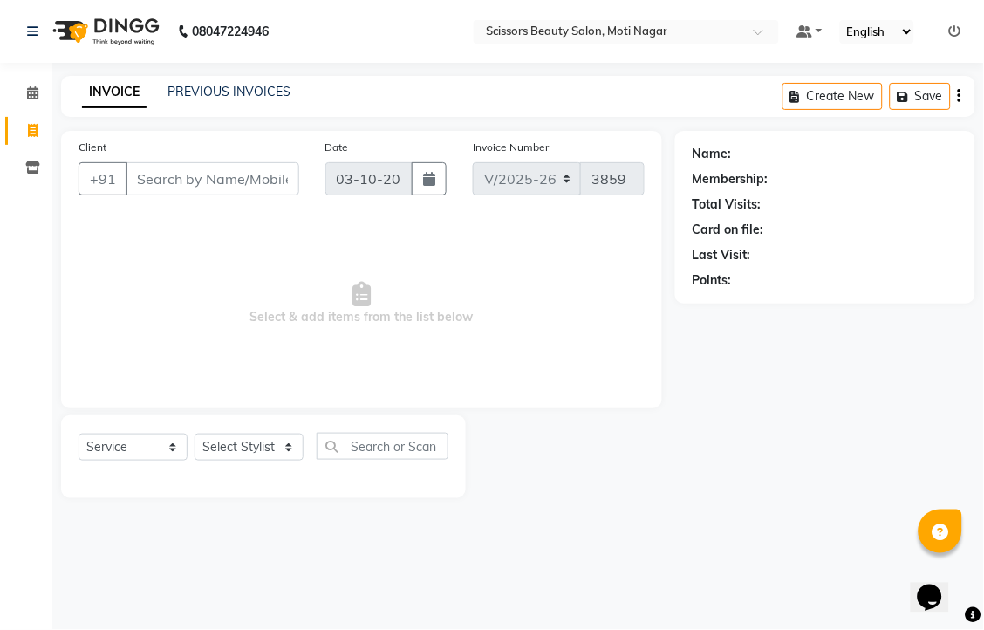
click at [277, 195] on input "Client" at bounding box center [213, 178] width 174 height 33
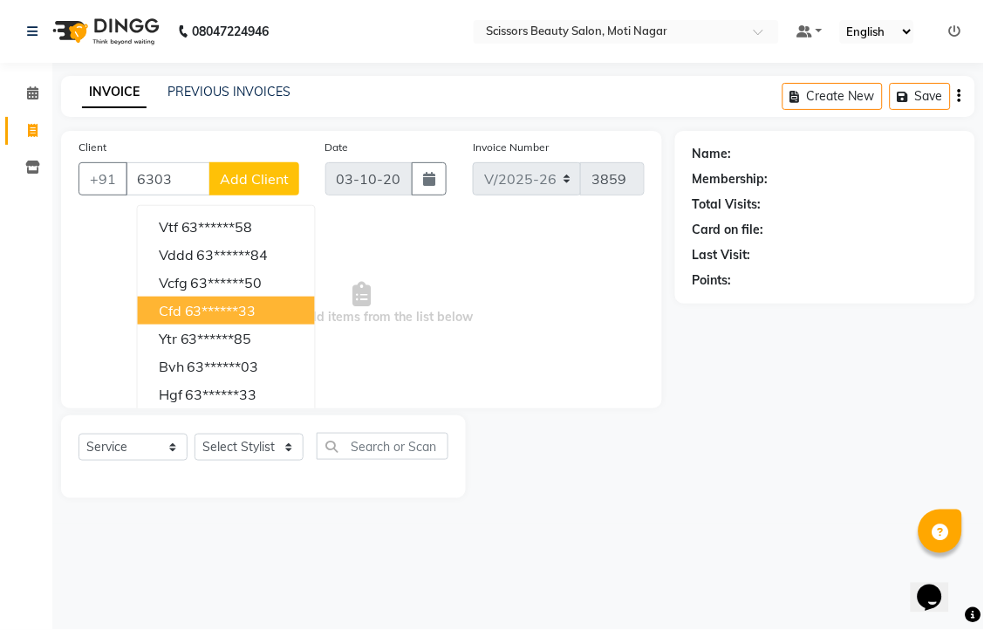
click at [310, 325] on button "cfd 63******33" at bounding box center [226, 311] width 177 height 28
type input "63******33"
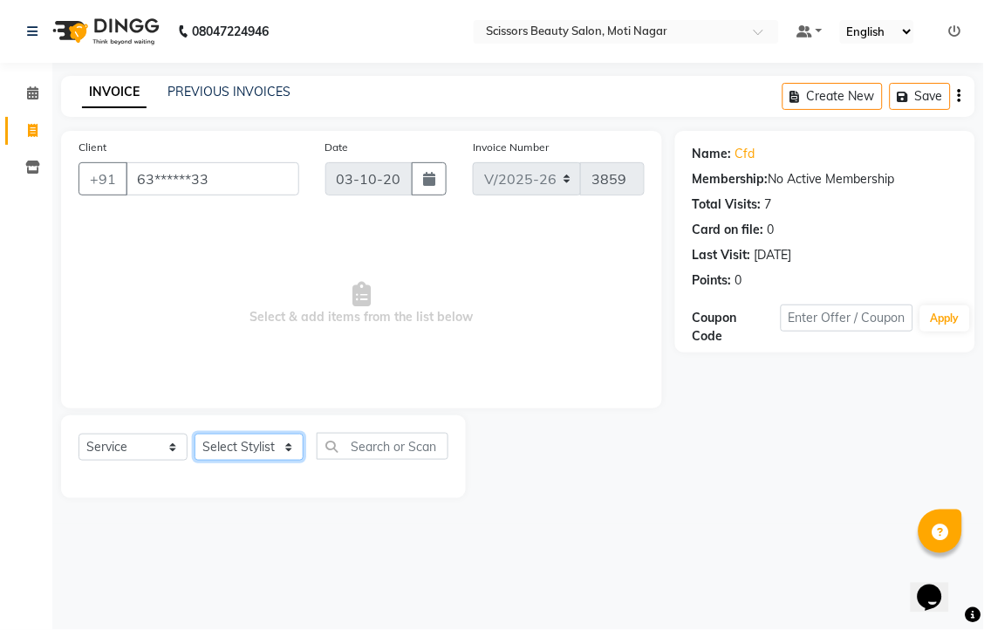
click at [277, 461] on select "Select Stylist Arman [PERSON_NAME] [PERSON_NAME] [PERSON_NAME] Sir Staff" at bounding box center [249, 447] width 109 height 27
select select "58456"
click at [201, 461] on select "Select Stylist Arman [PERSON_NAME] [PERSON_NAME] [PERSON_NAME] Sir Staff" at bounding box center [249, 447] width 109 height 27
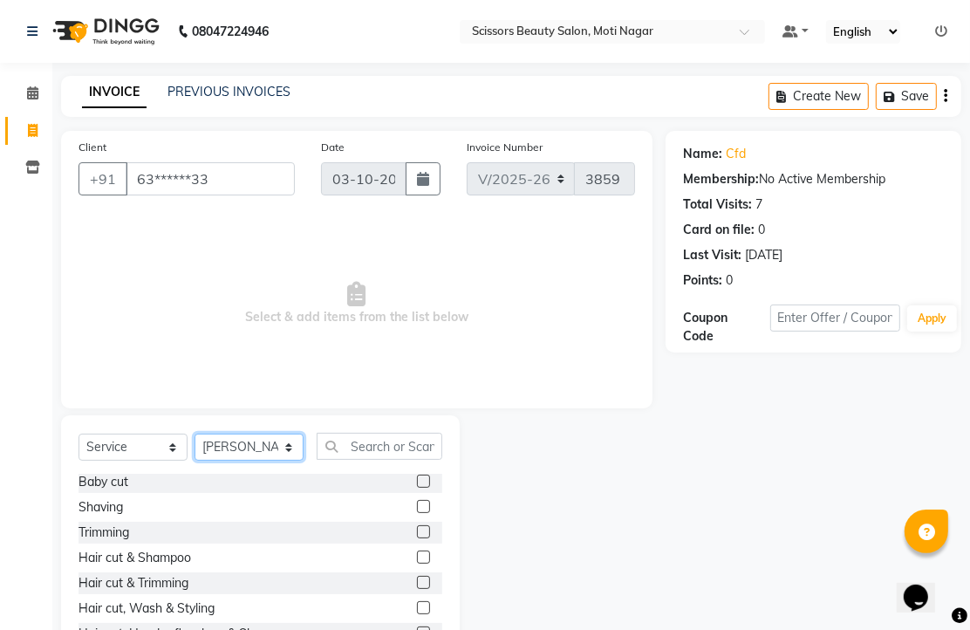
scroll to position [97, 0]
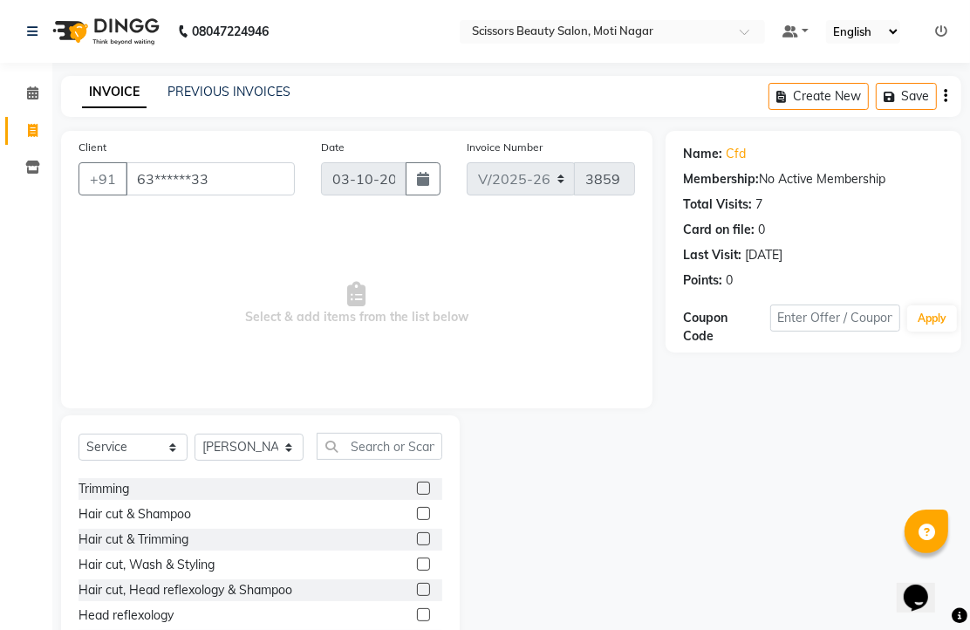
click at [417, 545] on label at bounding box center [423, 538] width 13 height 13
click at [417, 545] on input "checkbox" at bounding box center [422, 539] width 11 height 11
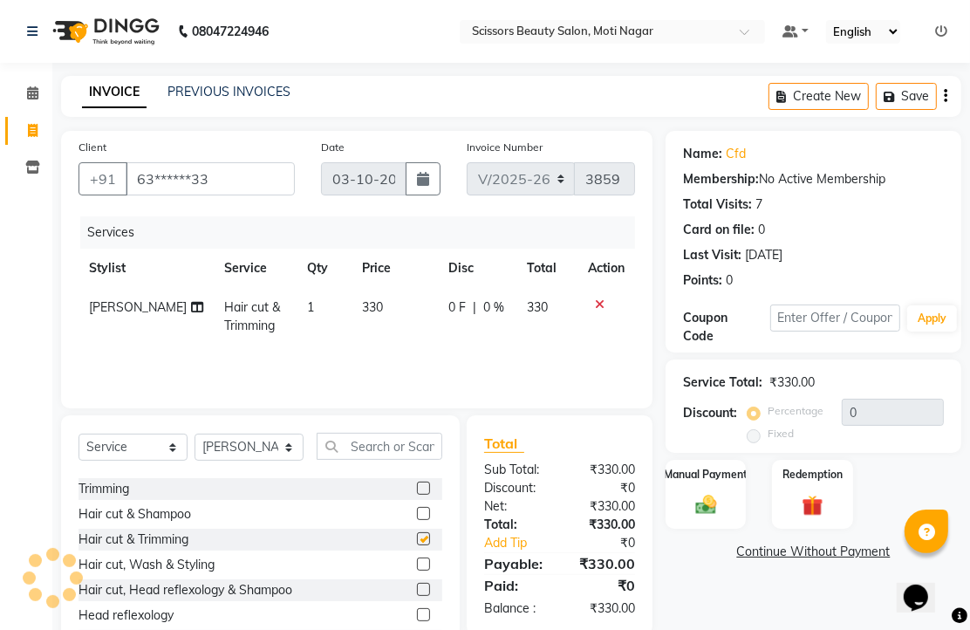
checkbox input "false"
click at [402, 460] on input "text" at bounding box center [380, 446] width 126 height 27
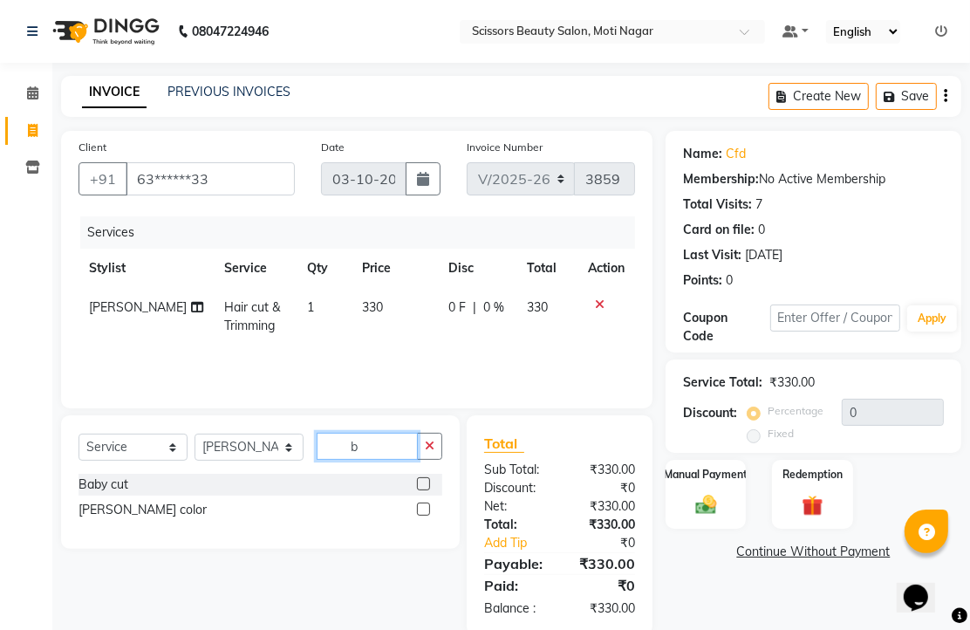
type input "b"
click at [407, 521] on div "[PERSON_NAME] color" at bounding box center [261, 510] width 364 height 22
click at [417, 516] on label at bounding box center [423, 508] width 13 height 13
click at [417, 516] on input "checkbox" at bounding box center [422, 509] width 11 height 11
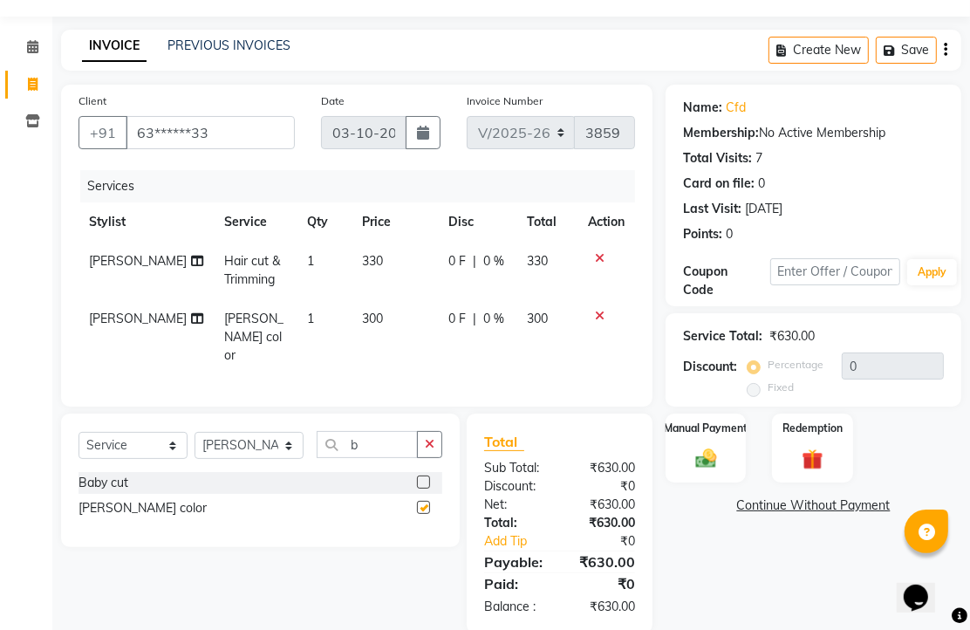
checkbox input "false"
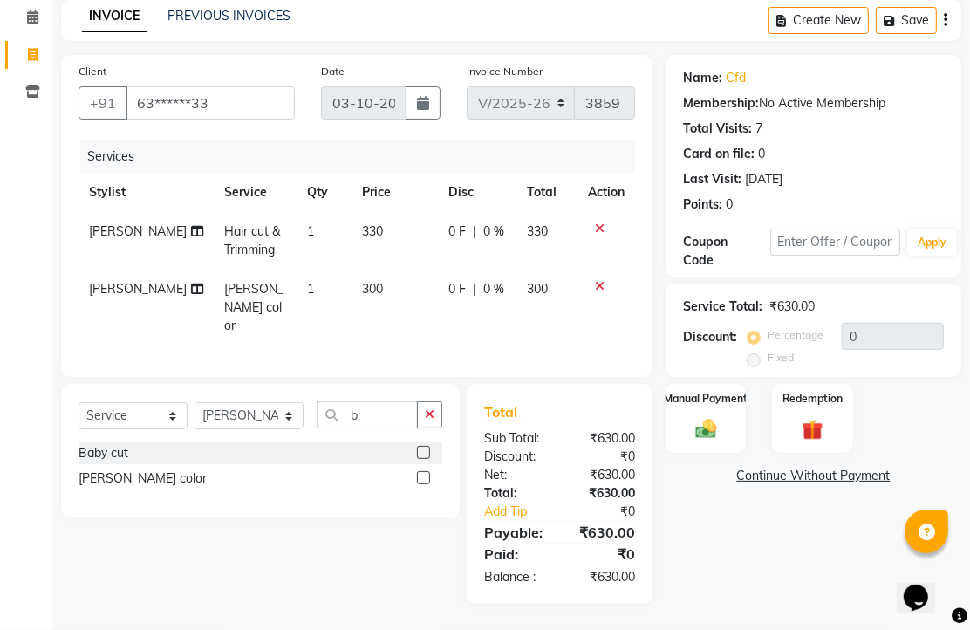
scroll to position [194, 0]
click at [703, 416] on img at bounding box center [706, 428] width 36 height 25
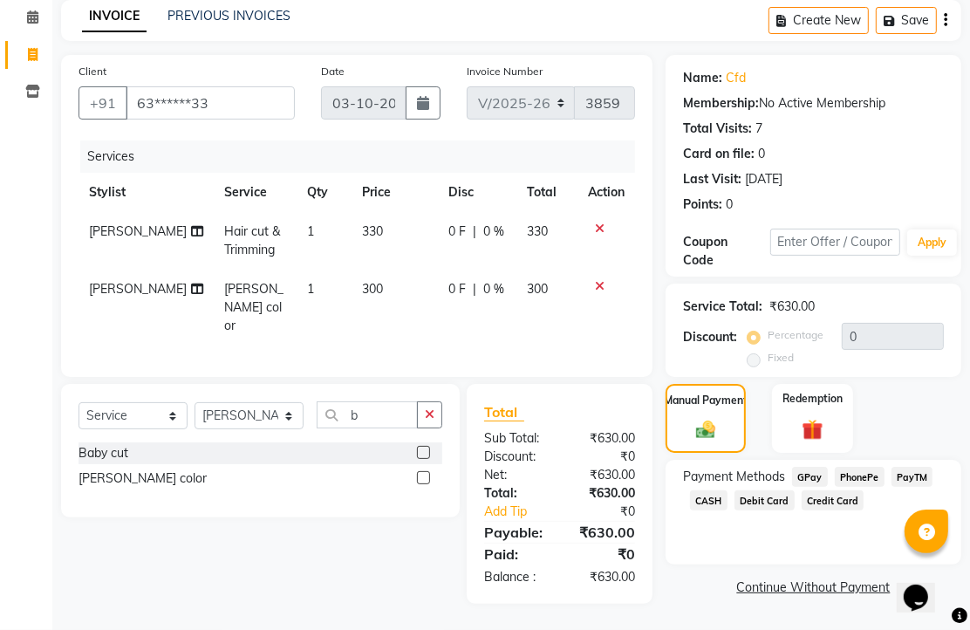
click at [728, 490] on span "CASH" at bounding box center [709, 500] width 38 height 20
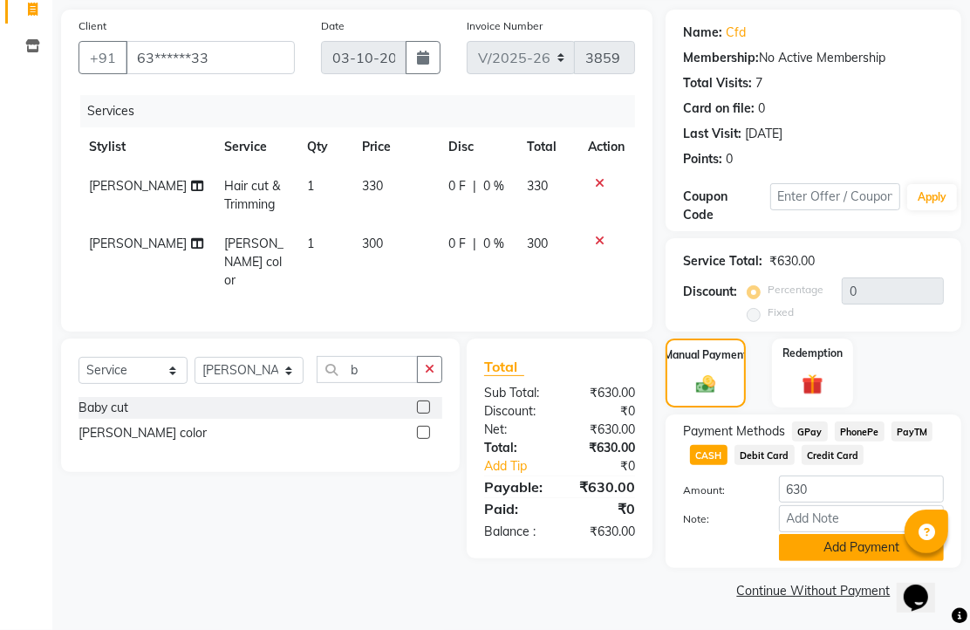
click at [830, 560] on button "Add Payment" at bounding box center [861, 547] width 165 height 27
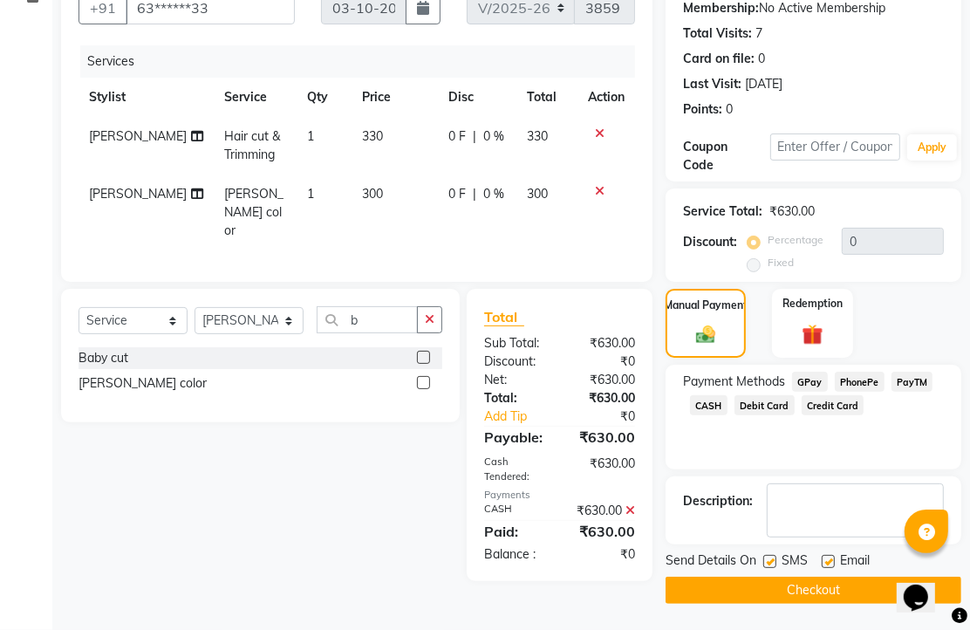
scroll to position [290, 0]
click at [835, 555] on label at bounding box center [828, 561] width 13 height 13
click at [833, 557] on input "checkbox" at bounding box center [827, 562] width 11 height 11
checkbox input "false"
click at [816, 577] on button "Checkout" at bounding box center [814, 590] width 296 height 27
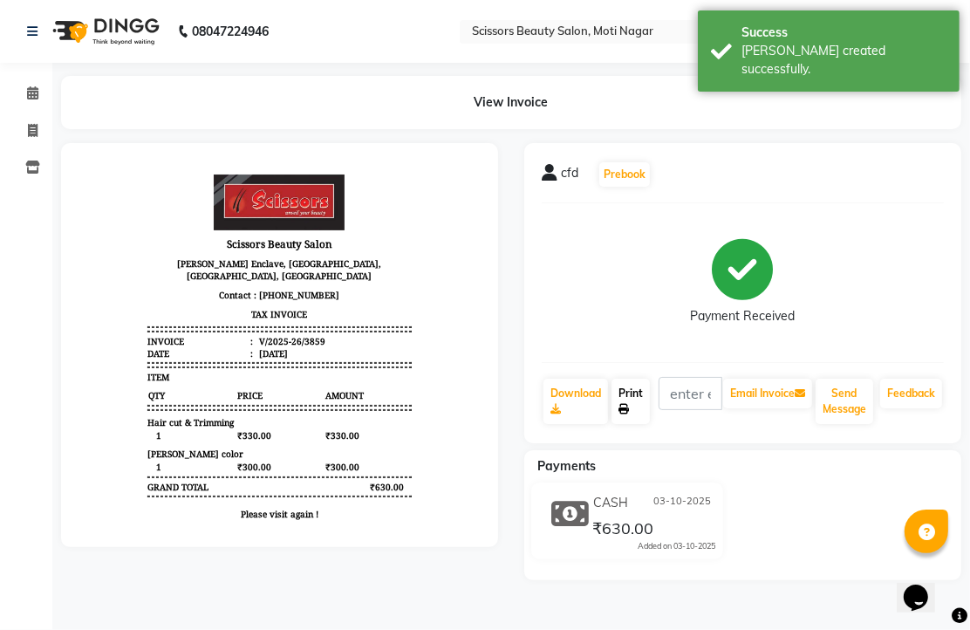
click at [633, 424] on link "Print" at bounding box center [631, 401] width 38 height 45
